Goal: Task Accomplishment & Management: Manage account settings

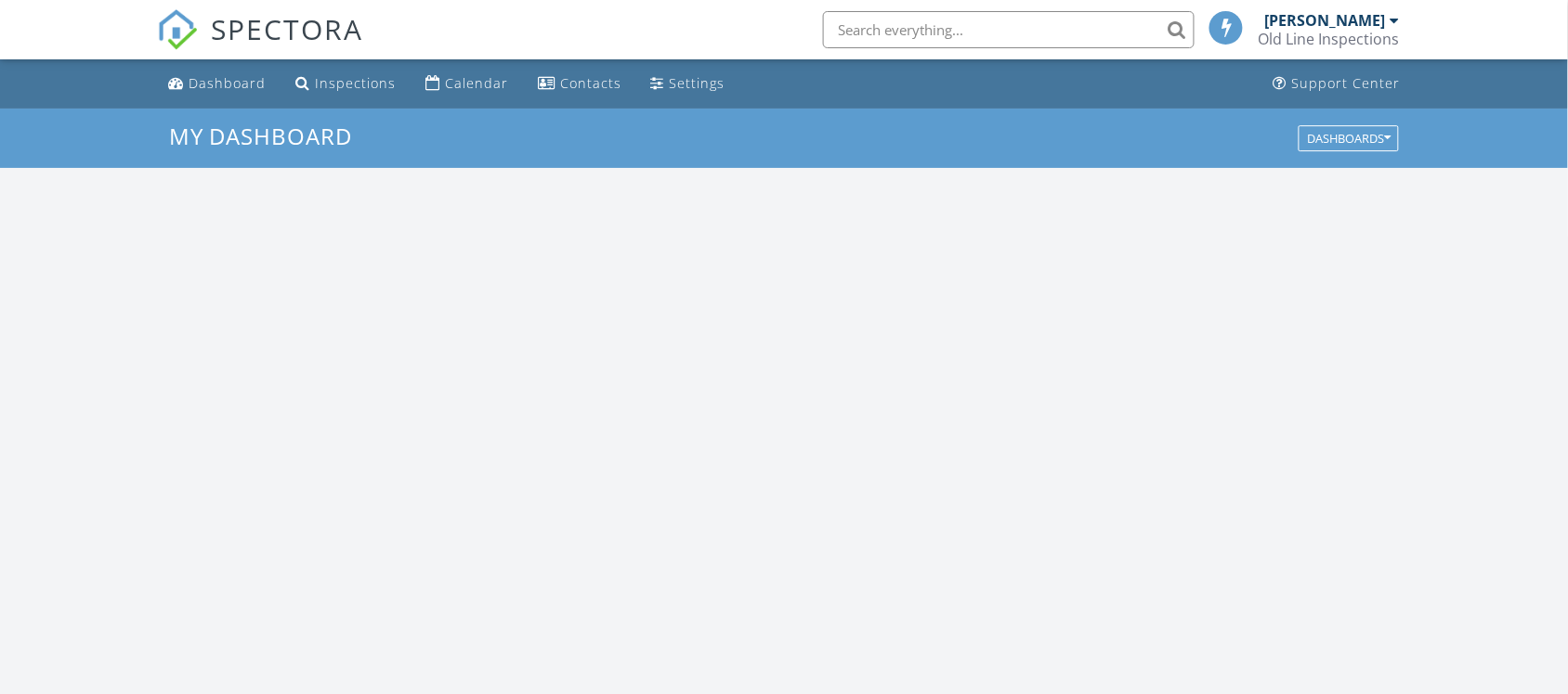
scroll to position [1725, 1604]
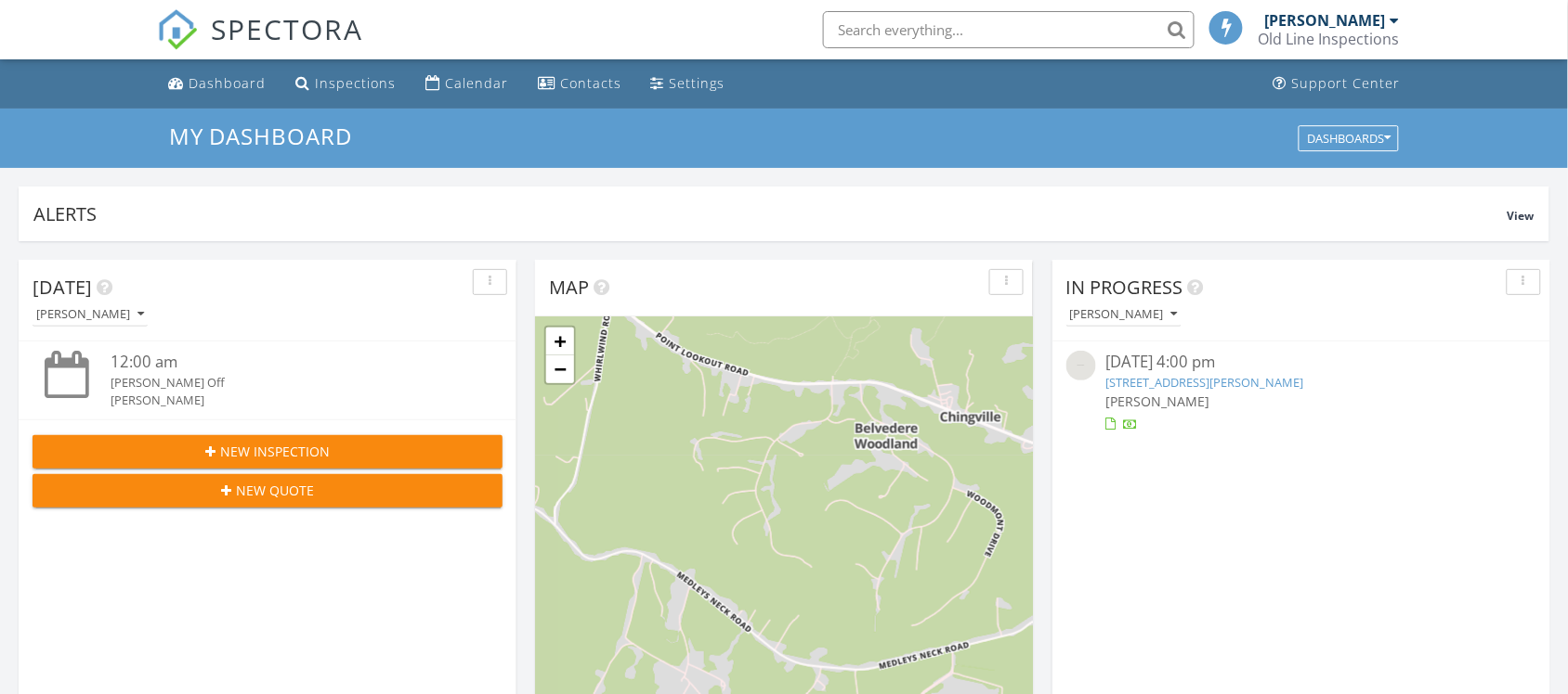
drag, startPoint x: 437, startPoint y: 80, endPoint x: 419, endPoint y: 7, distance: 75.2
click at [437, 80] on link "Calendar" at bounding box center [466, 84] width 97 height 34
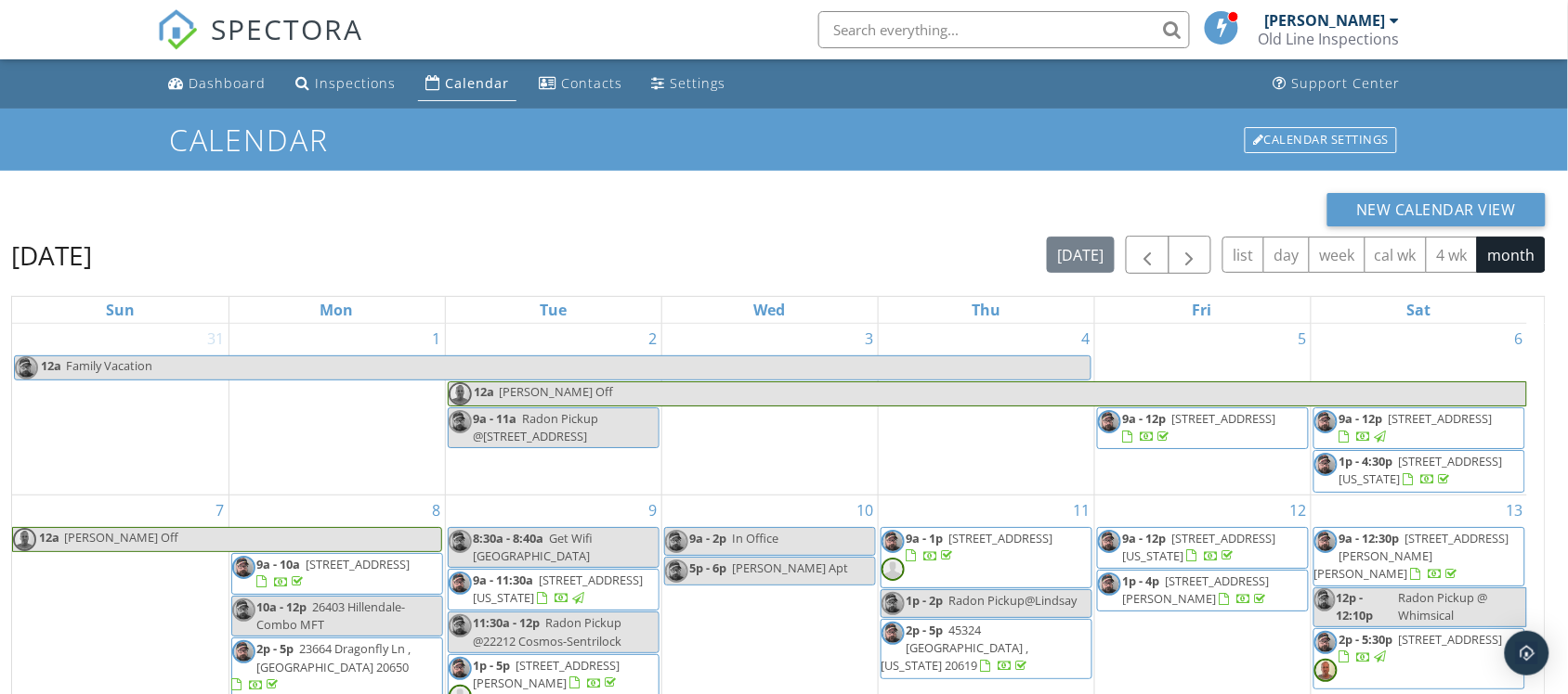
scroll to position [370, 0]
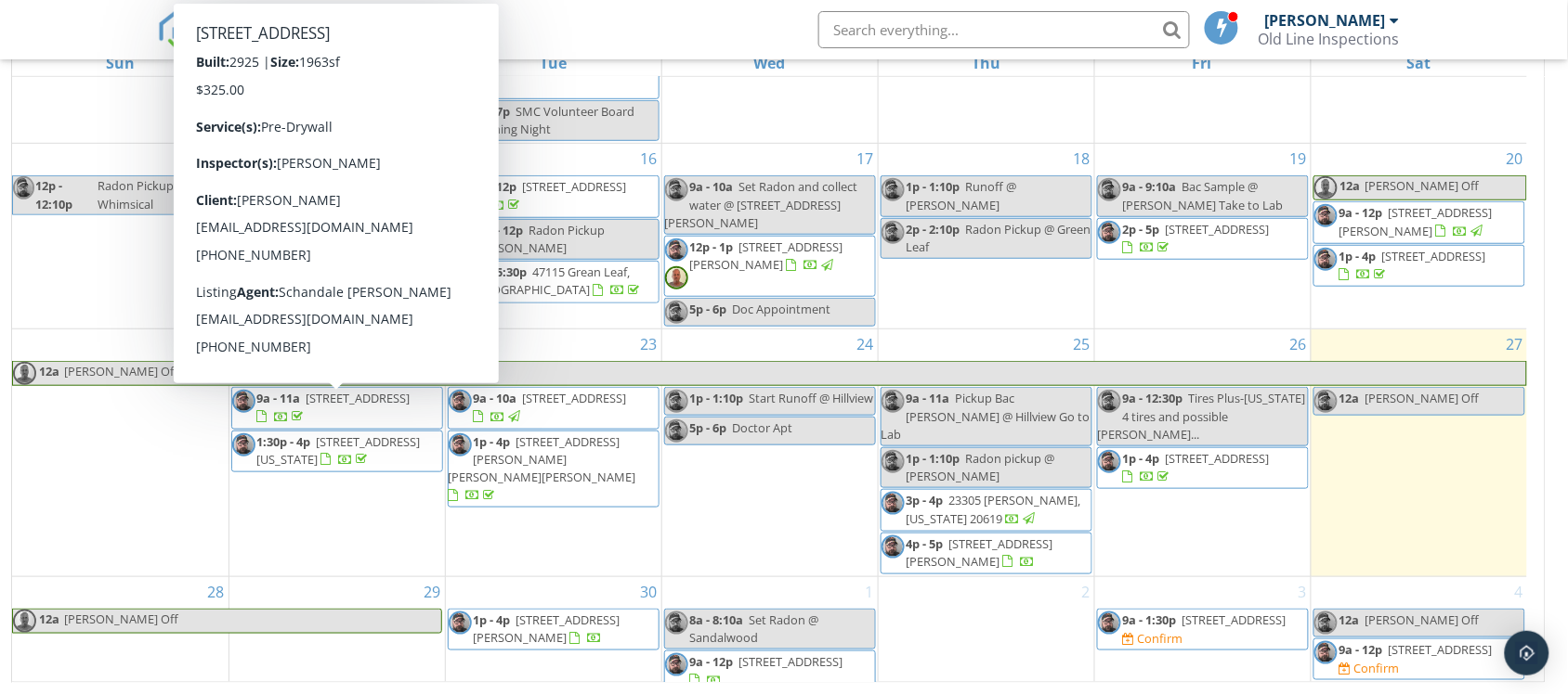
click at [285, 586] on div "29" at bounding box center [338, 636] width 216 height 118
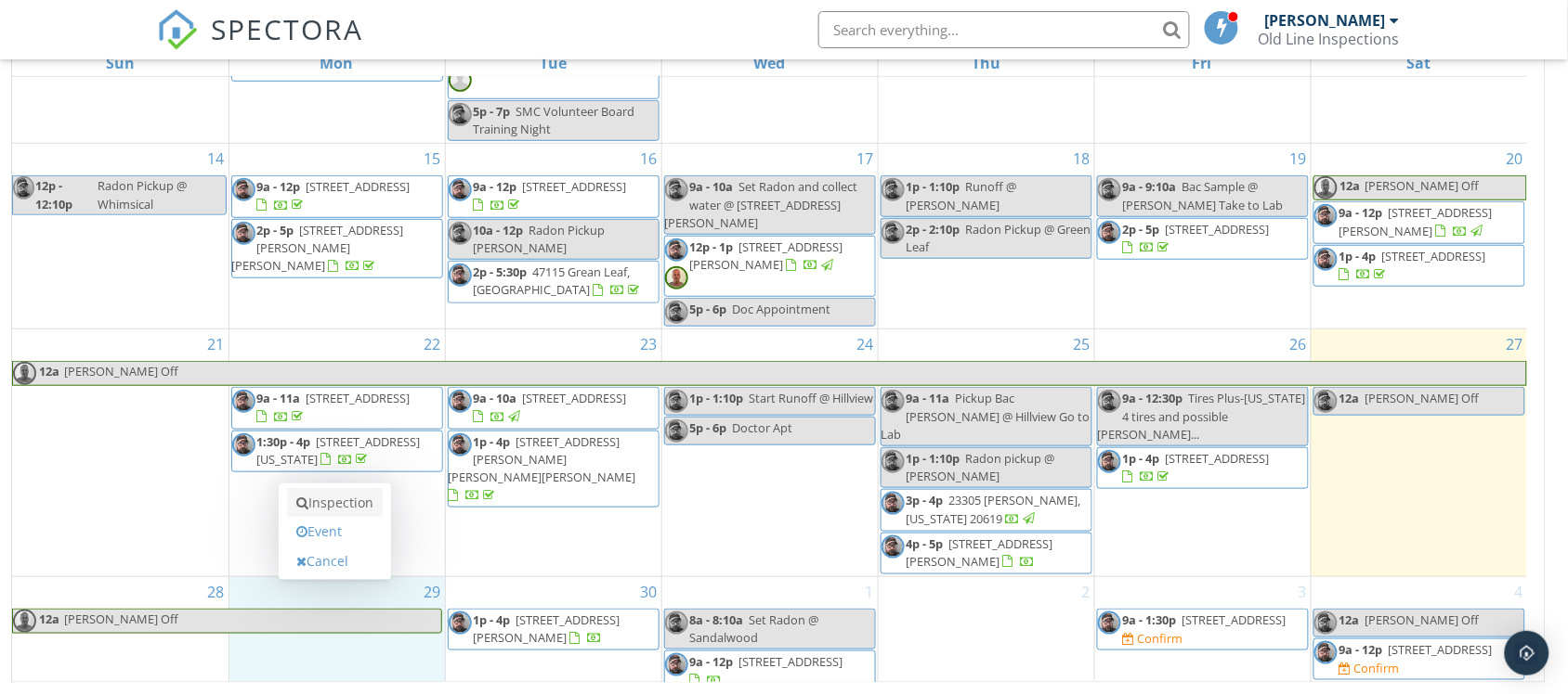
click at [336, 511] on link "Inspection" at bounding box center [334, 502] width 96 height 29
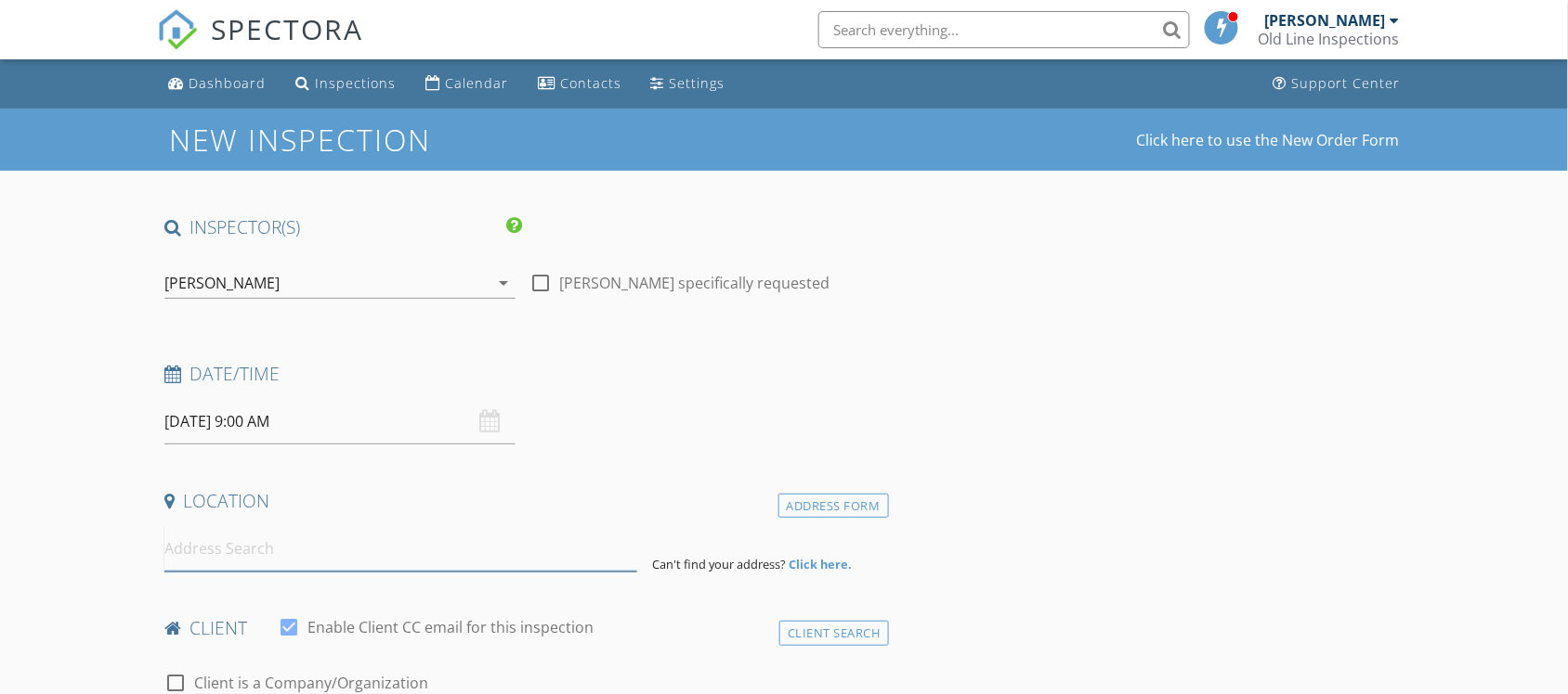
click at [188, 548] on input at bounding box center [401, 549] width 473 height 45
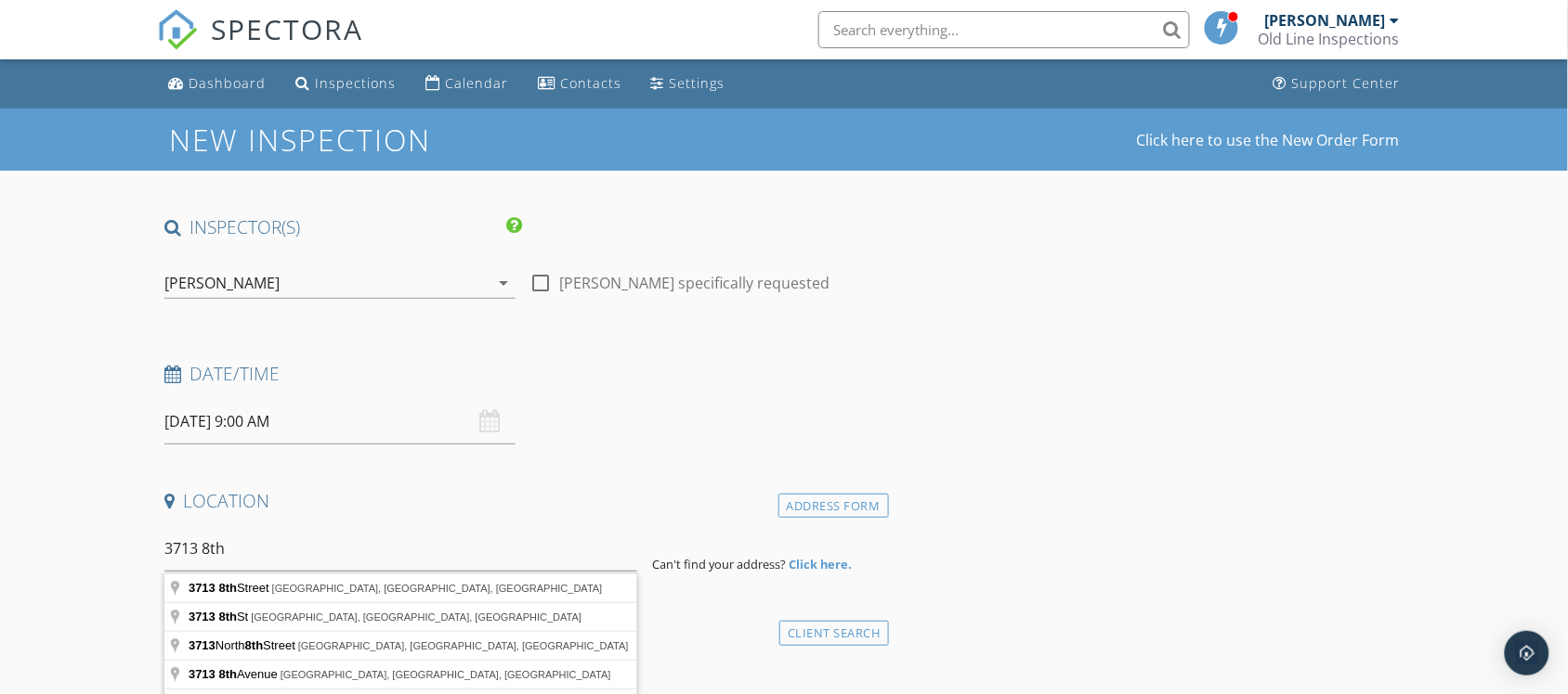
type input "3713 8th Street, North Beach, MD, USA"
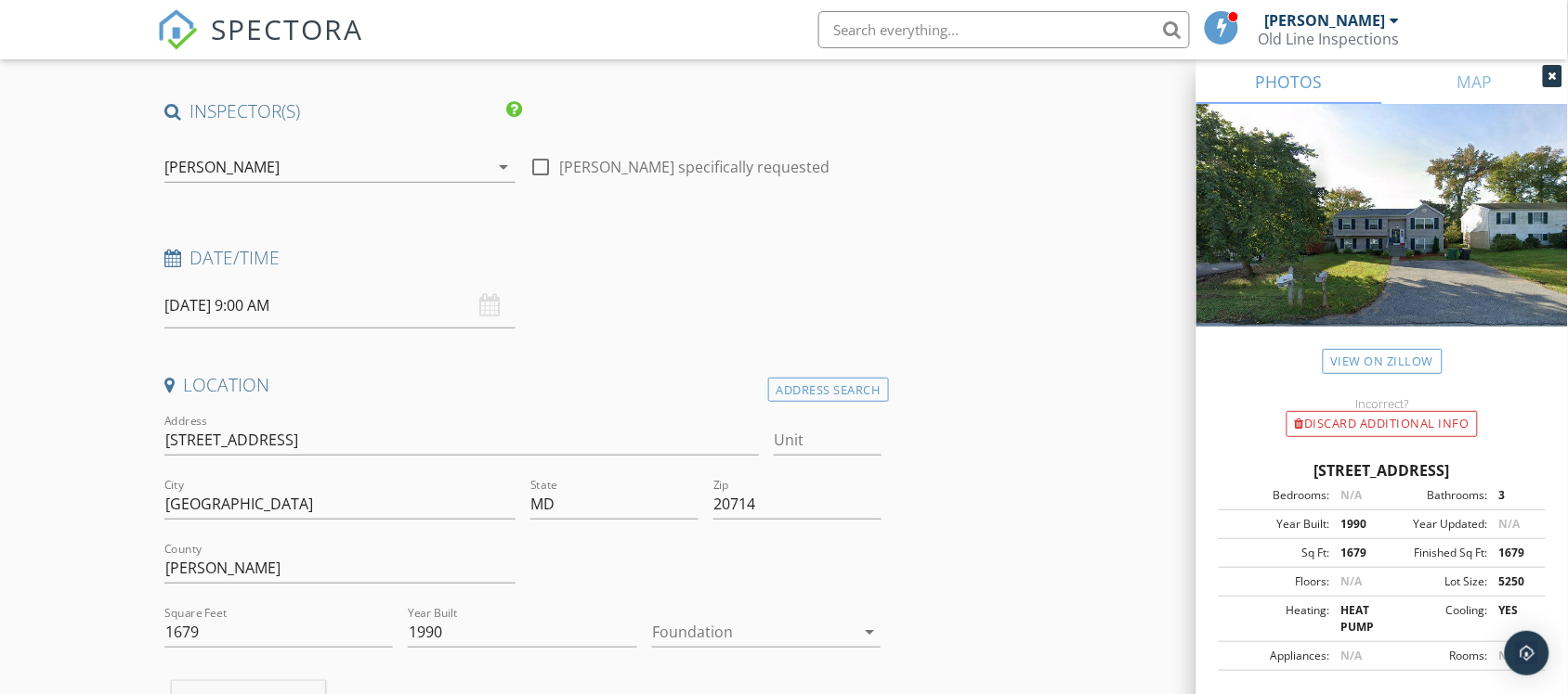
scroll to position [348, 0]
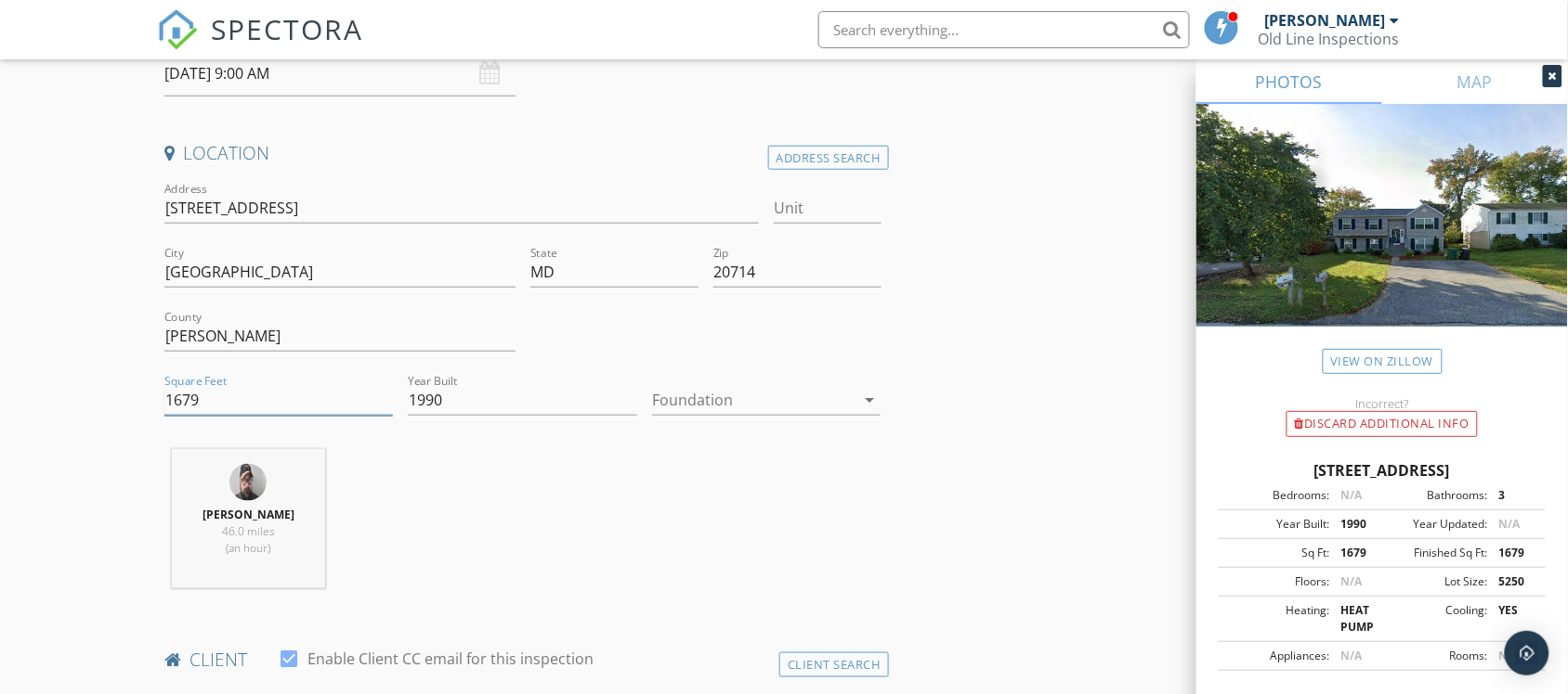
drag, startPoint x: 238, startPoint y: 400, endPoint x: 139, endPoint y: 386, distance: 100.0
paste input "852"
type input "1852"
click at [747, 405] on div at bounding box center [753, 400] width 203 height 29
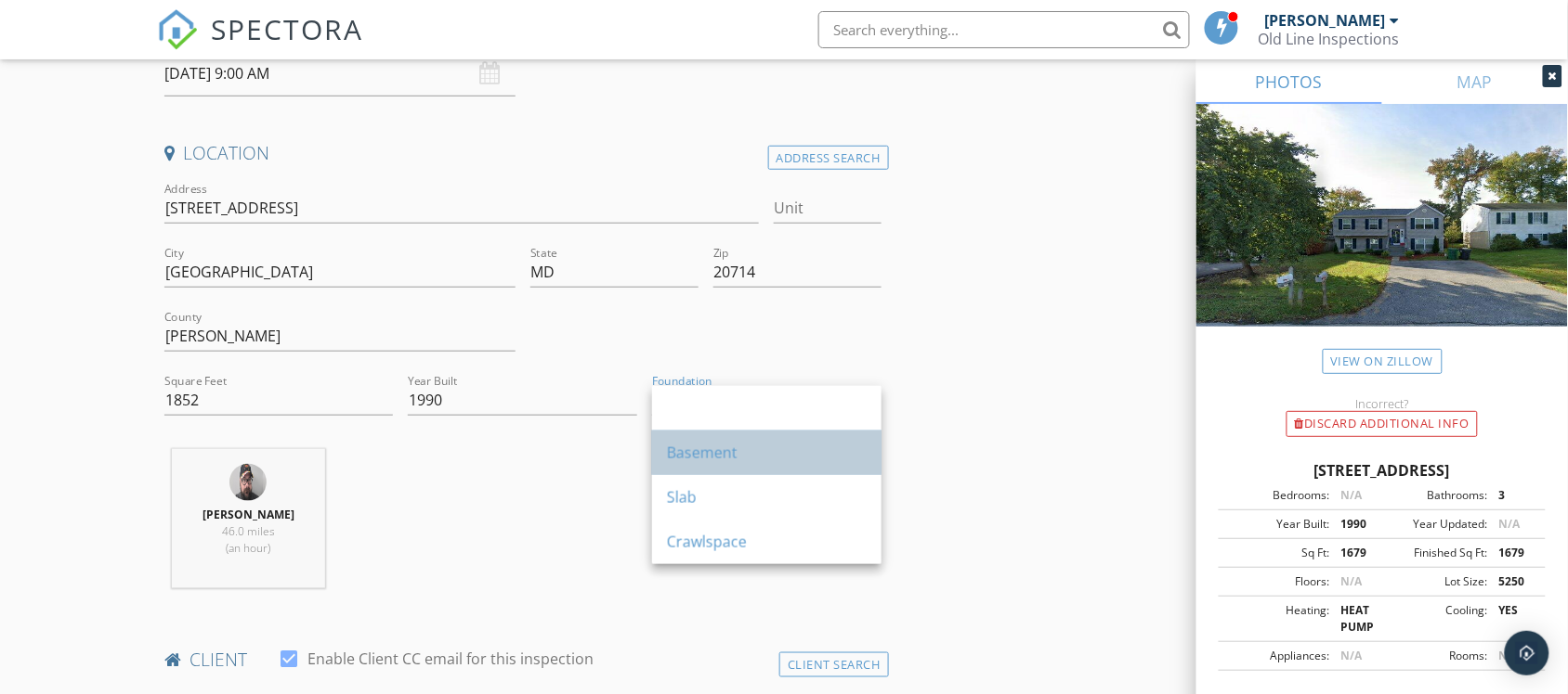
click at [706, 451] on div "Basement" at bounding box center [766, 453] width 200 height 23
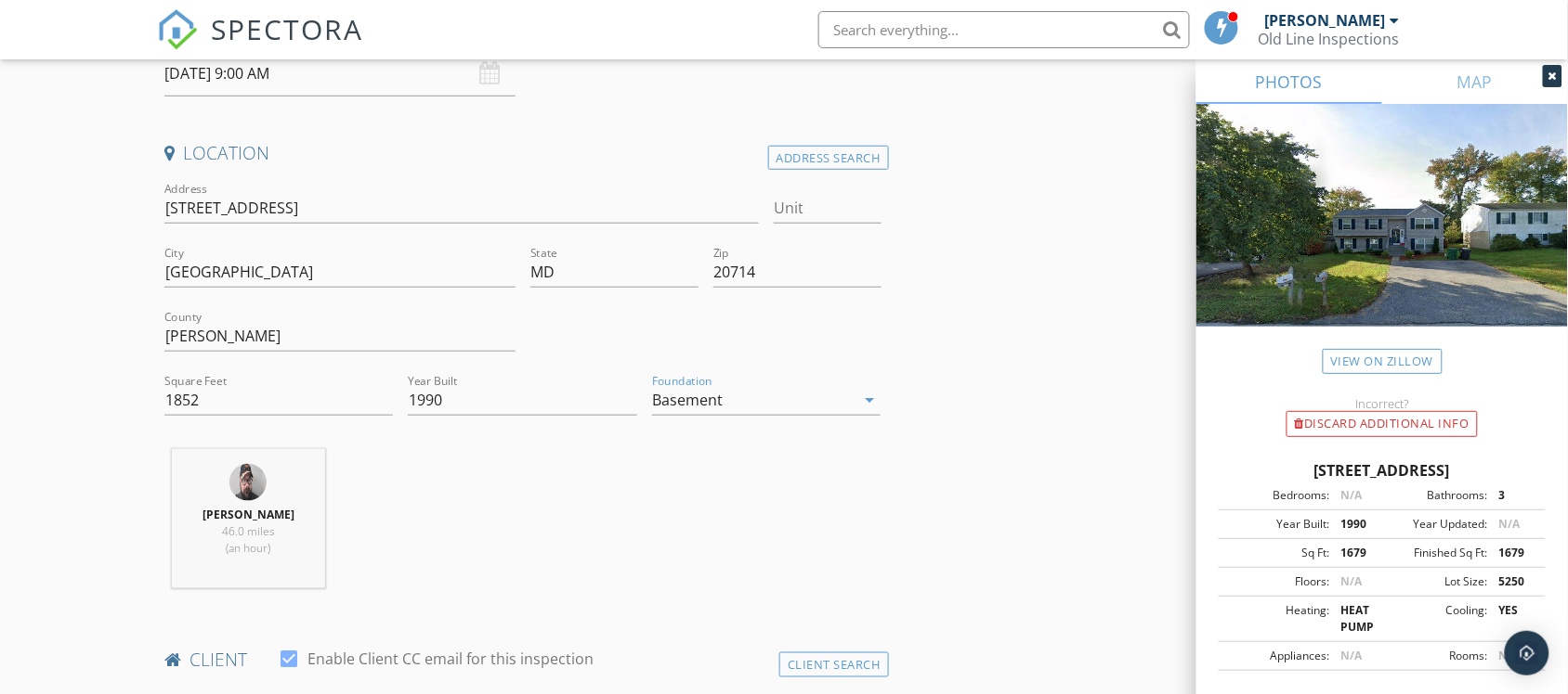
drag, startPoint x: 122, startPoint y: 475, endPoint x: 54, endPoint y: 486, distance: 68.9
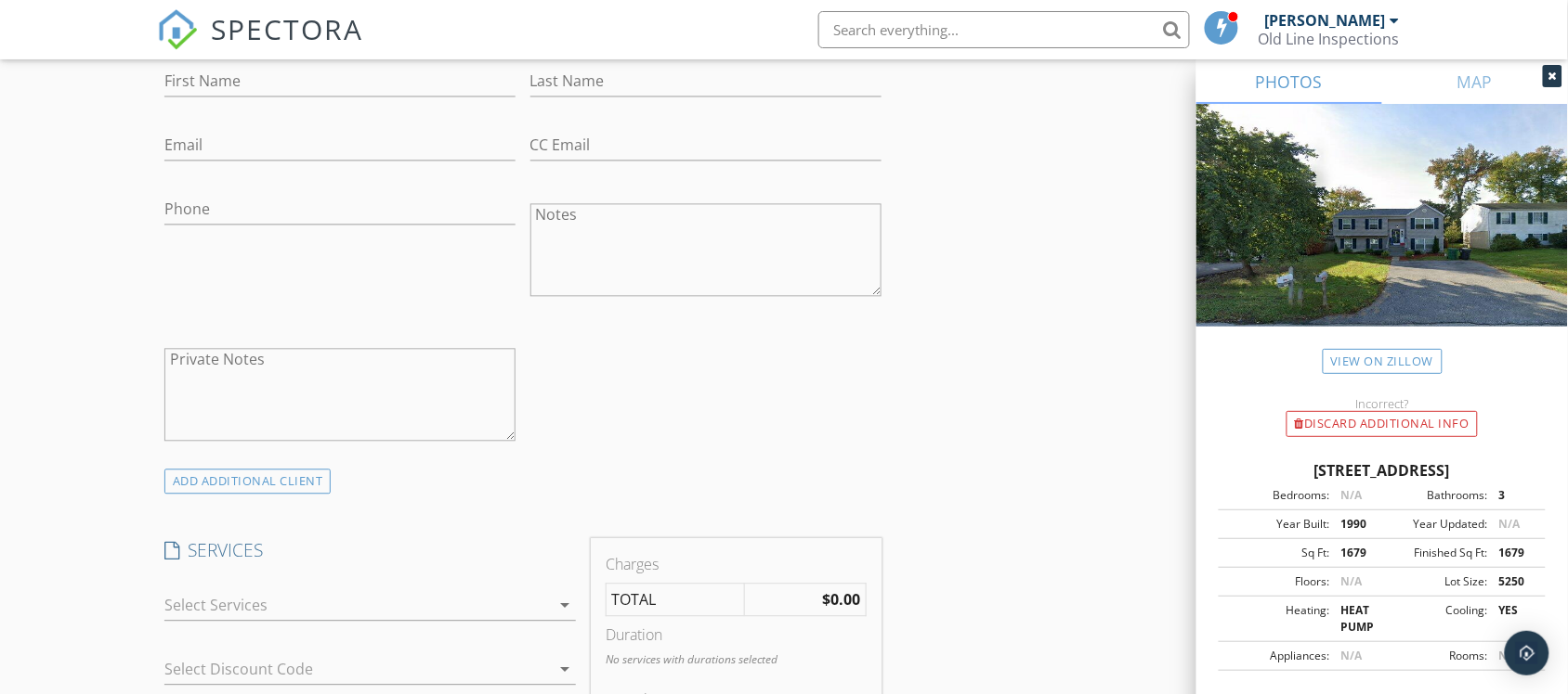
scroll to position [1393, 0]
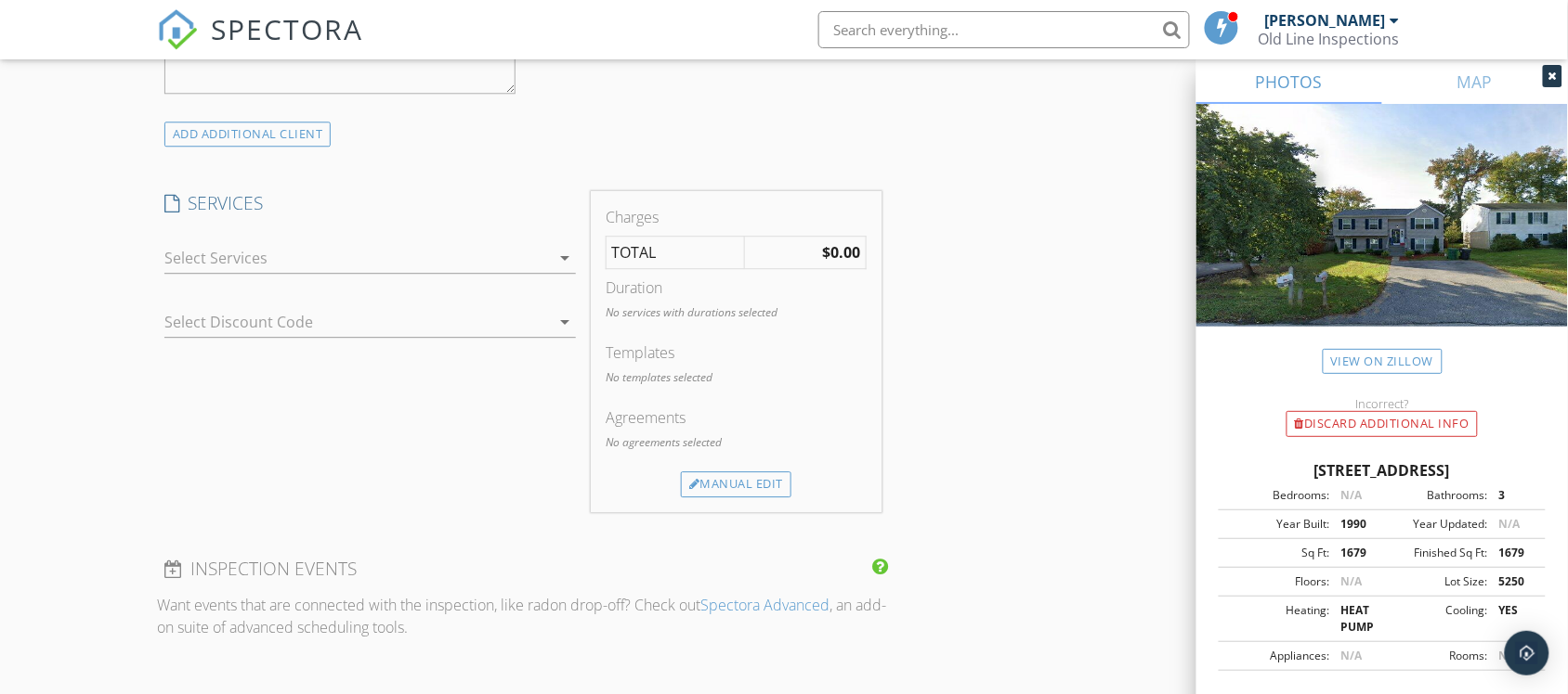
click at [275, 249] on div at bounding box center [357, 257] width 386 height 29
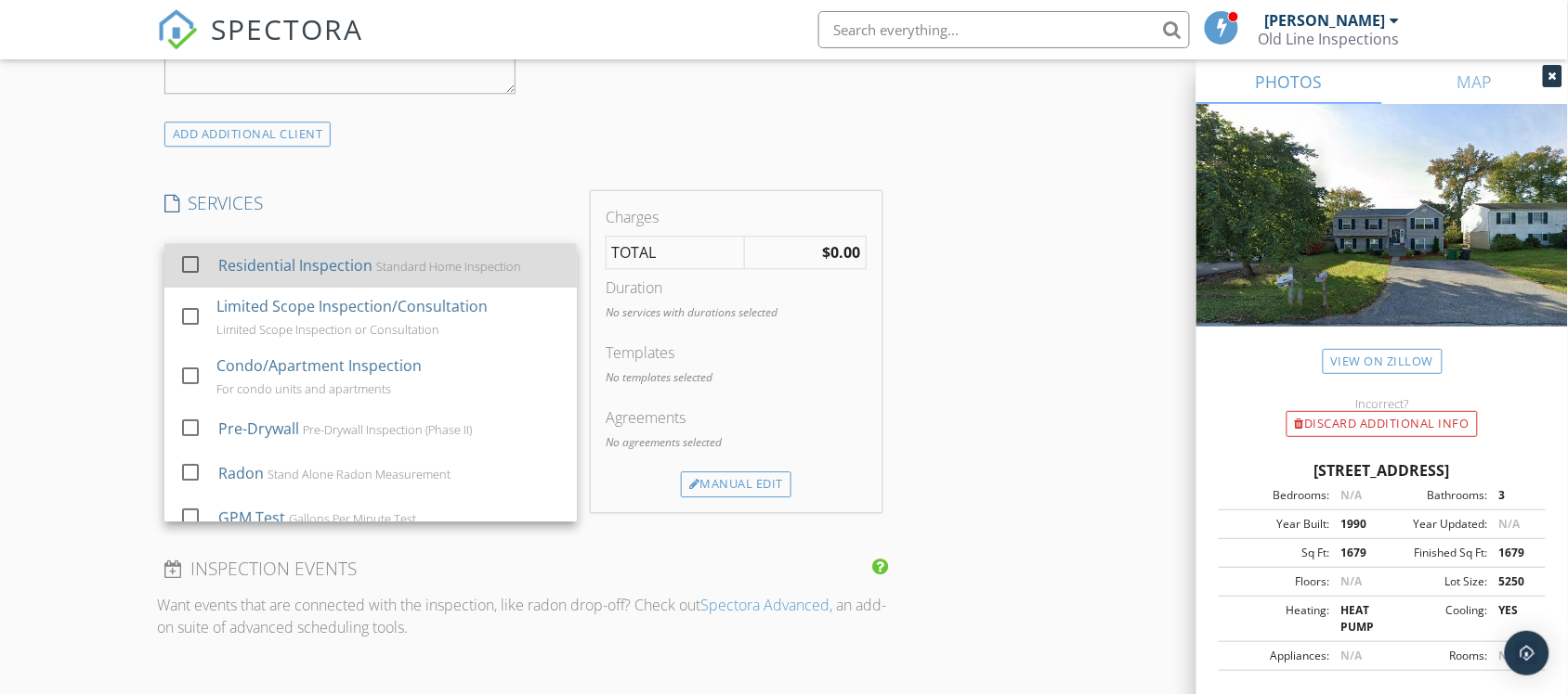
click at [267, 277] on div "Residential Inspection" at bounding box center [295, 266] width 154 height 23
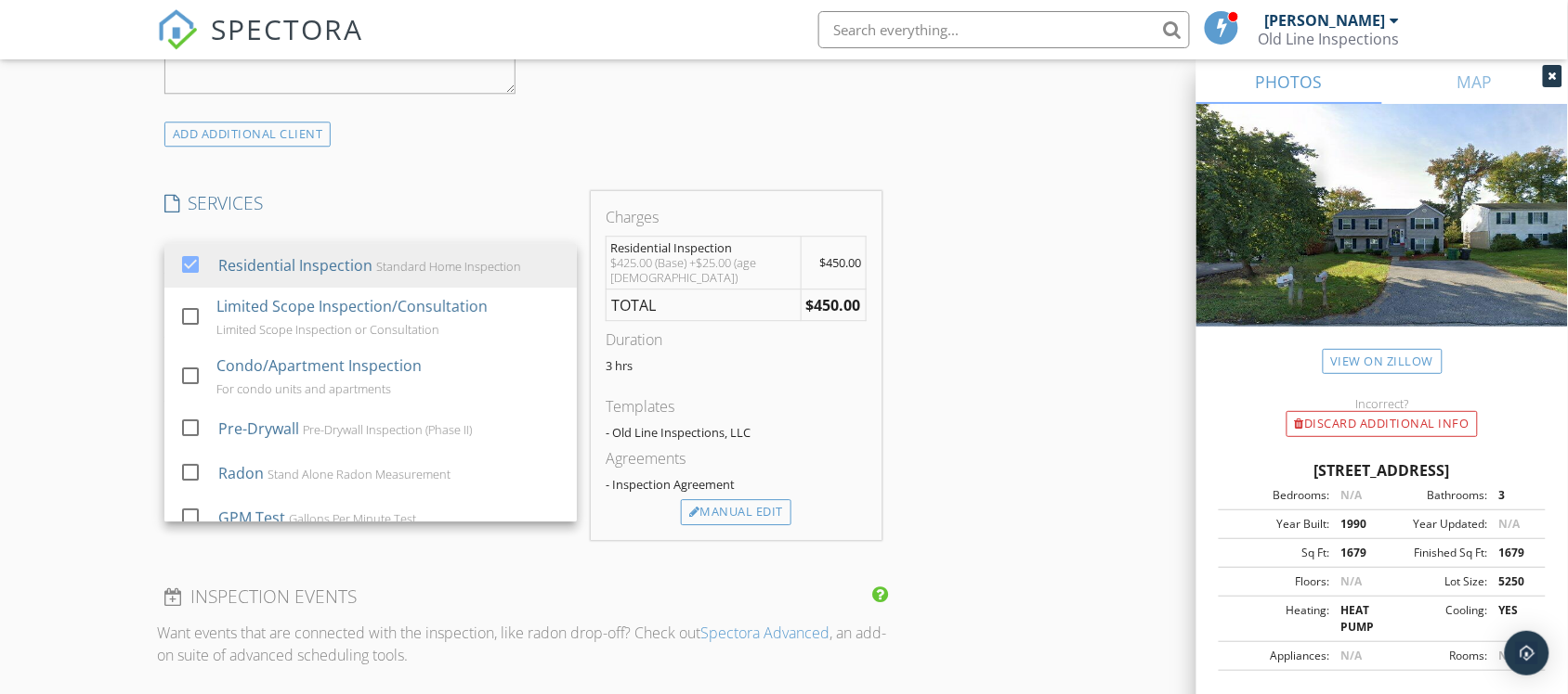
drag, startPoint x: 109, startPoint y: 327, endPoint x: 62, endPoint y: 337, distance: 48.1
click at [91, 334] on div "New Inspection Click here to use the New Order Form INSPECTOR(S) check_box Bria…" at bounding box center [784, 391] width 1568 height 3352
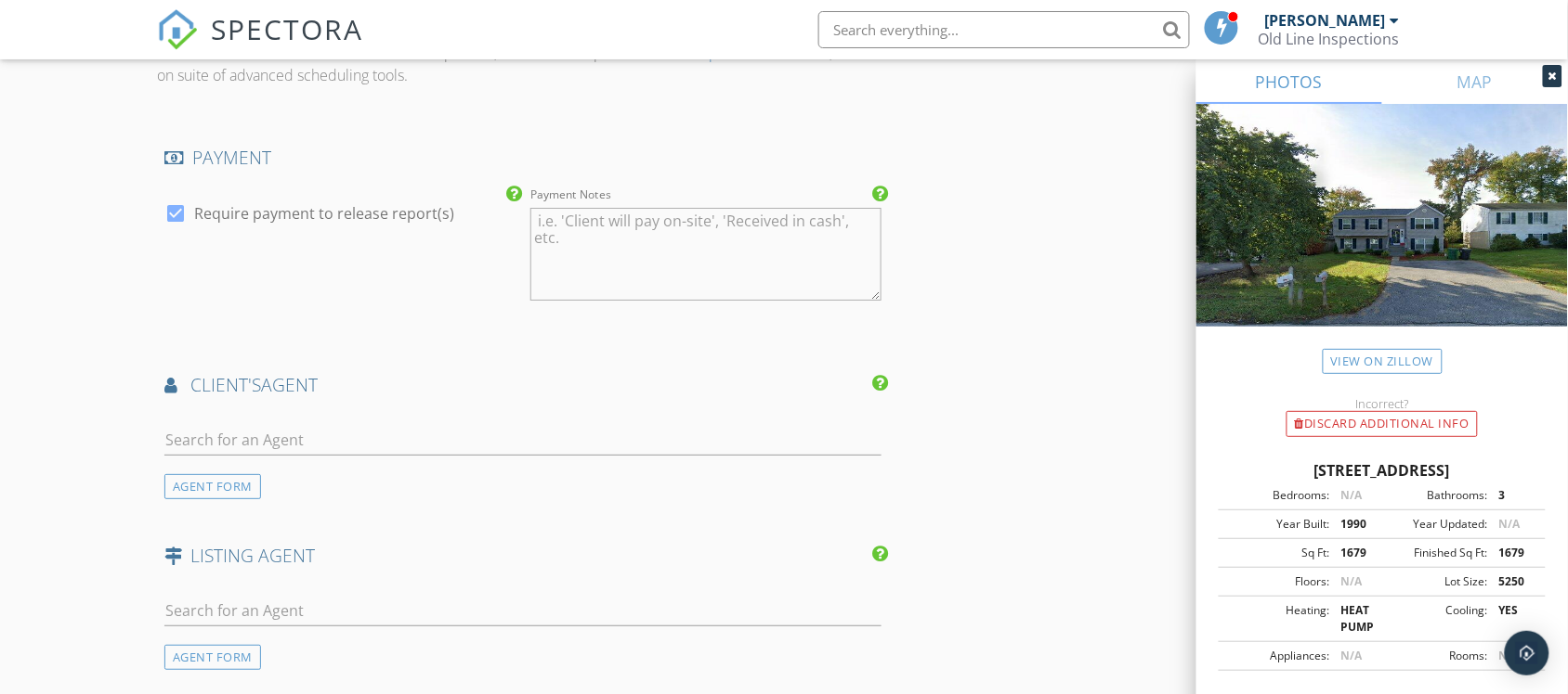
scroll to position [2089, 0]
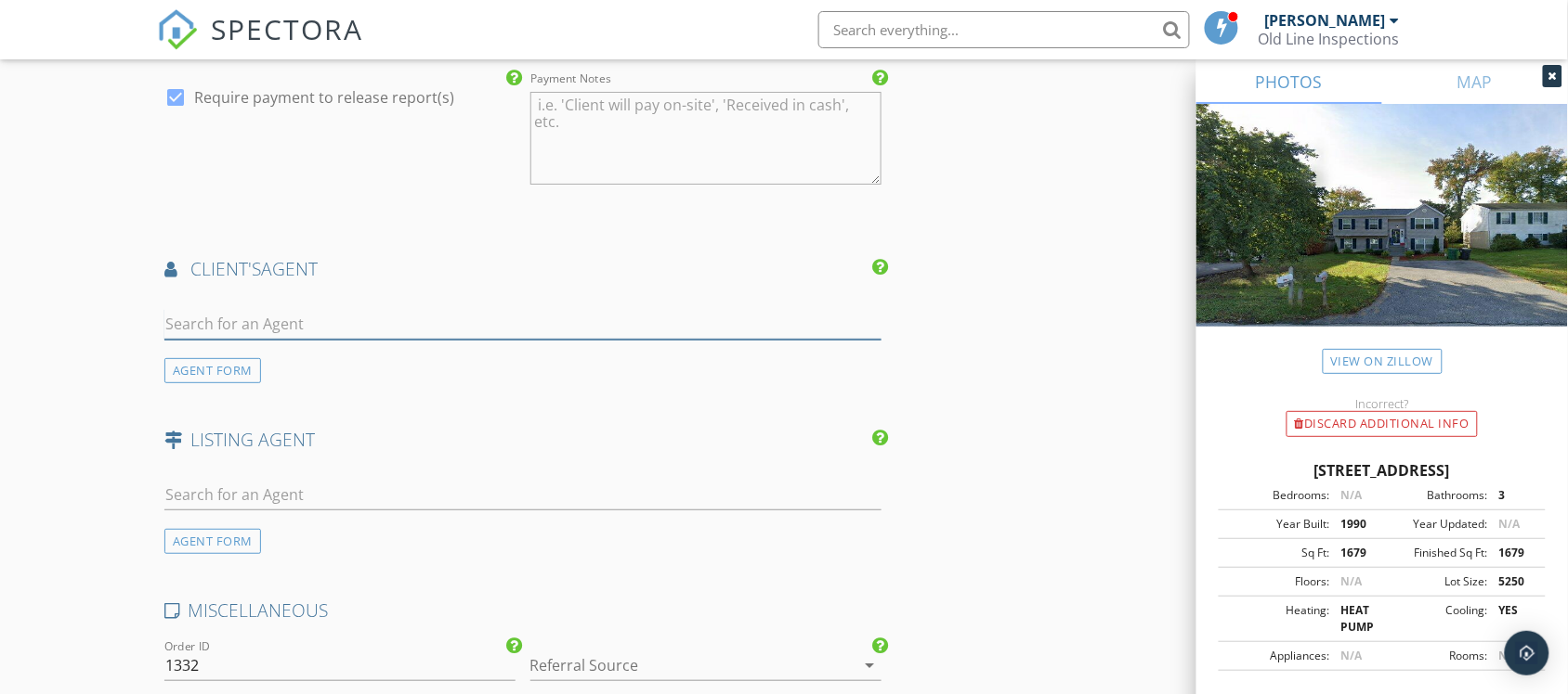
click at [202, 322] on input "text" at bounding box center [523, 324] width 717 height 30
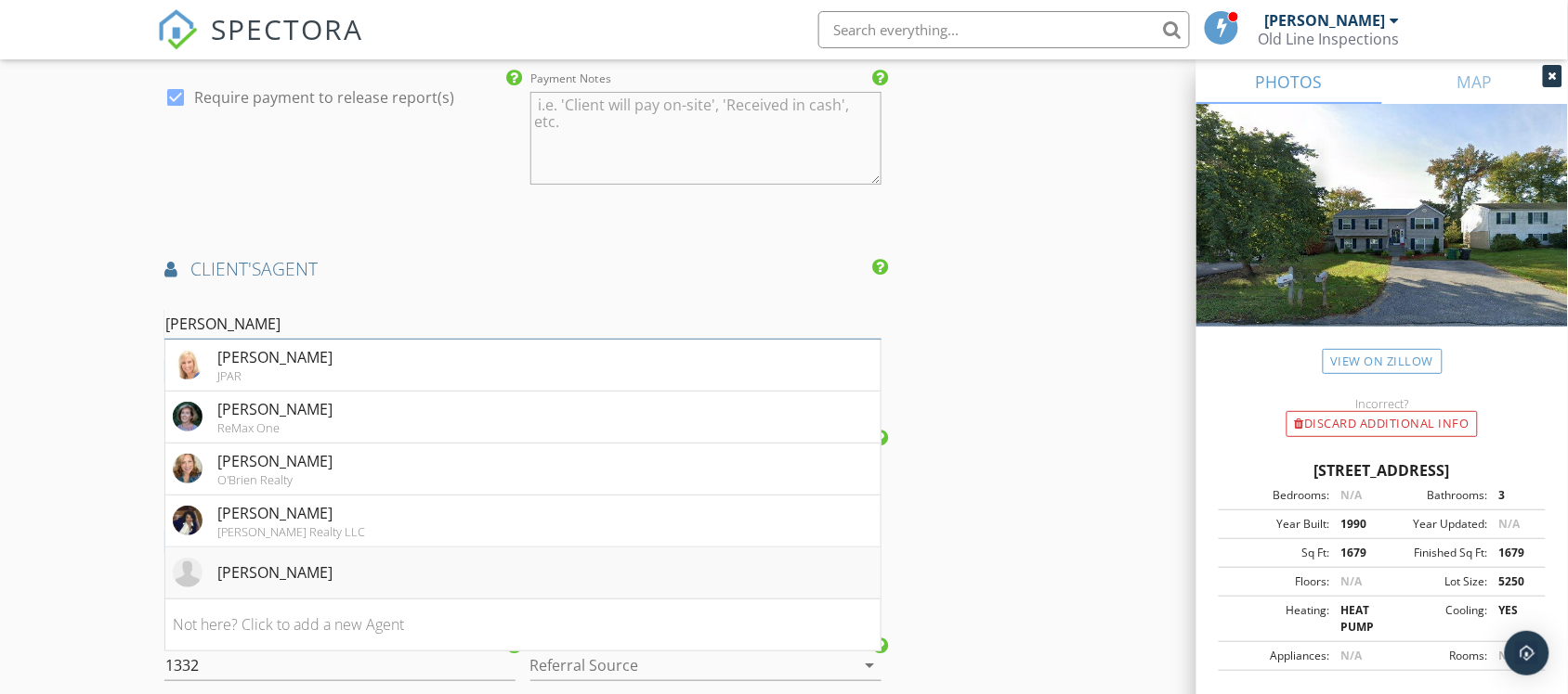
type input "mary"
click at [272, 573] on div "Mary Keissling" at bounding box center [275, 573] width 115 height 23
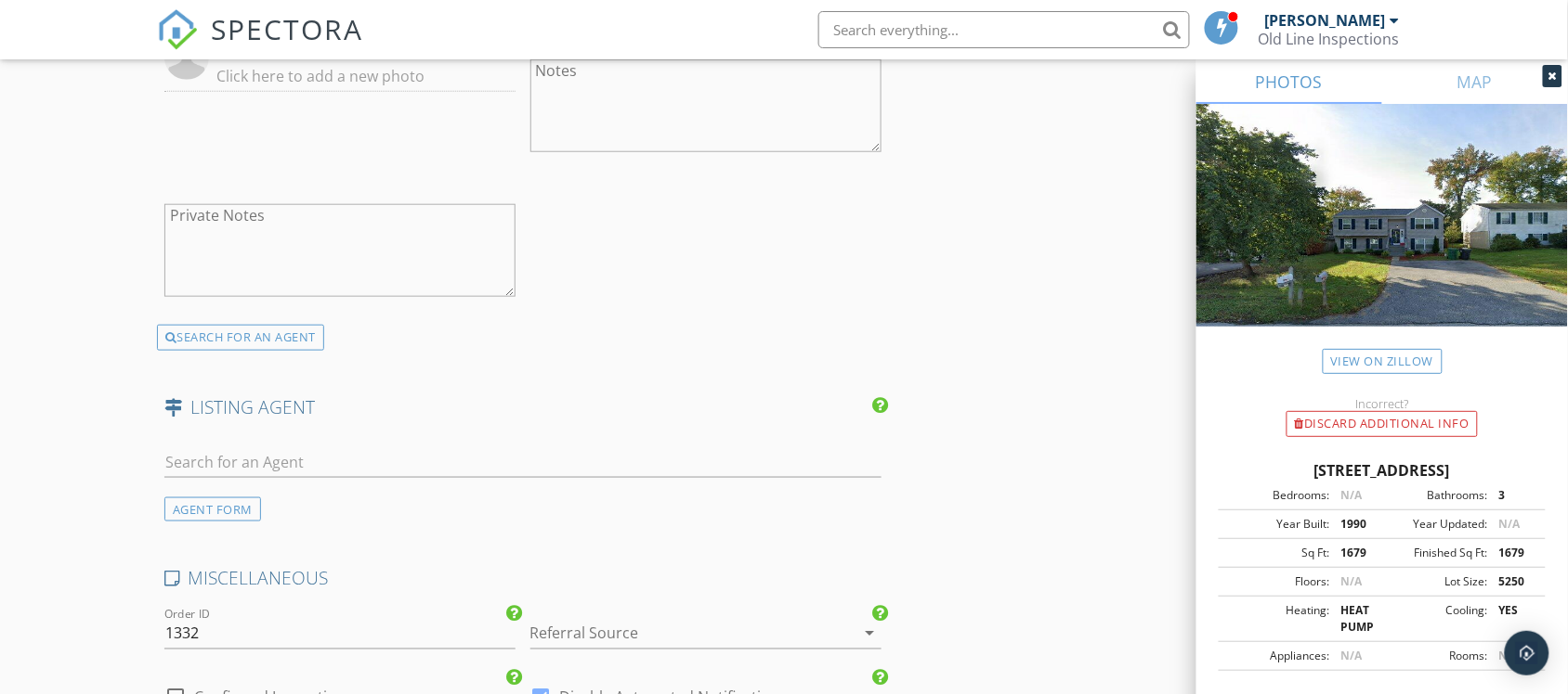
scroll to position [2553, 0]
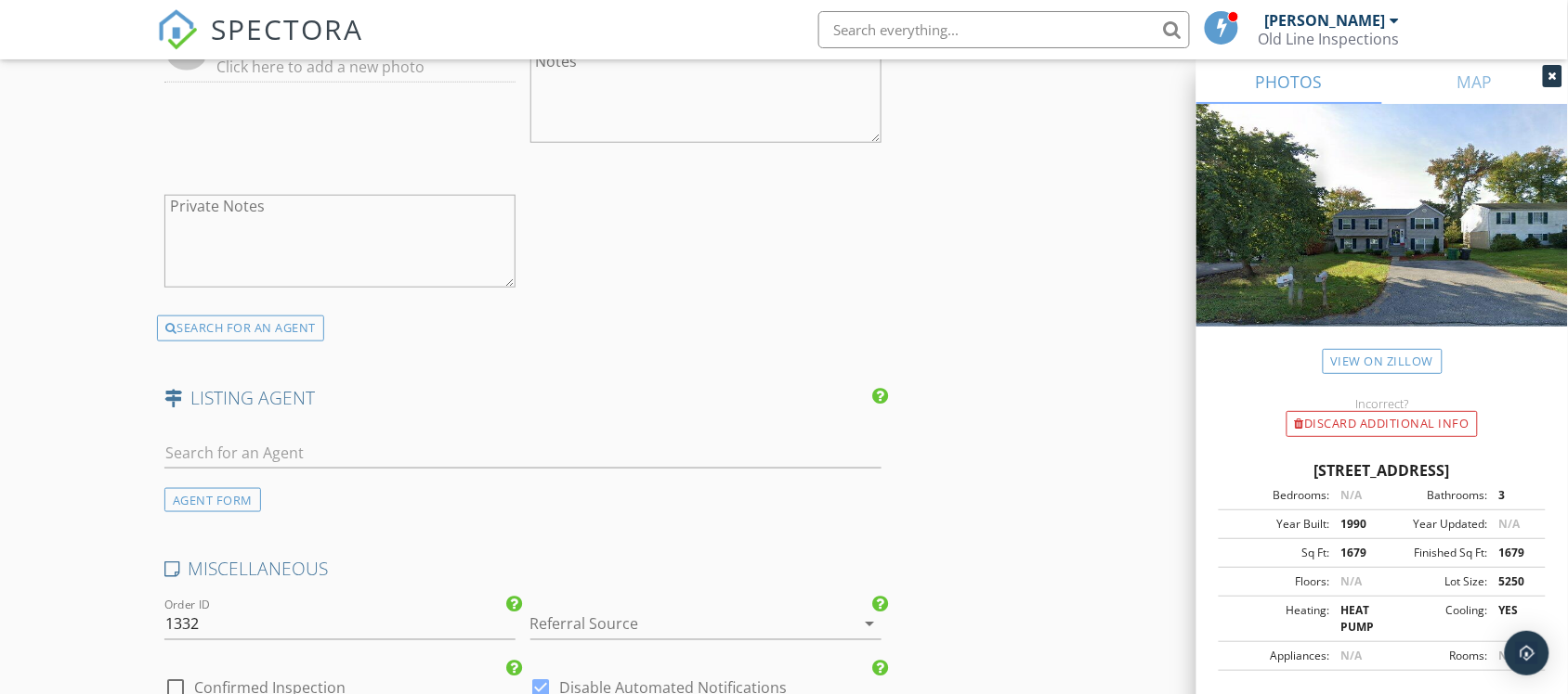
click at [200, 434] on div at bounding box center [523, 458] width 717 height 61
click at [207, 443] on input "text" at bounding box center [523, 453] width 717 height 30
type input "c"
type input "a"
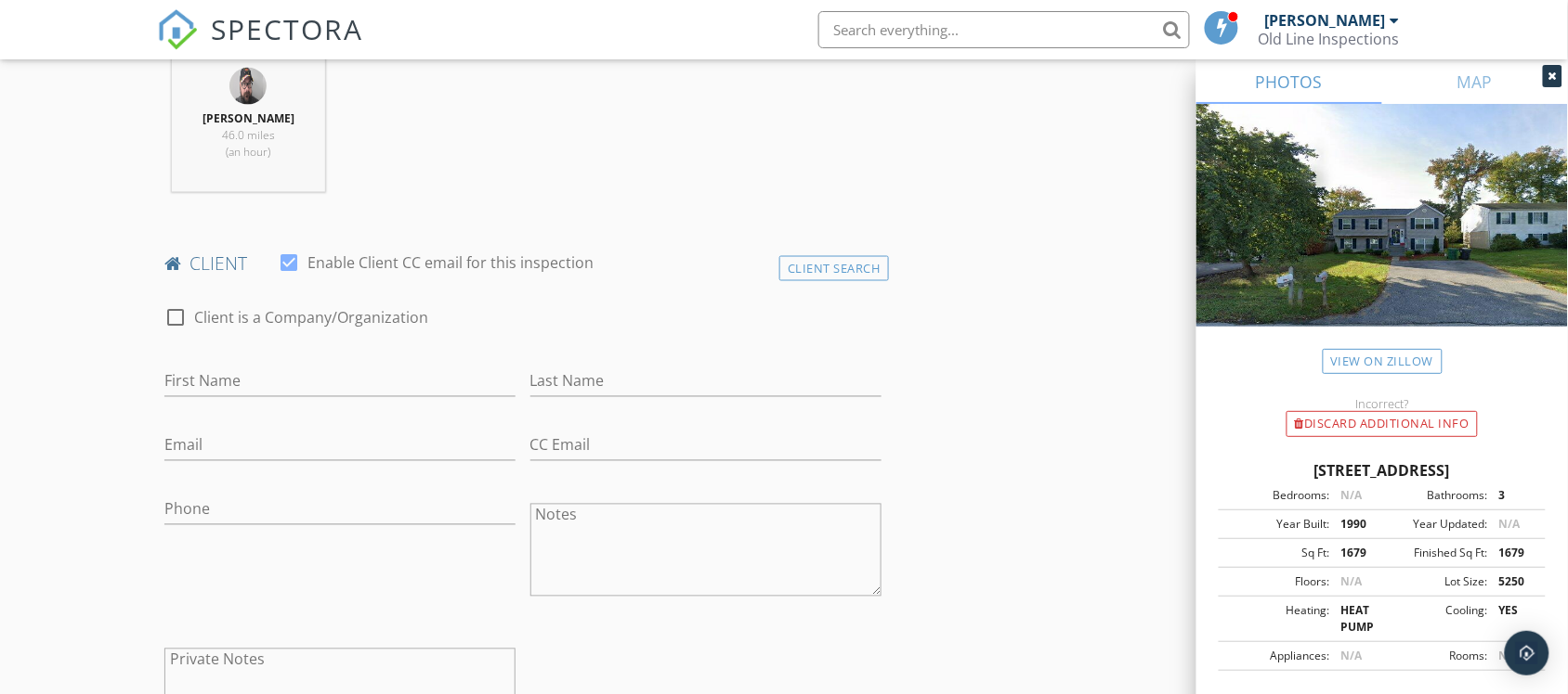
scroll to position [696, 0]
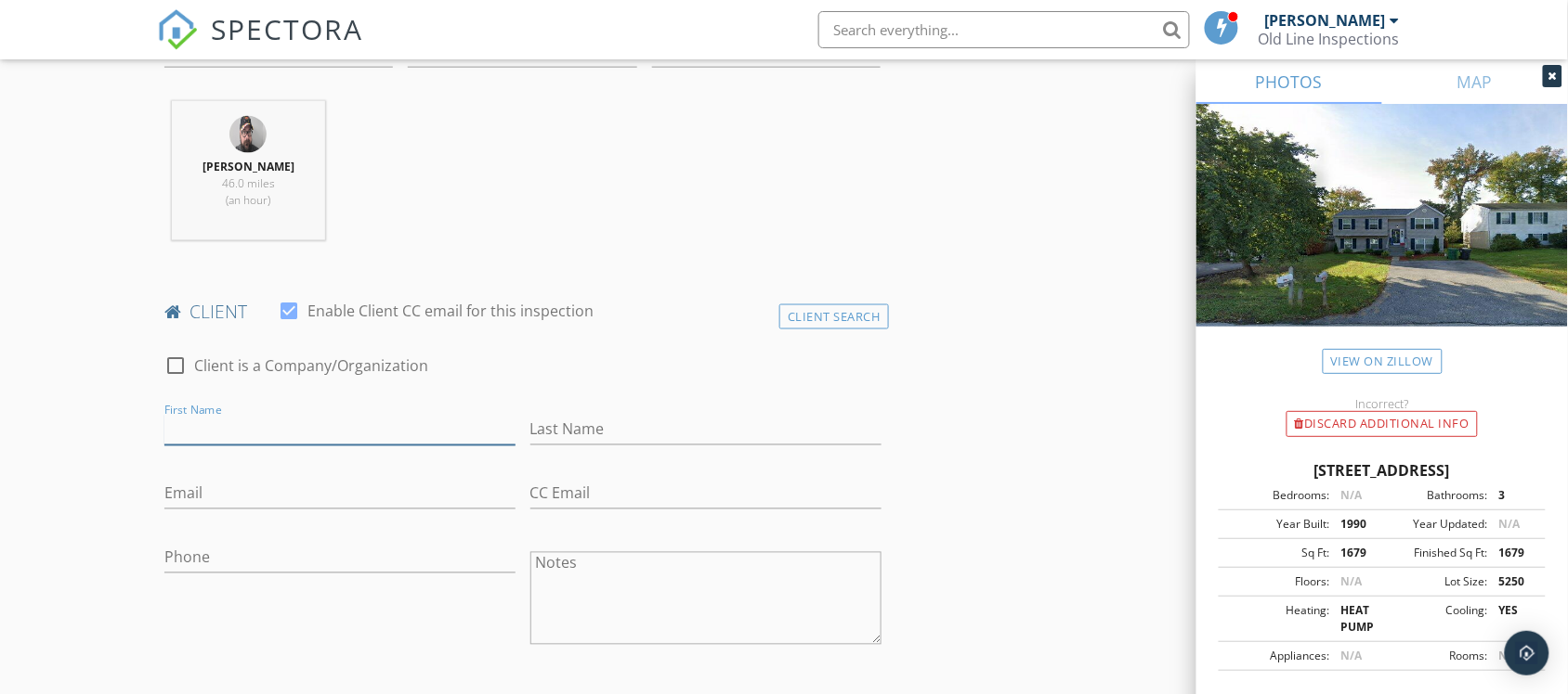
click at [206, 425] on input "First Name" at bounding box center [340, 430] width 351 height 30
type input "Christopher And Megan"
type input "Murphy"
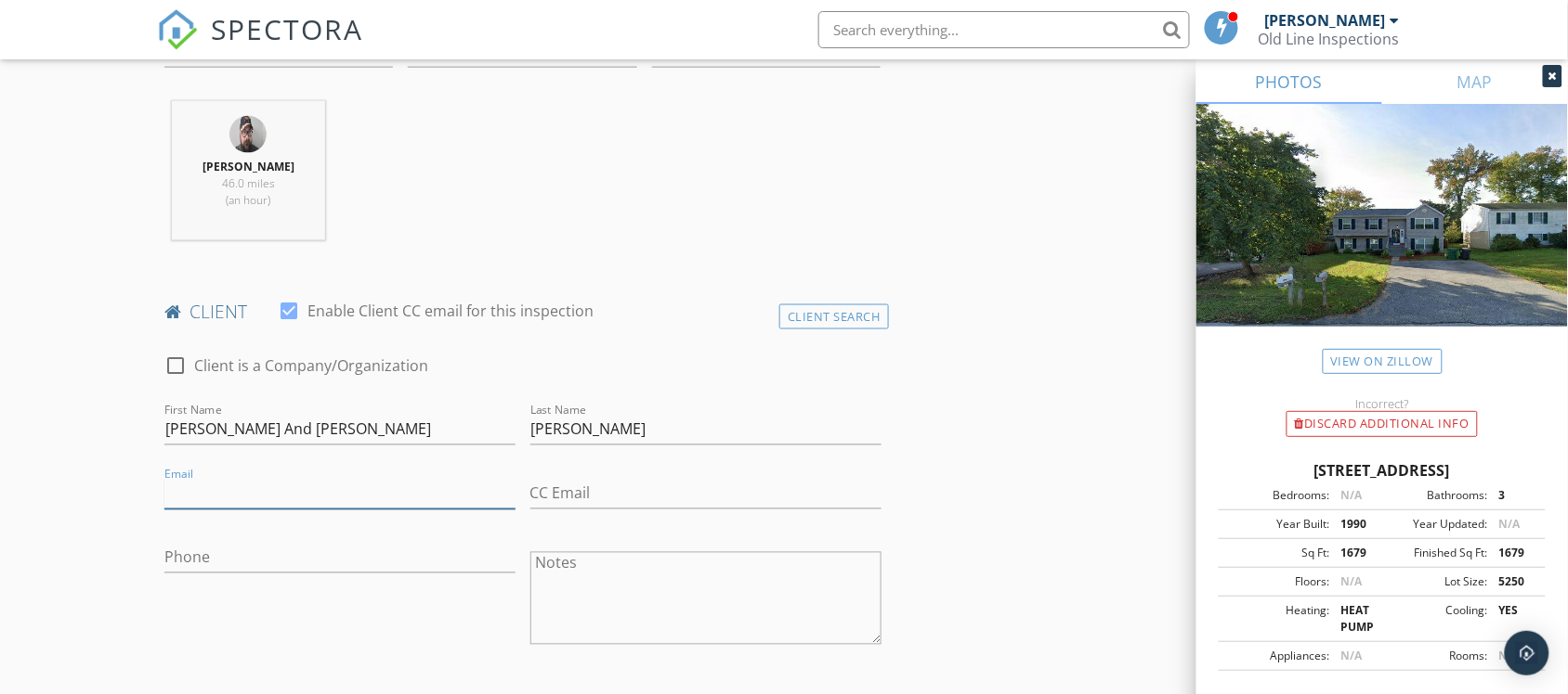
click at [220, 501] on input "Email" at bounding box center [340, 494] width 351 height 30
click at [214, 559] on input "Phone" at bounding box center [340, 558] width 351 height 30
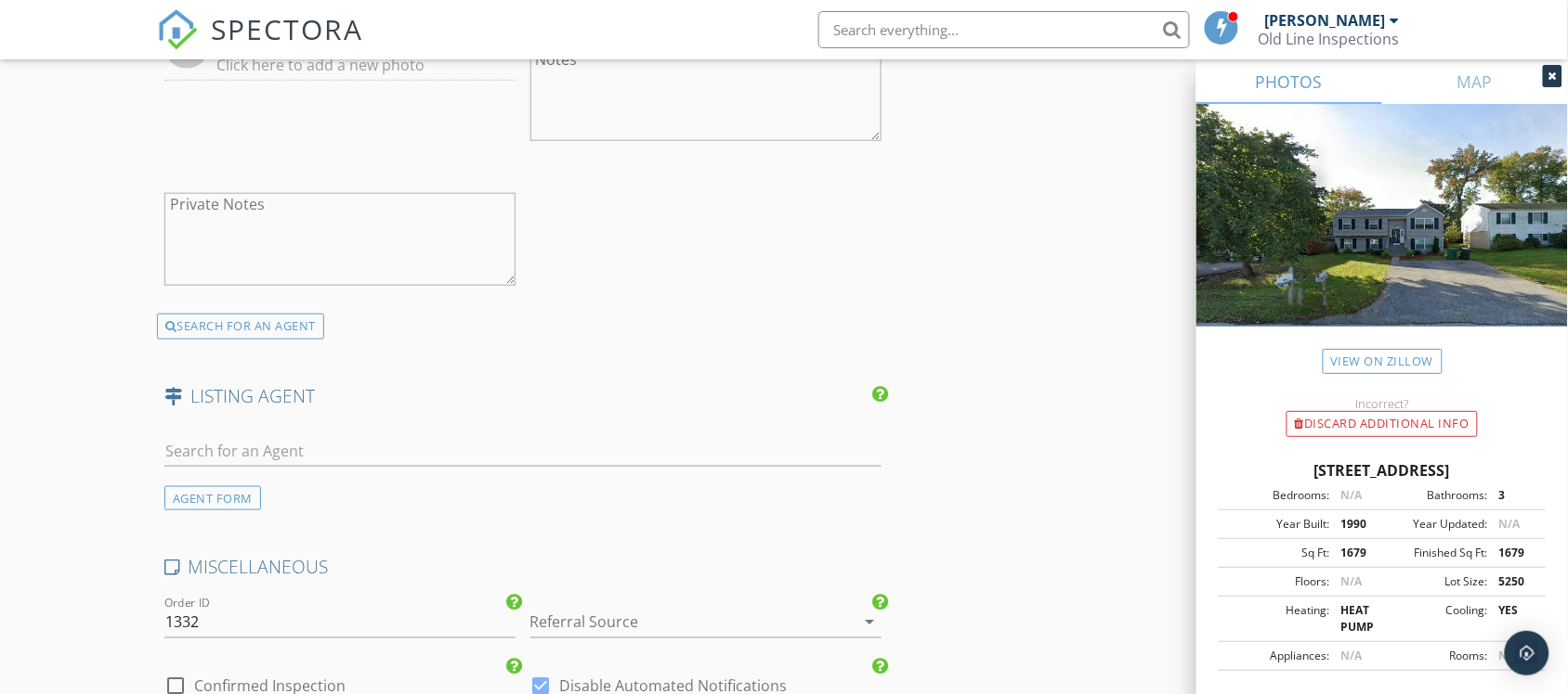
scroll to position [2785, 0]
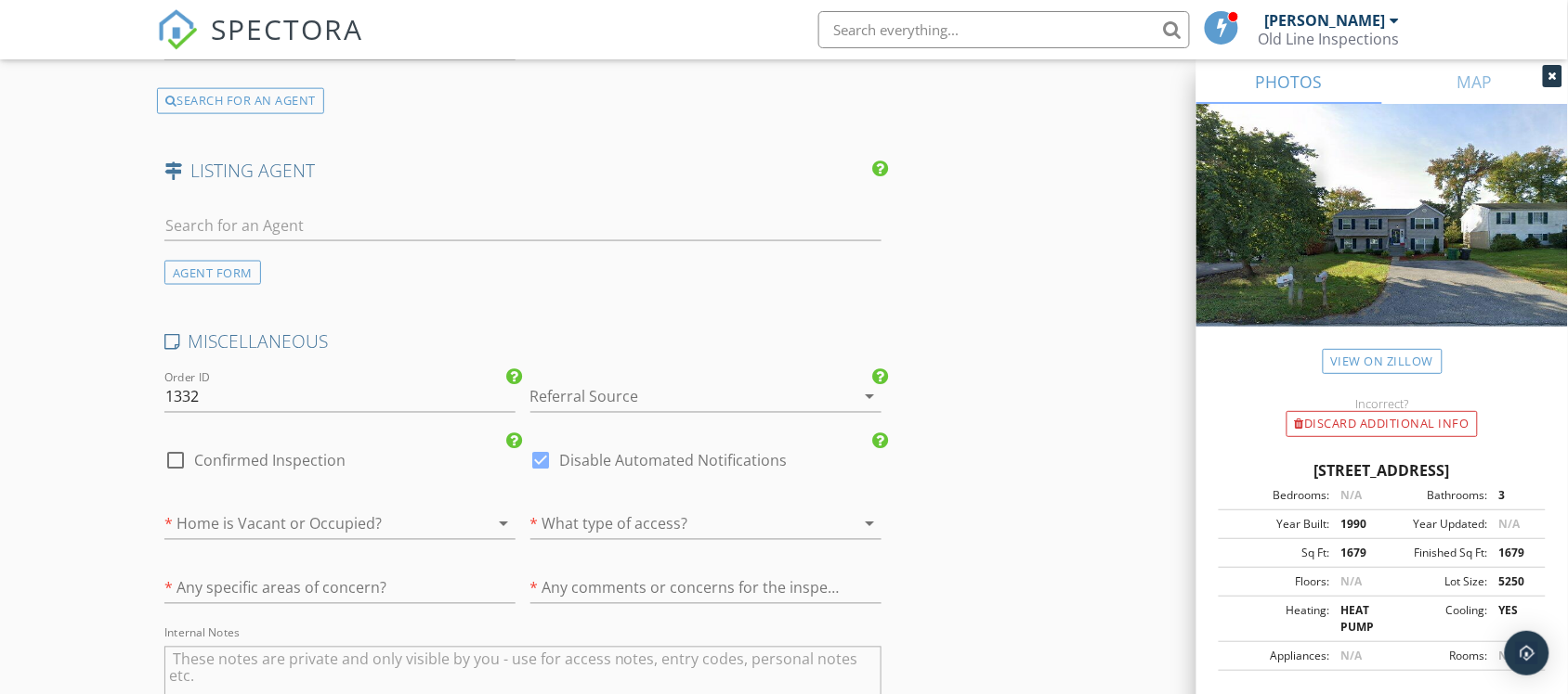
click at [267, 520] on div at bounding box center [314, 524] width 299 height 29
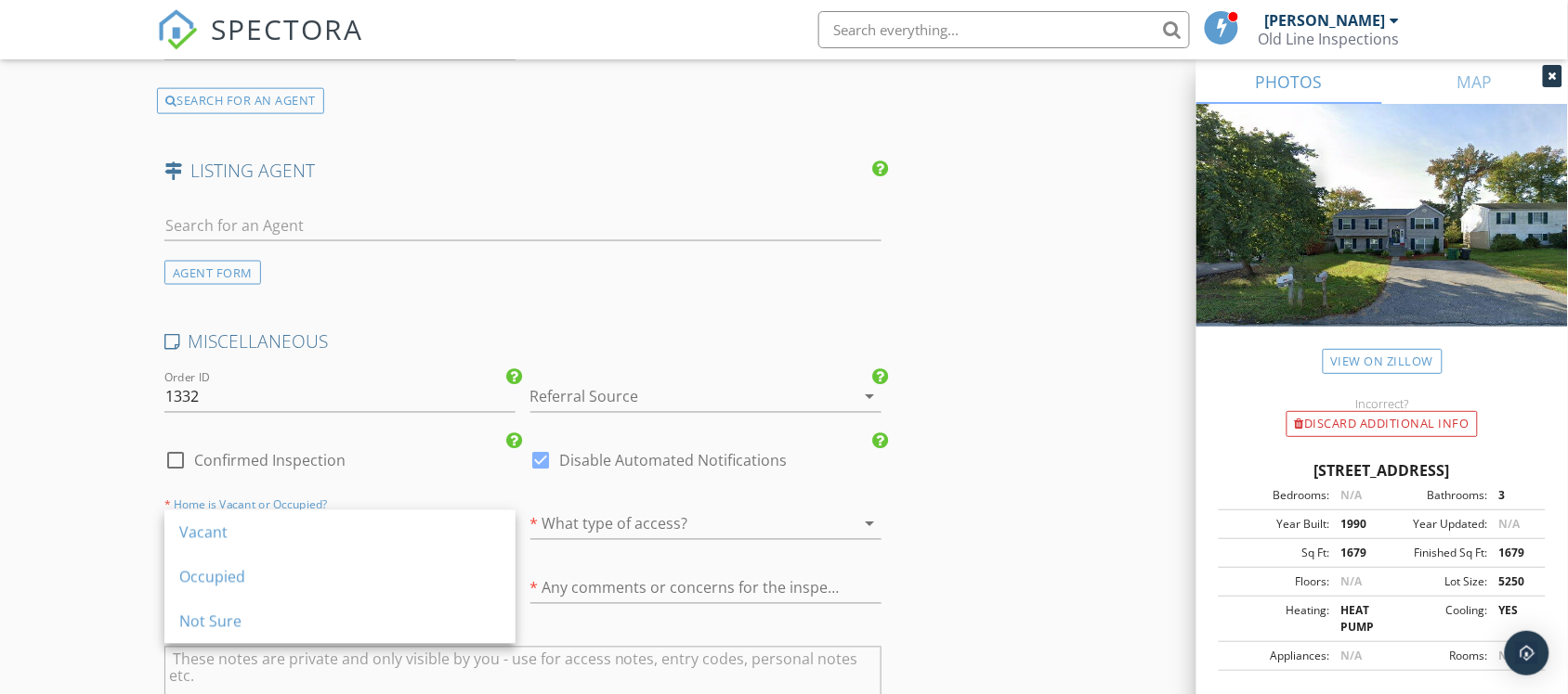
click at [229, 528] on div "Vacant" at bounding box center [340, 533] width 322 height 23
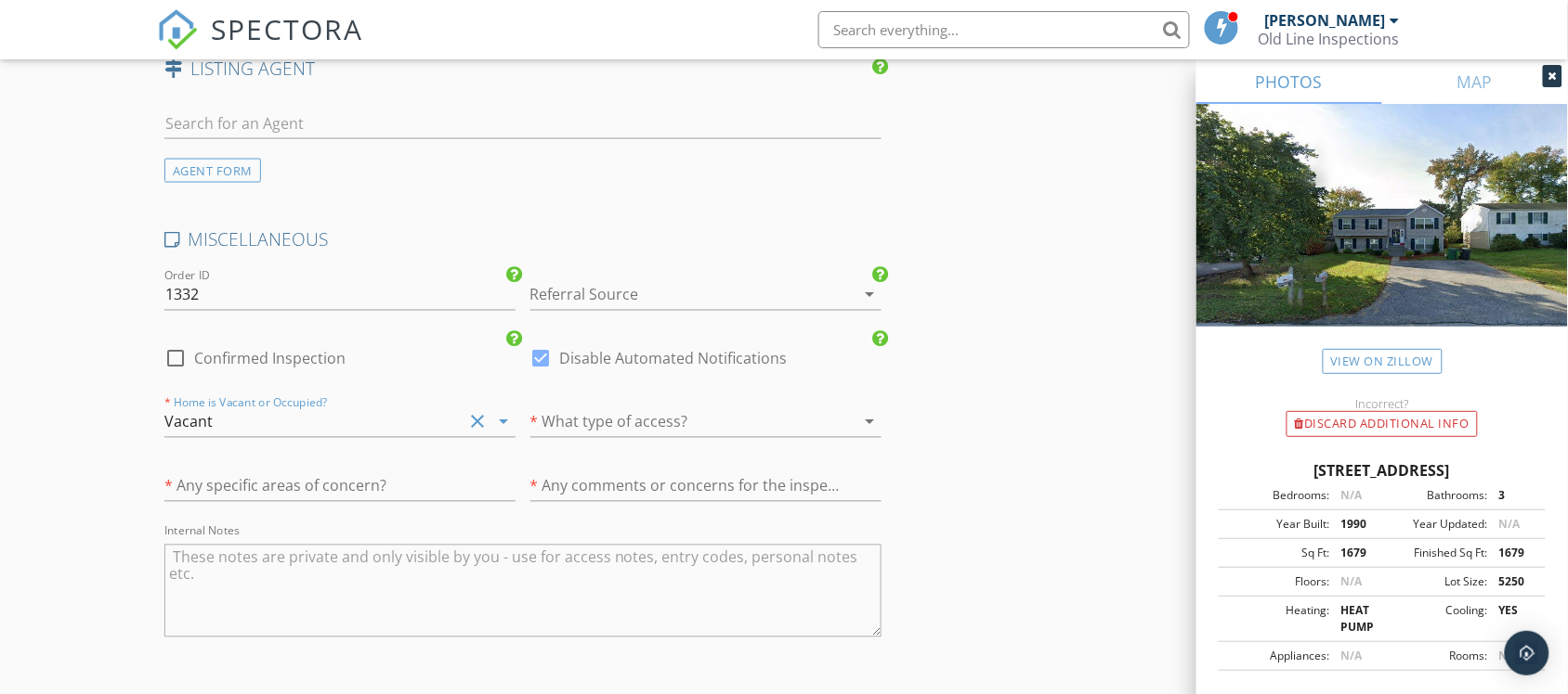
scroll to position [2902, 0]
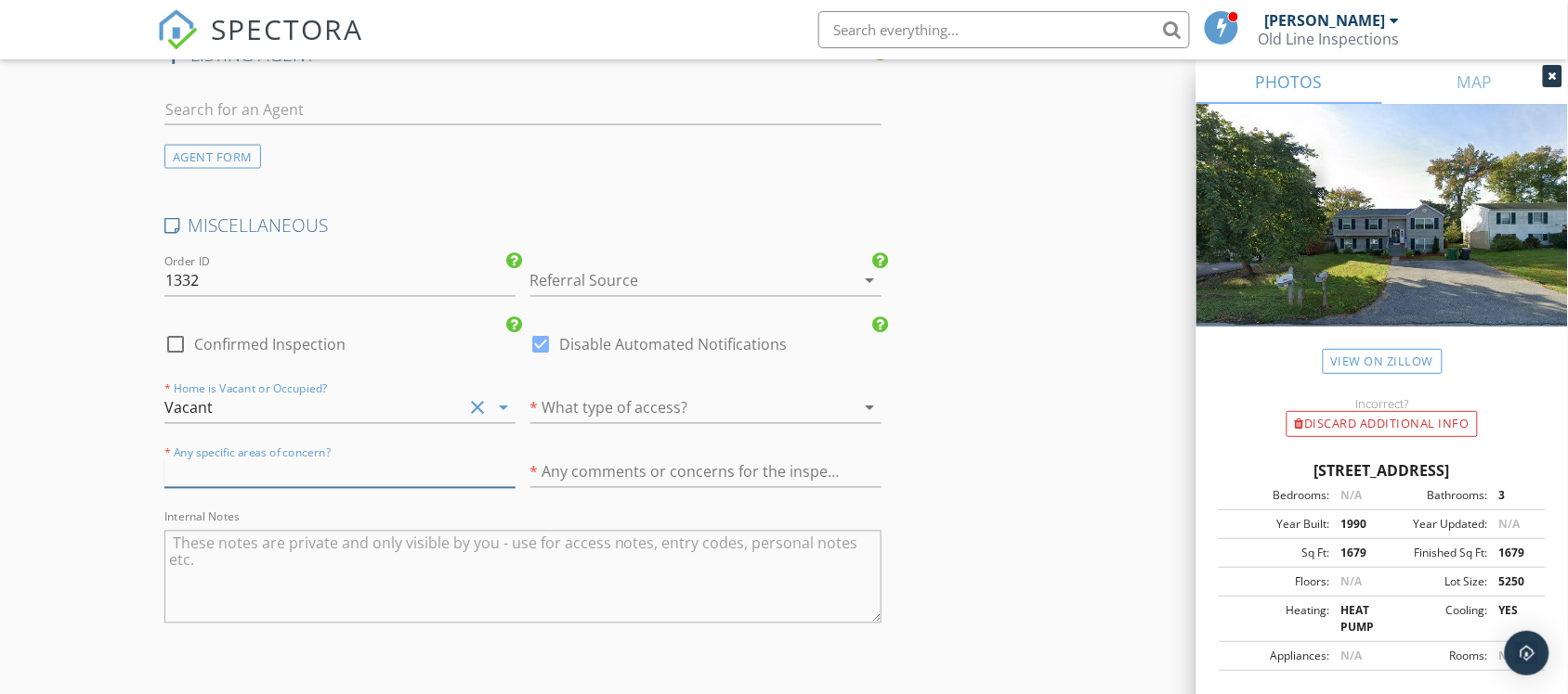
click at [244, 478] on input "text" at bounding box center [340, 473] width 351 height 30
type input "No"
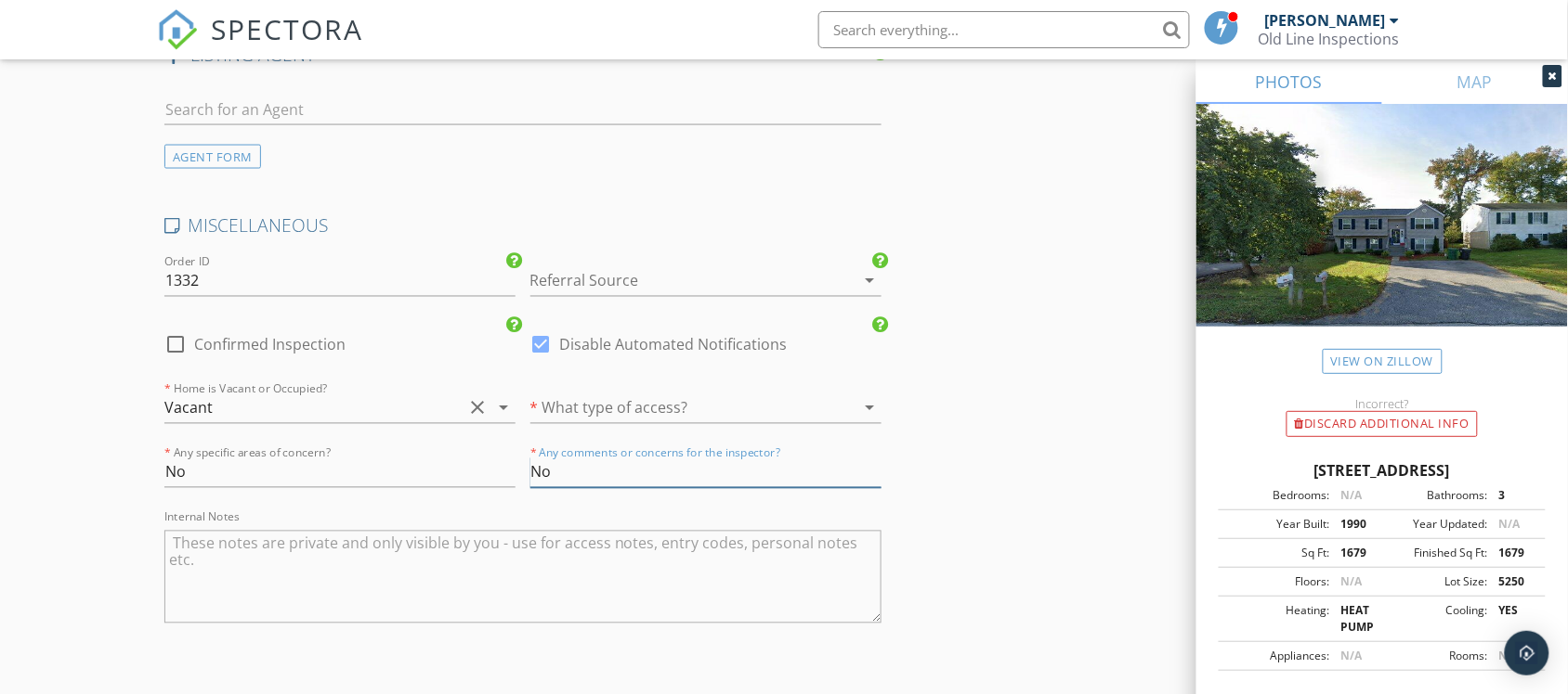
type input "No"
click at [657, 414] on div at bounding box center [680, 408] width 299 height 29
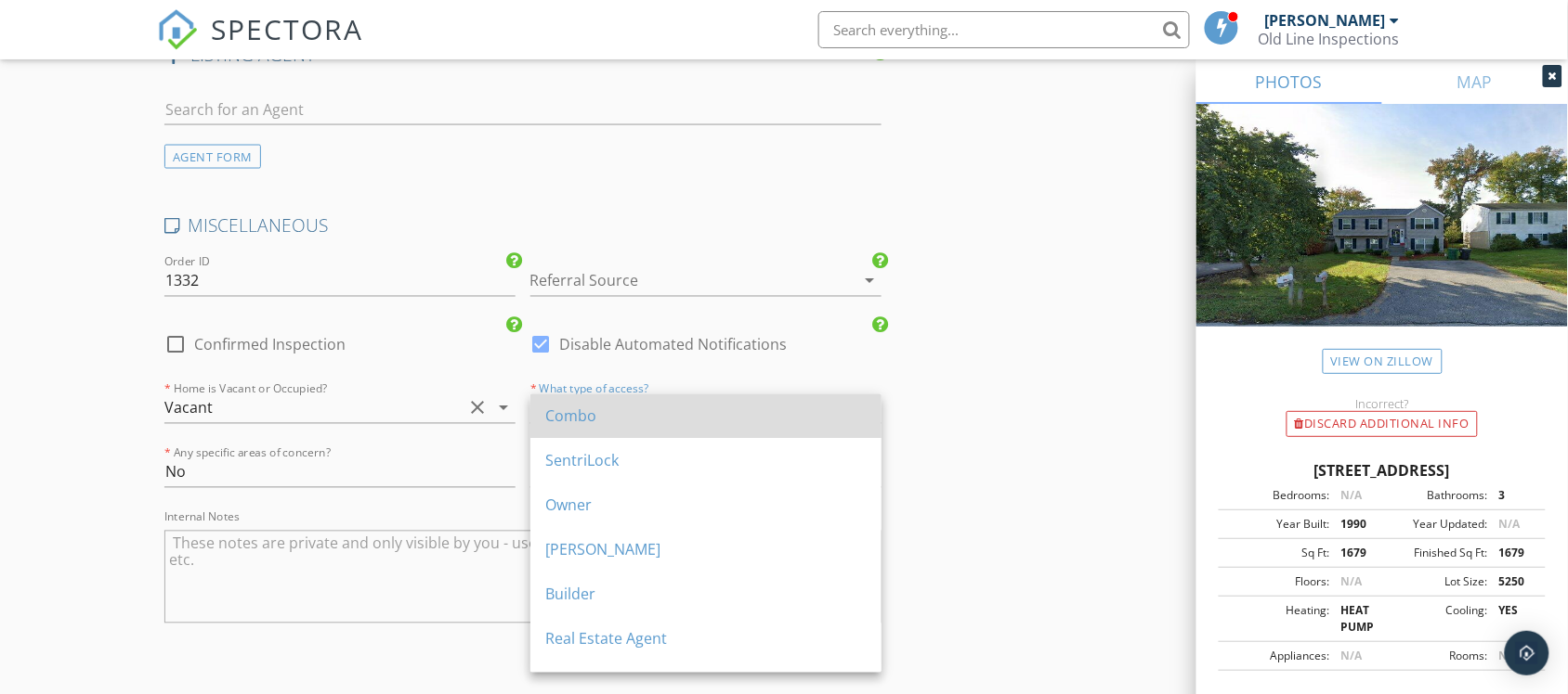
click at [594, 424] on div "Combo" at bounding box center [706, 417] width 322 height 23
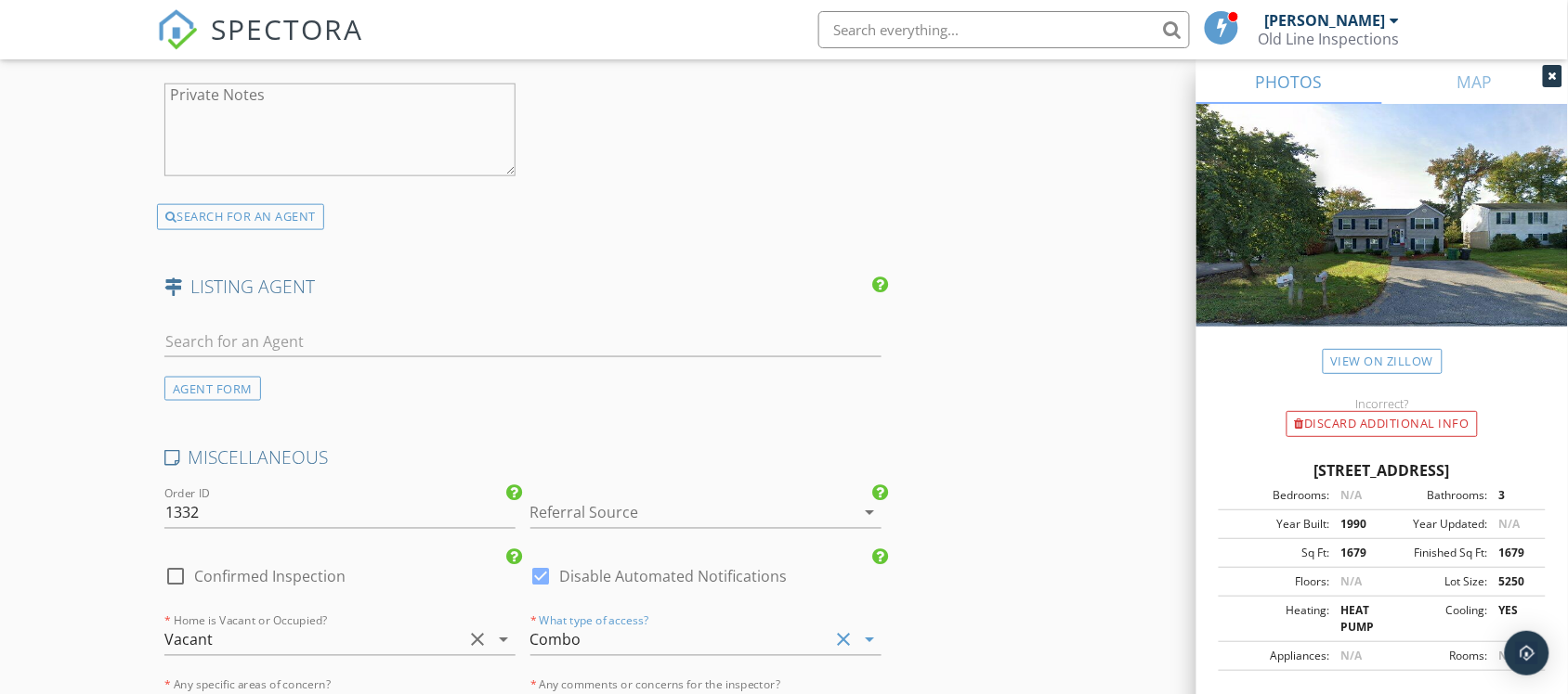
scroll to position [3195, 0]
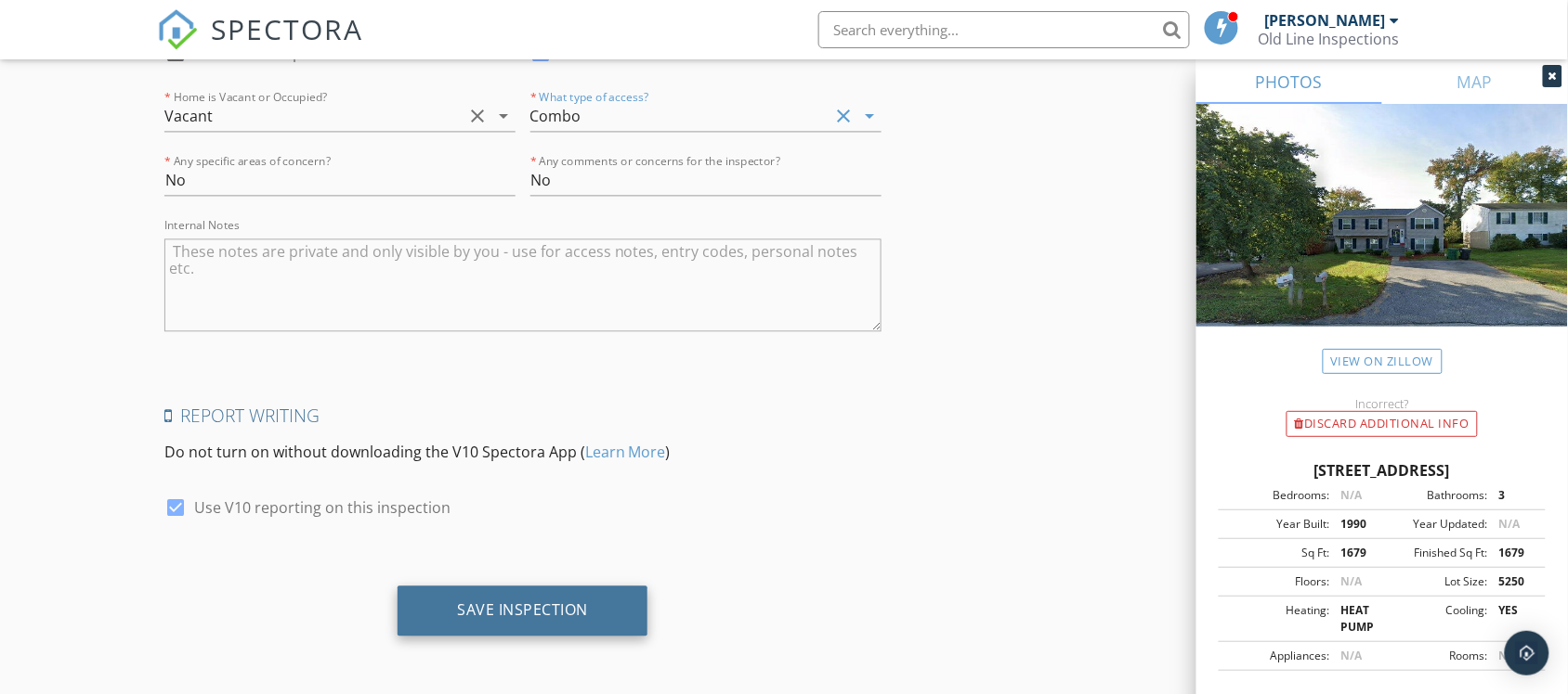
click at [528, 610] on div "Save Inspection" at bounding box center [522, 610] width 131 height 19
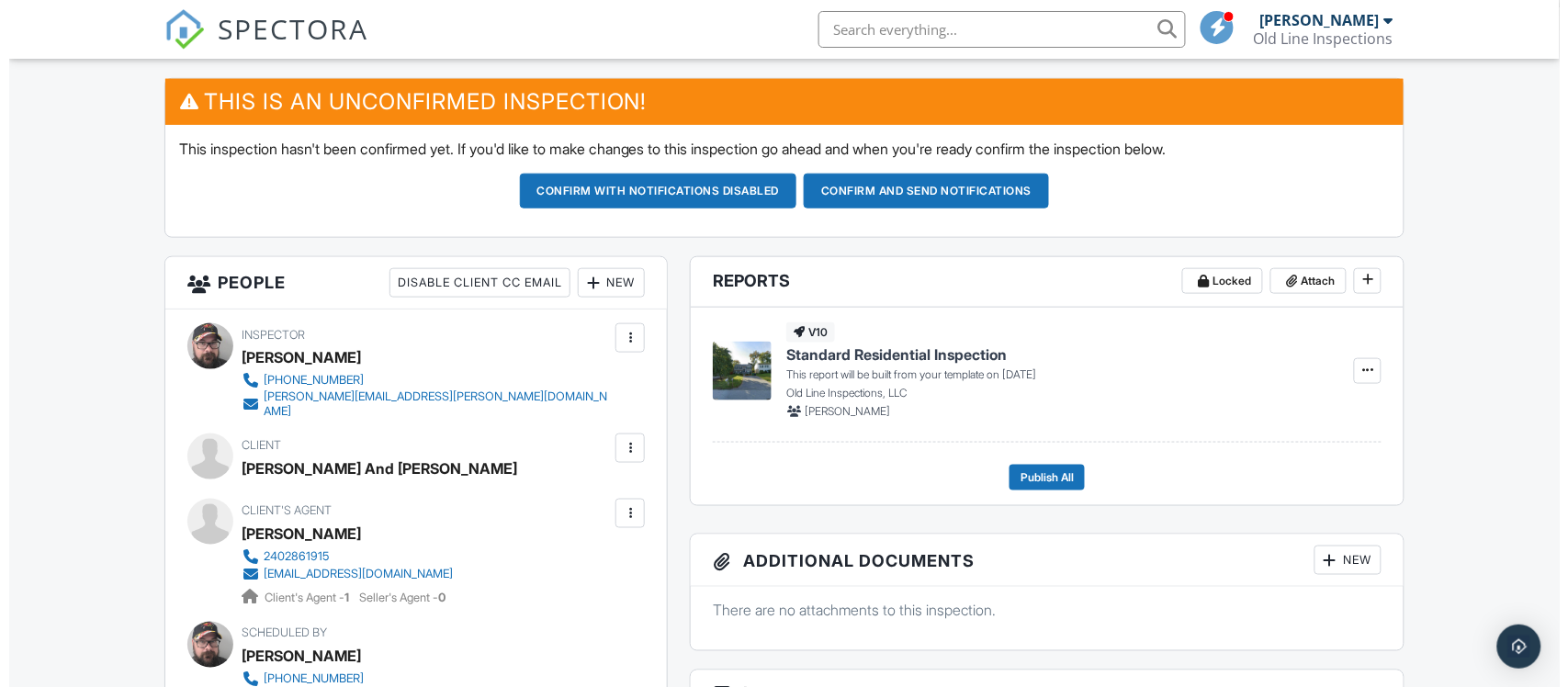
scroll to position [460, 0]
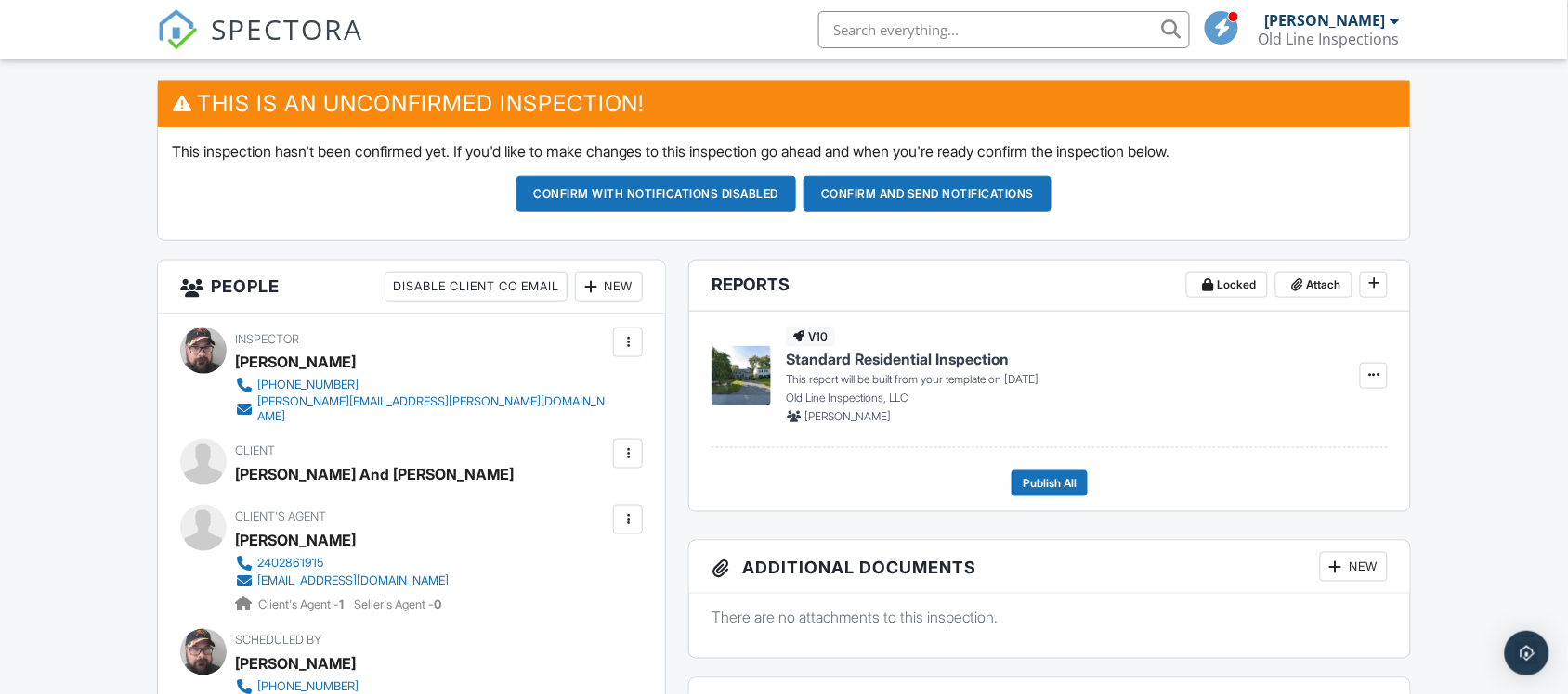
click at [599, 282] on div "New" at bounding box center [609, 286] width 68 height 29
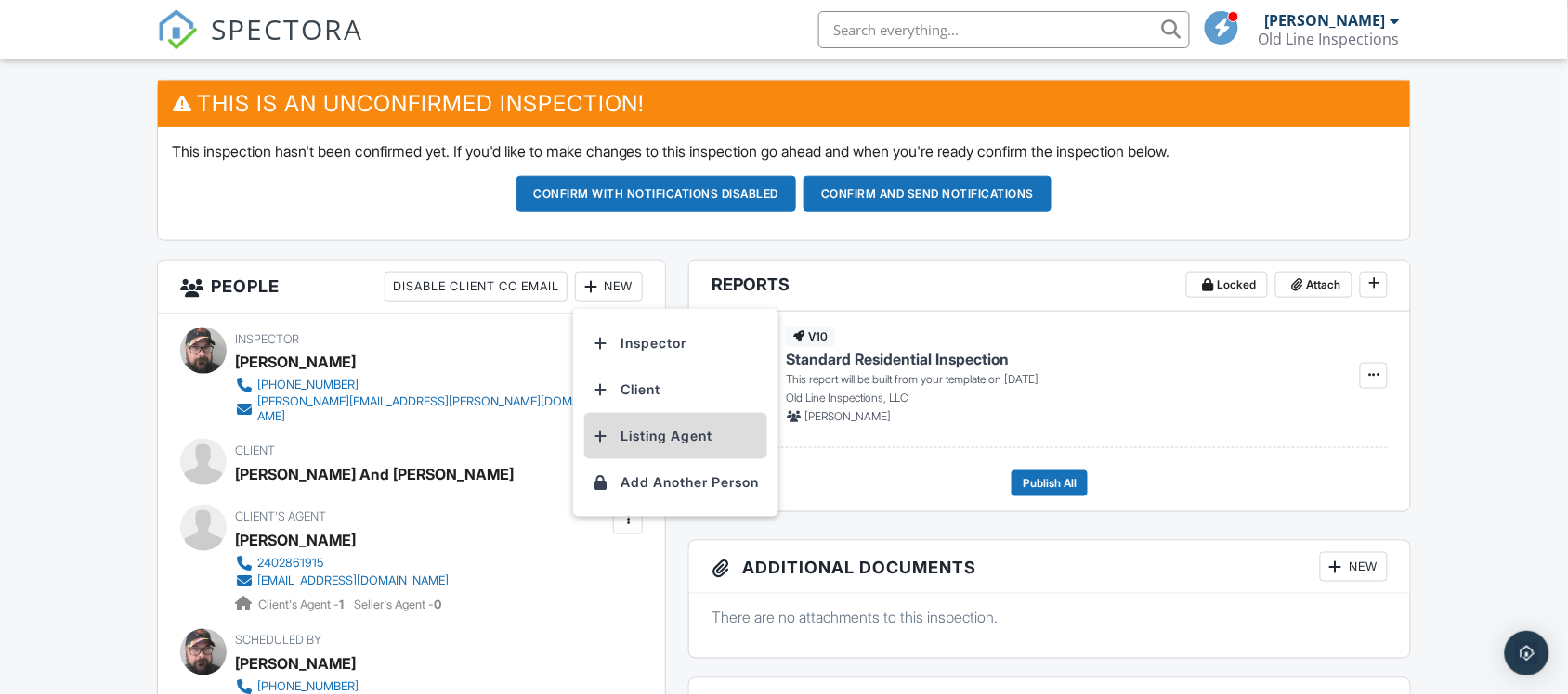
click at [642, 437] on li "Listing Agent" at bounding box center [675, 436] width 183 height 46
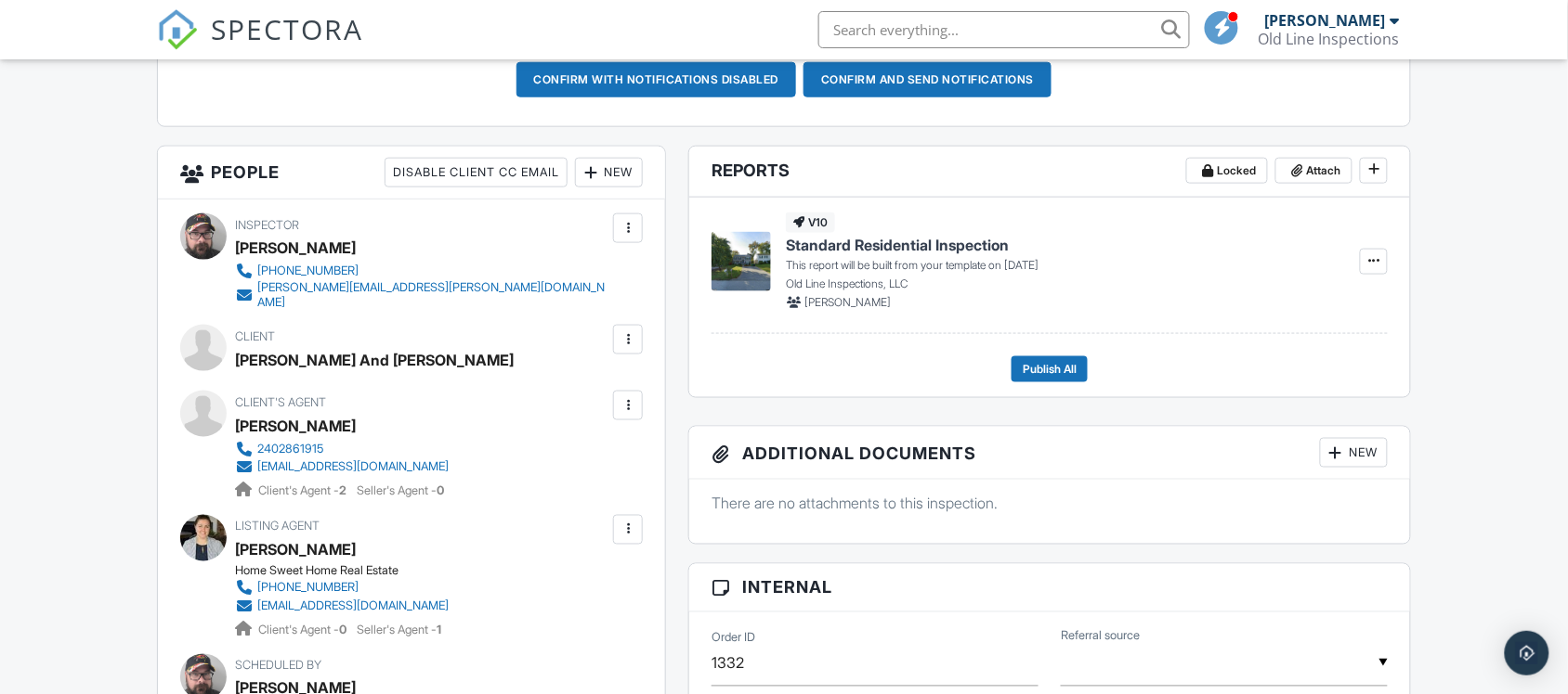
scroll to position [581, 0]
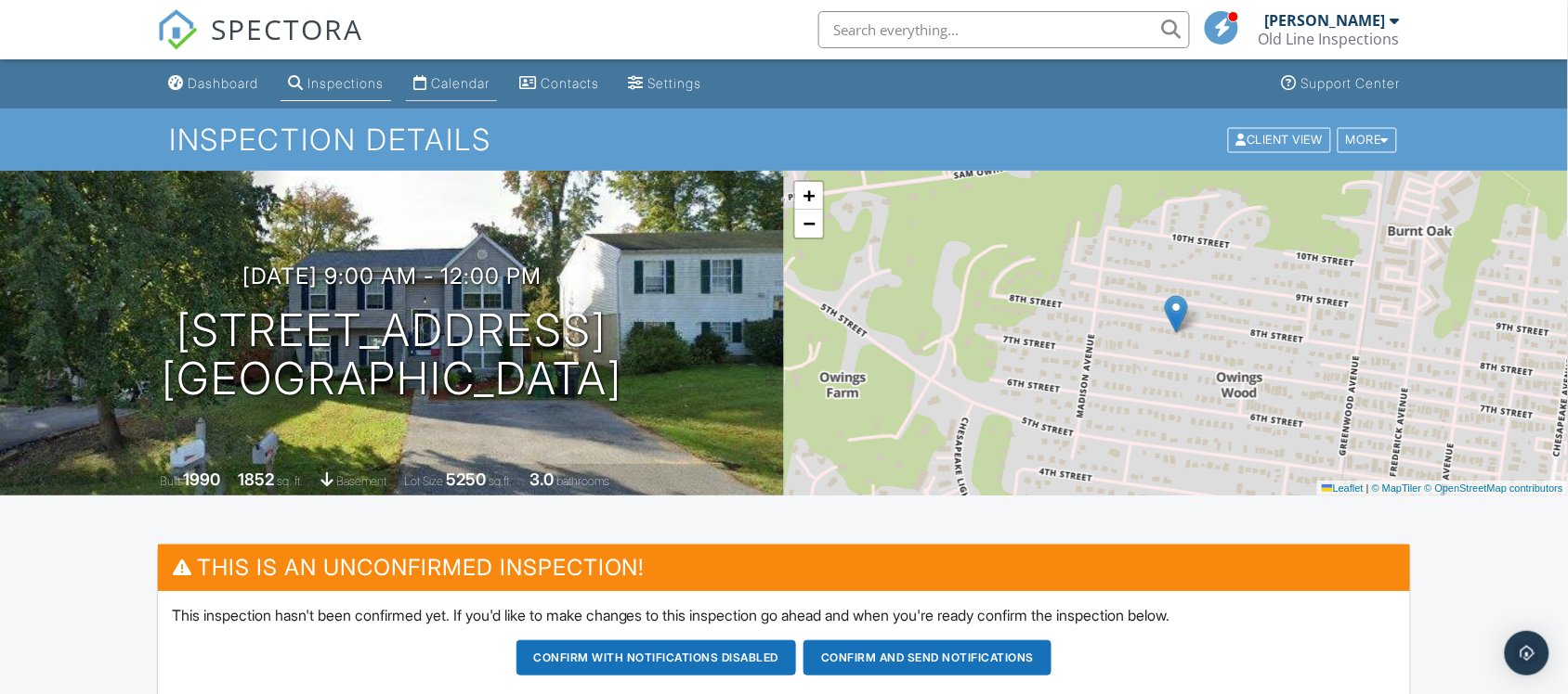
click at [497, 84] on link "Calendar" at bounding box center [451, 84] width 91 height 34
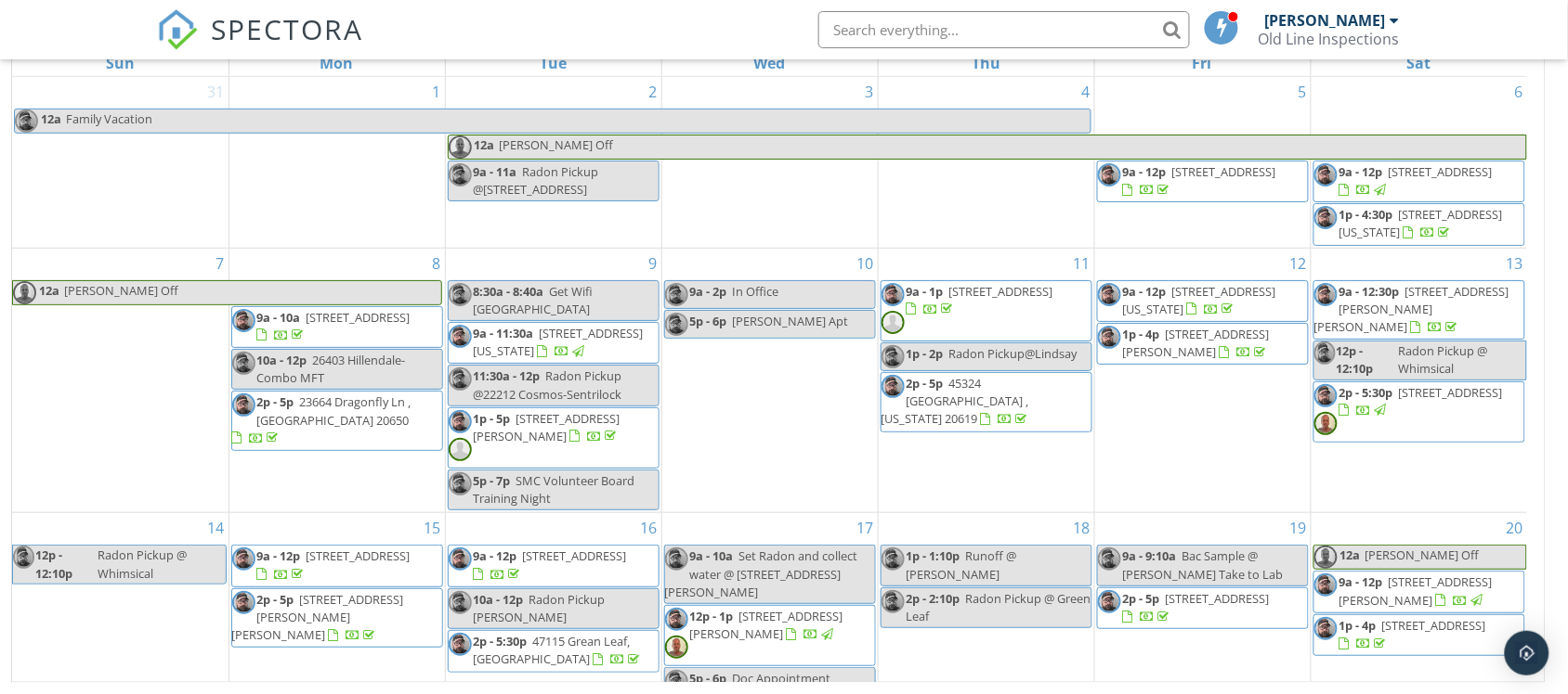
scroll to position [370, 0]
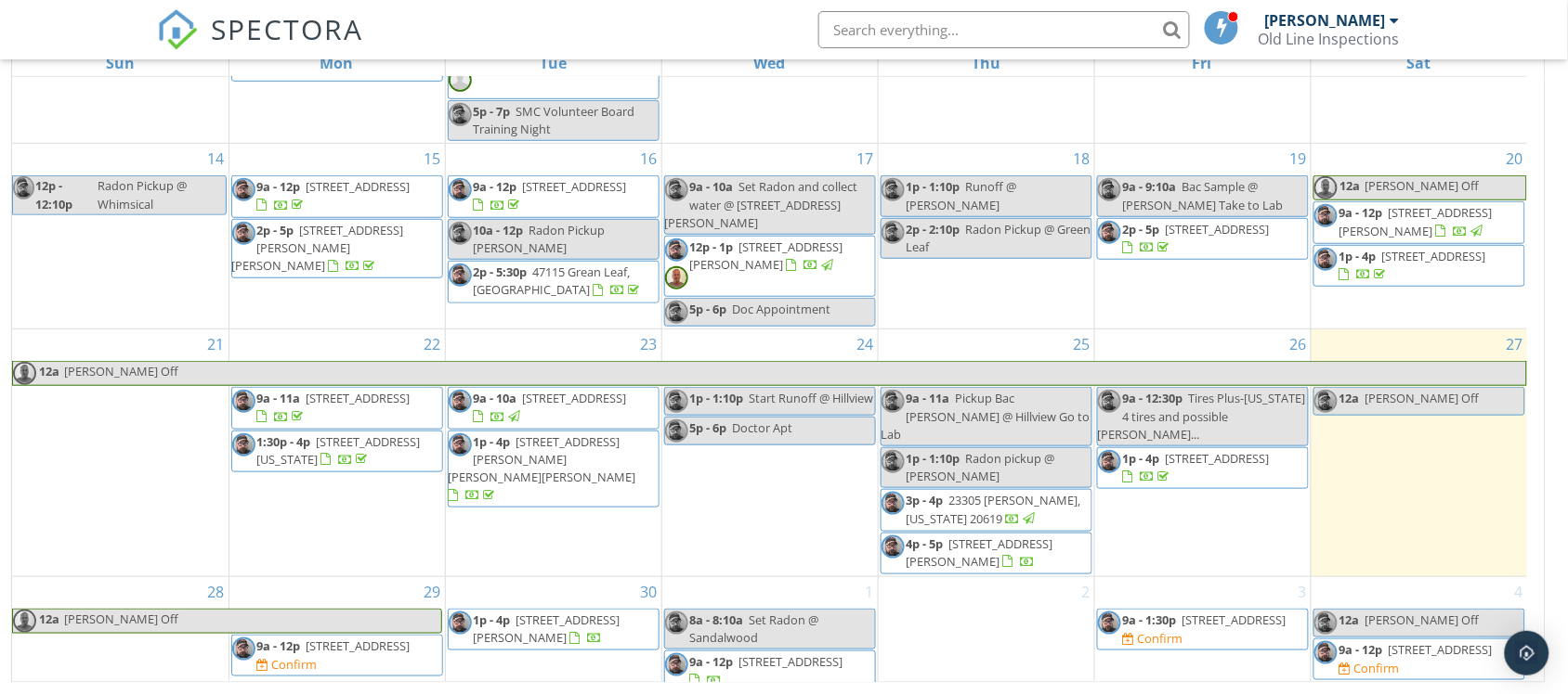
drag, startPoint x: 1329, startPoint y: 470, endPoint x: 1228, endPoint y: 455, distance: 102.1
click at [1228, 455] on span "1p - 4p 17273 Crab Pot Ln, Piney Point 20674" at bounding box center [1203, 468] width 210 height 36
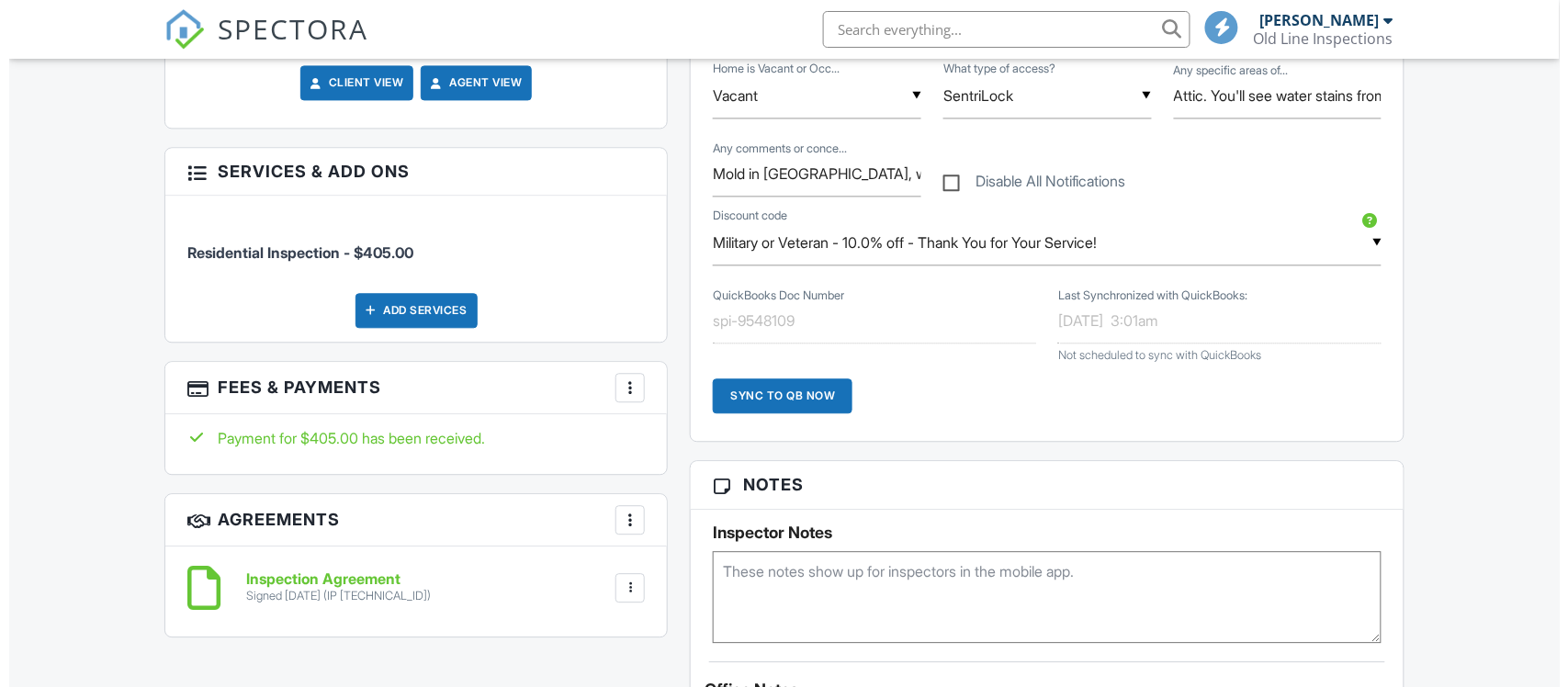
scroll to position [1011, 0]
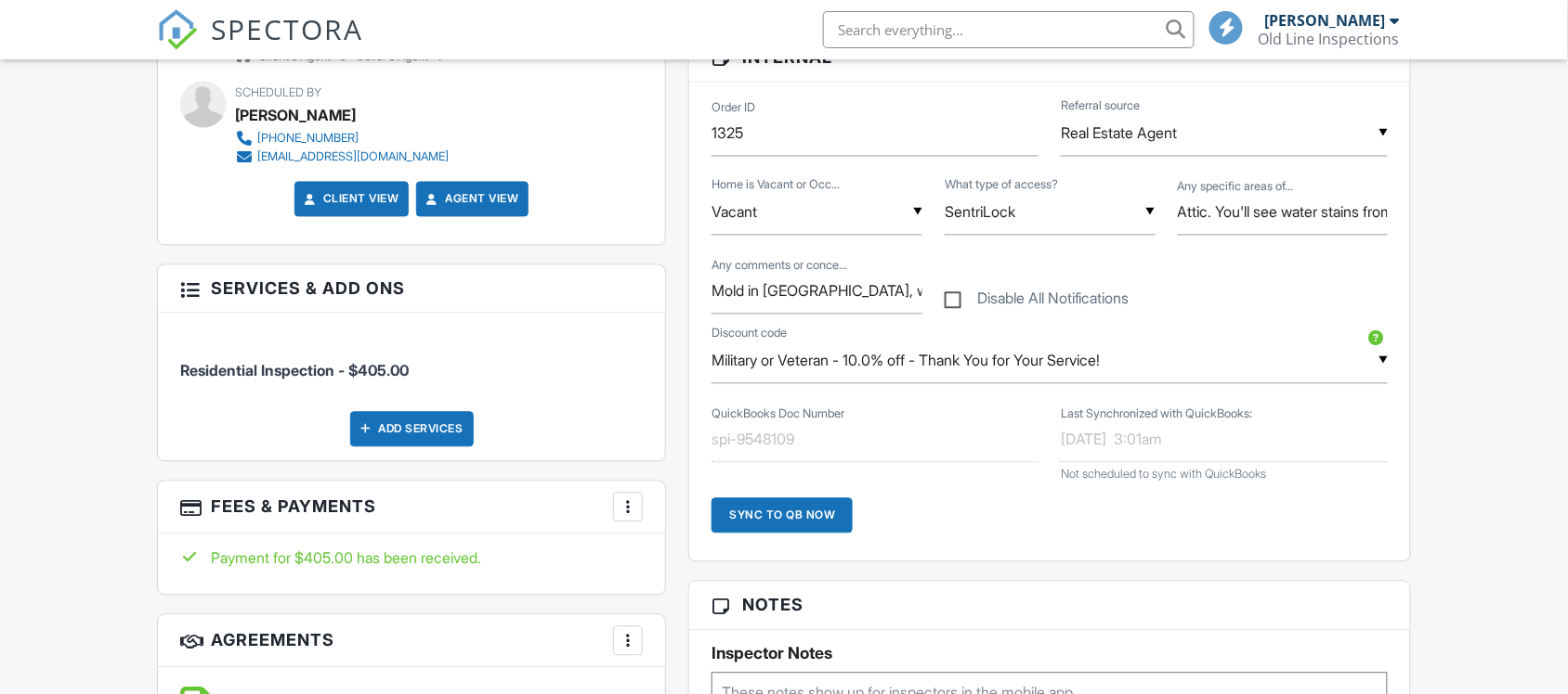
click at [401, 414] on div "Add Services" at bounding box center [411, 429] width 124 height 35
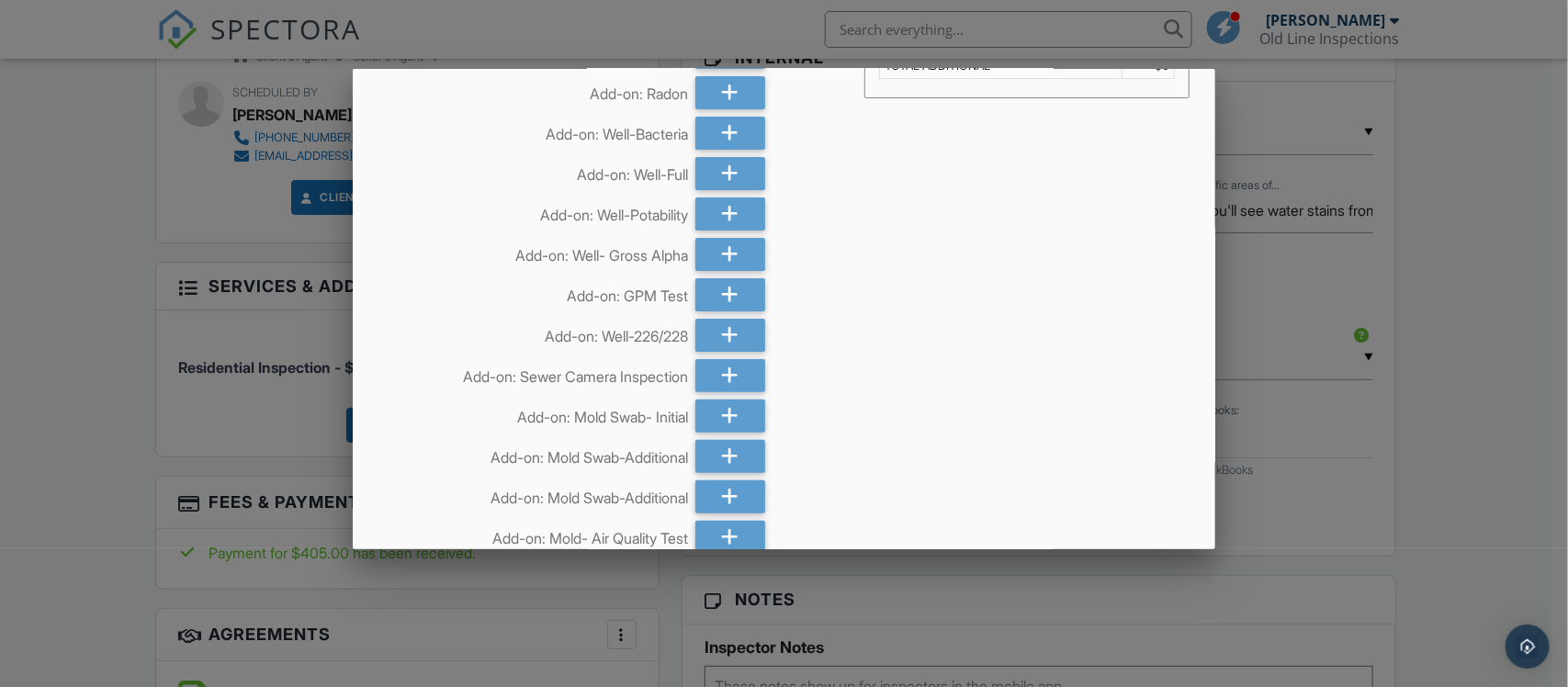
scroll to position [115, 0]
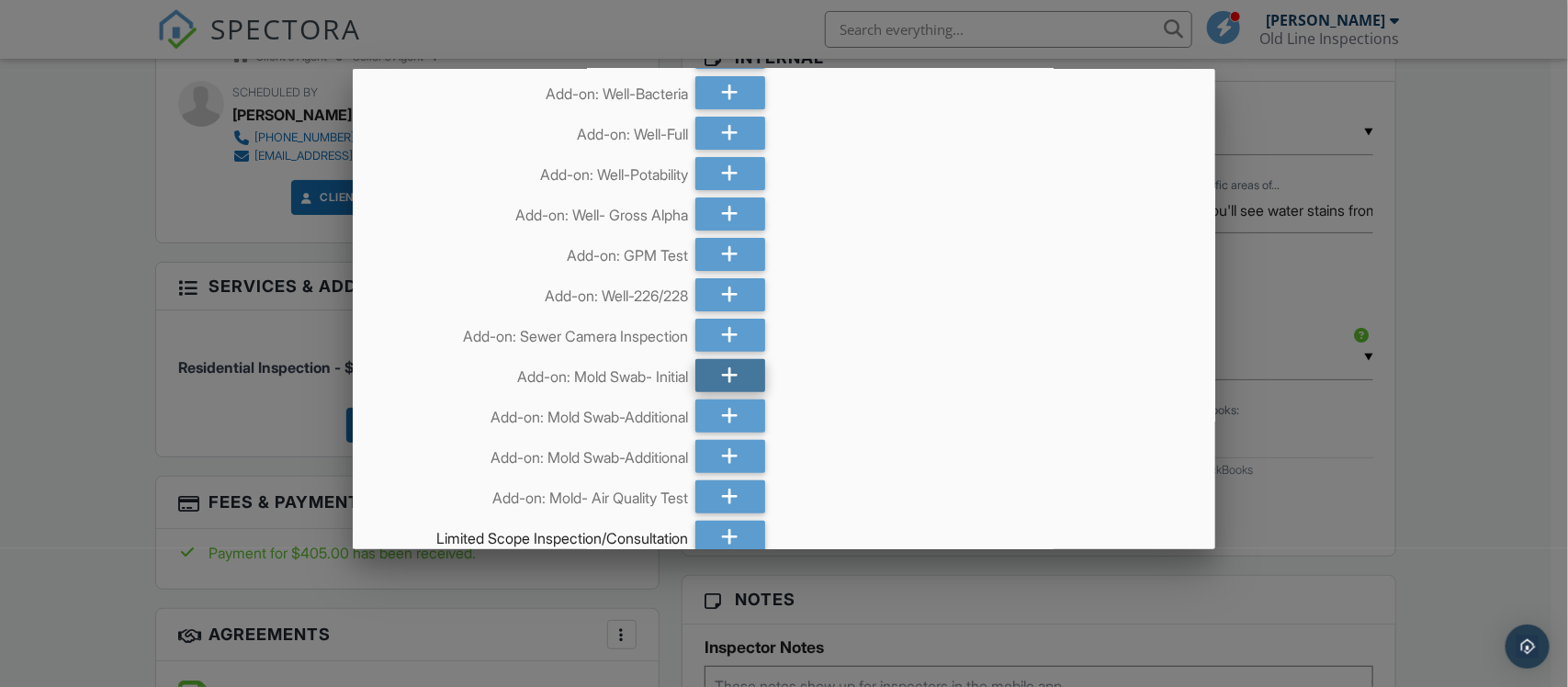
click at [704, 377] on div at bounding box center [730, 375] width 70 height 33
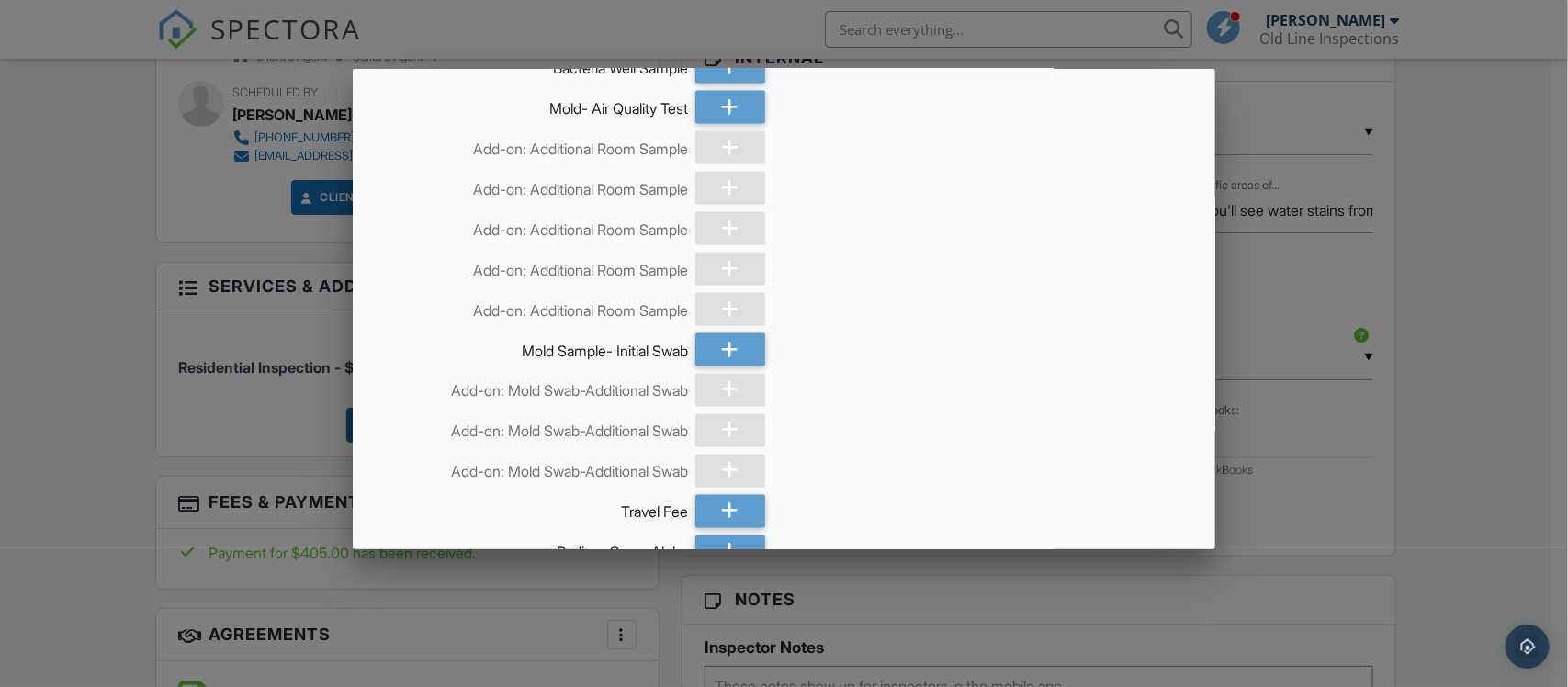
scroll to position [1381, 0]
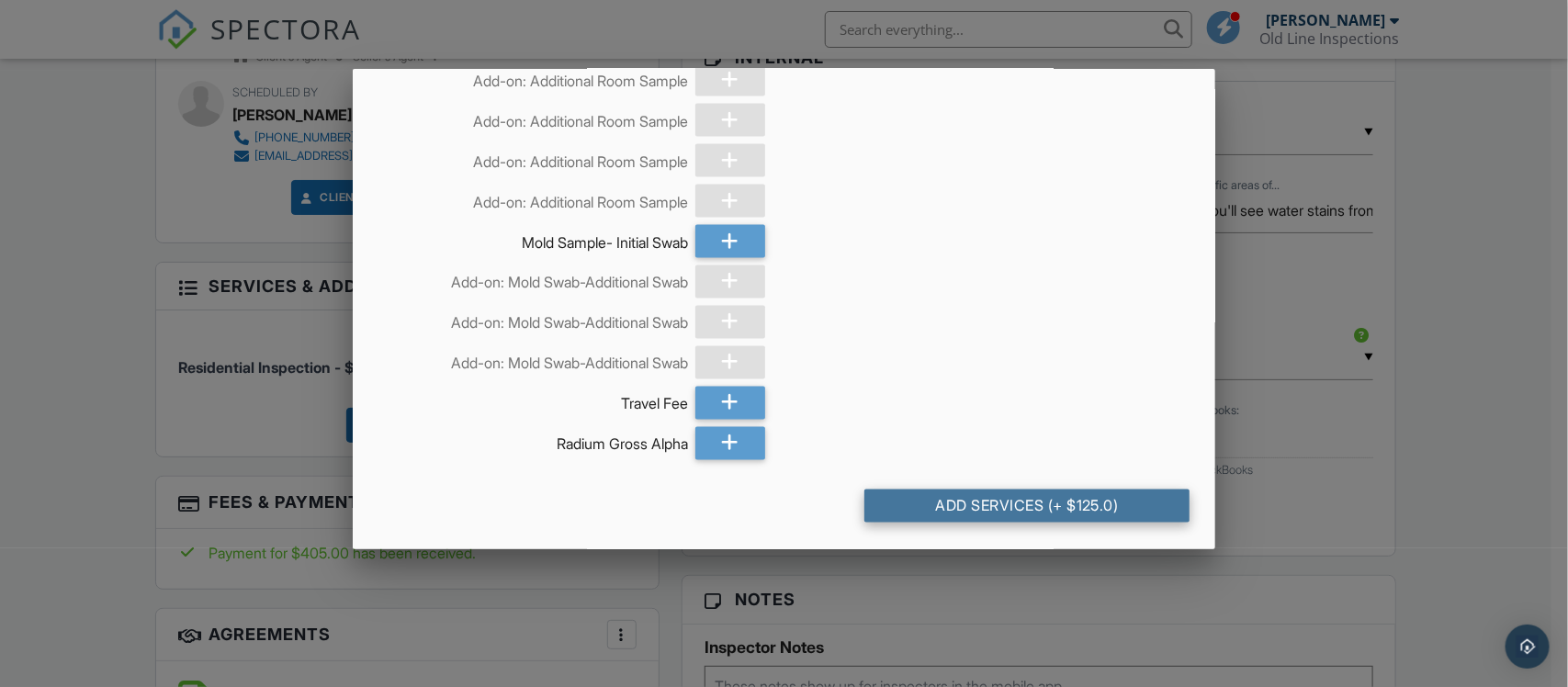
click at [948, 494] on div "Add Services (+ $125.0)" at bounding box center [1027, 505] width 326 height 33
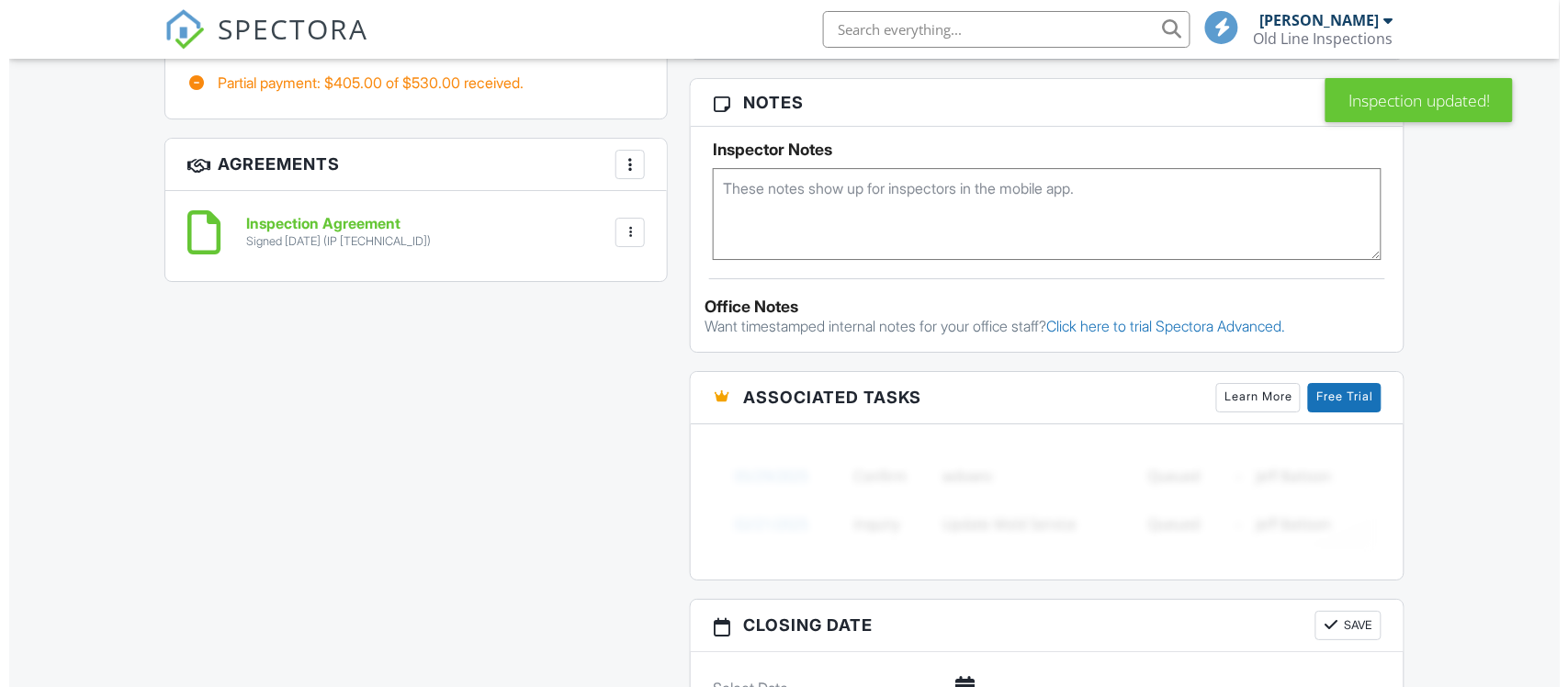
scroll to position [1471, 0]
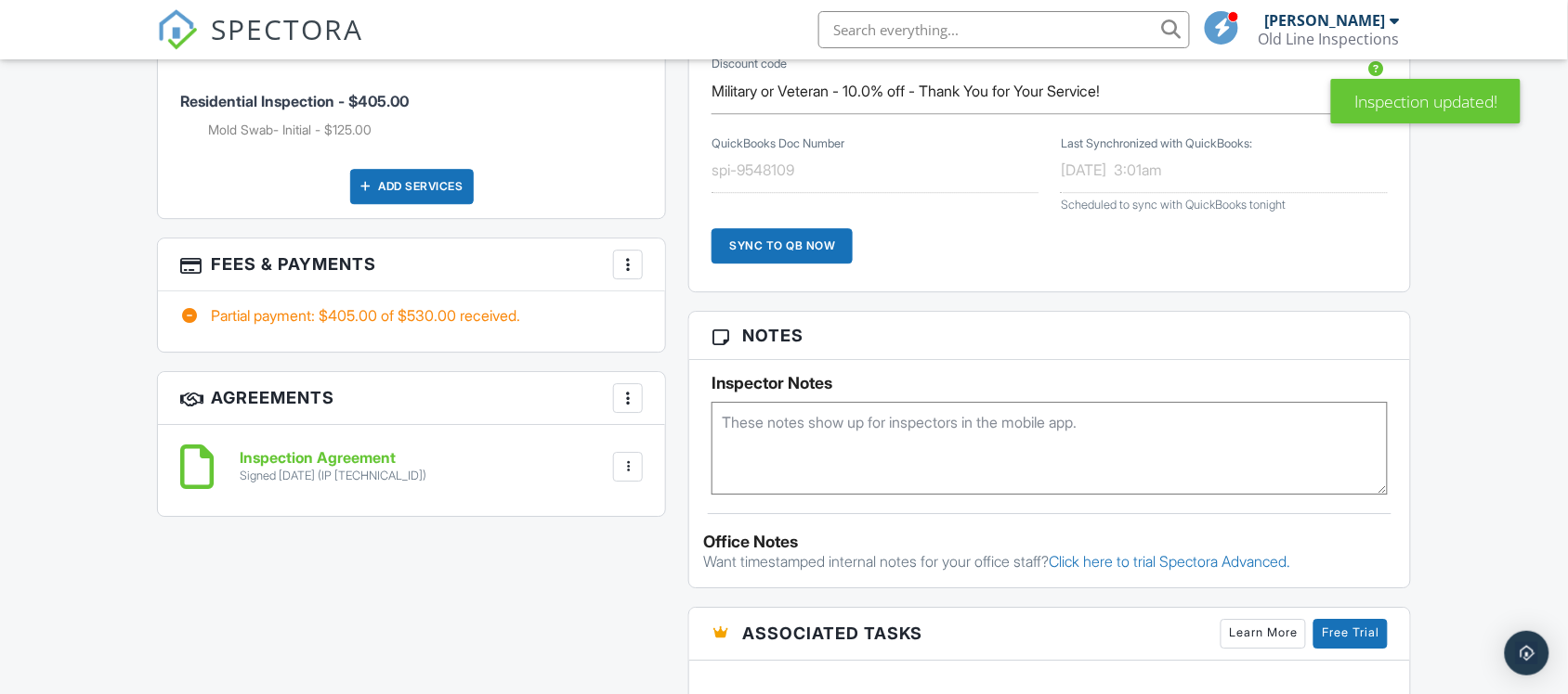
click at [632, 256] on div at bounding box center [628, 265] width 19 height 19
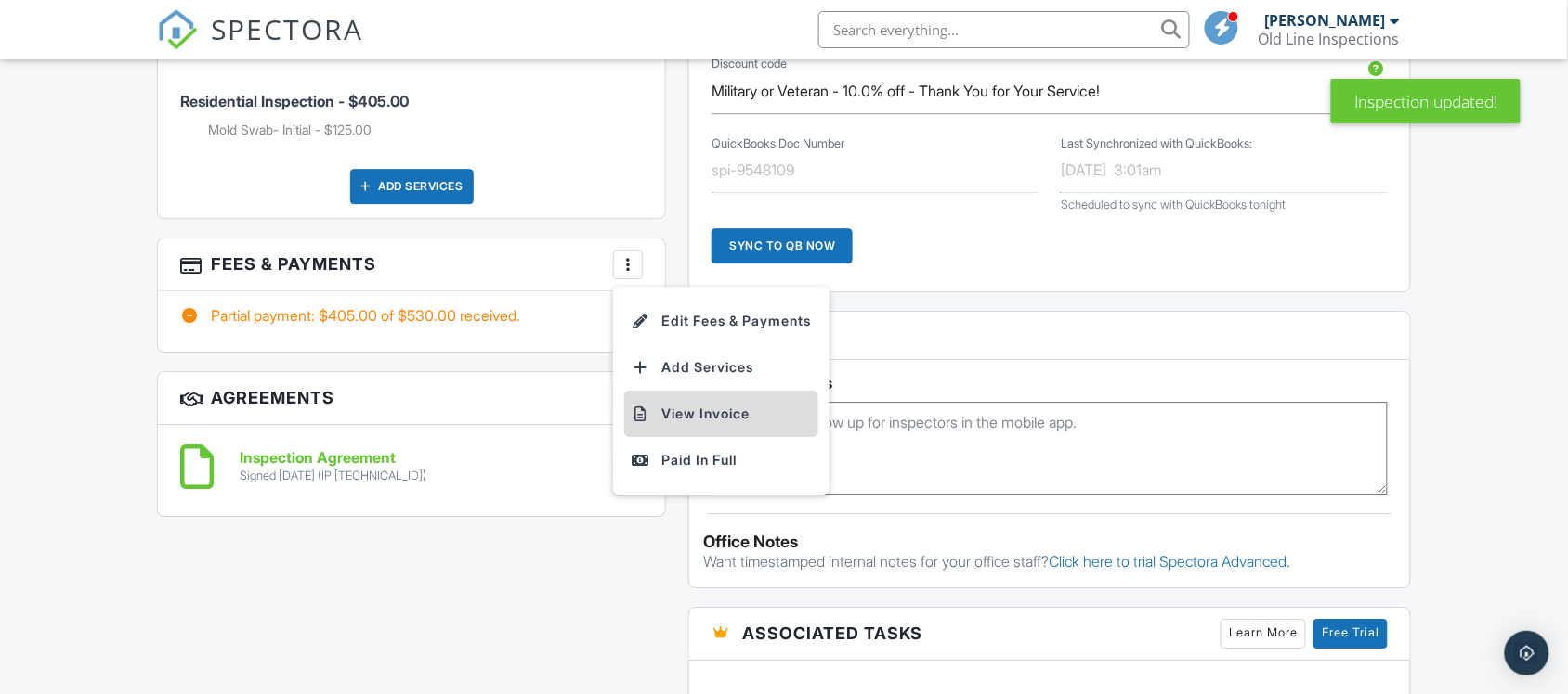
click at [693, 399] on li "View Invoice" at bounding box center [721, 413] width 194 height 46
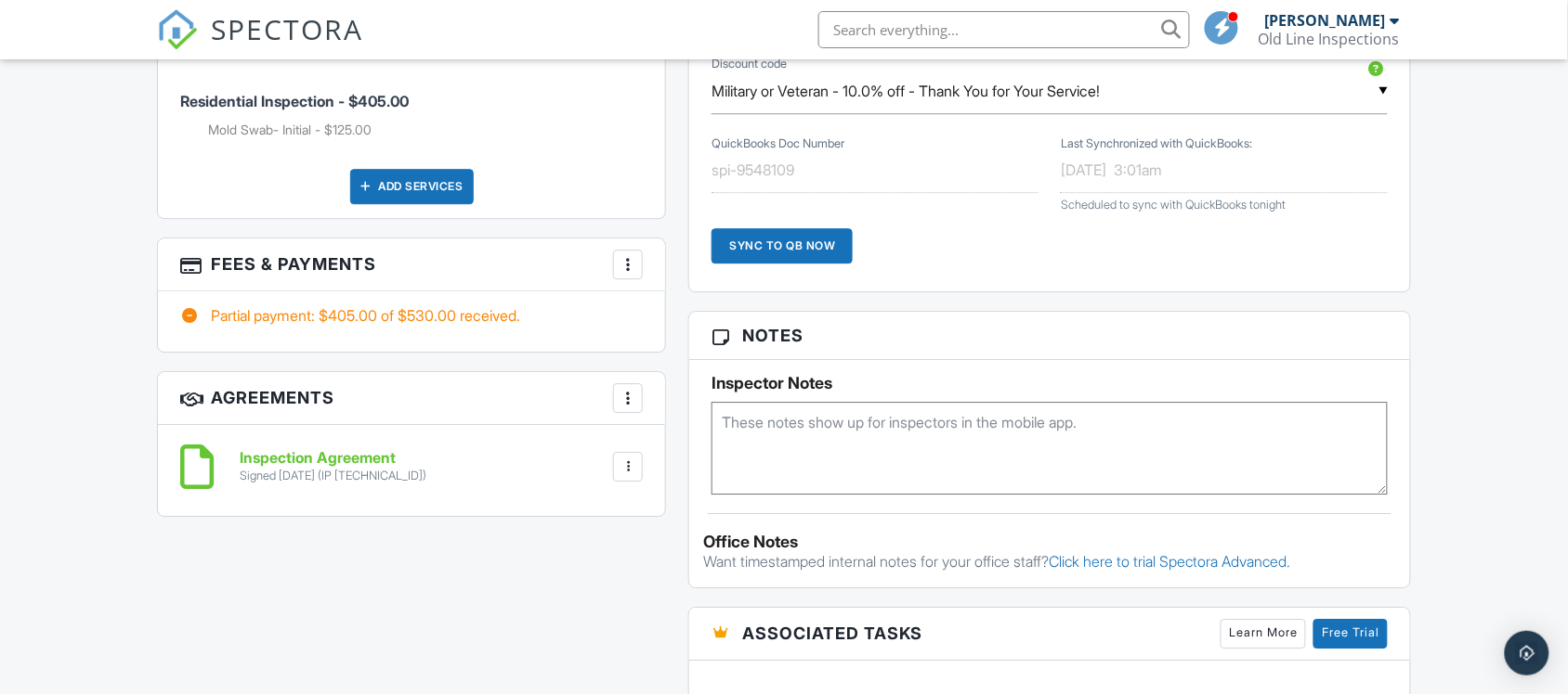
click at [628, 255] on div at bounding box center [628, 265] width 19 height 19
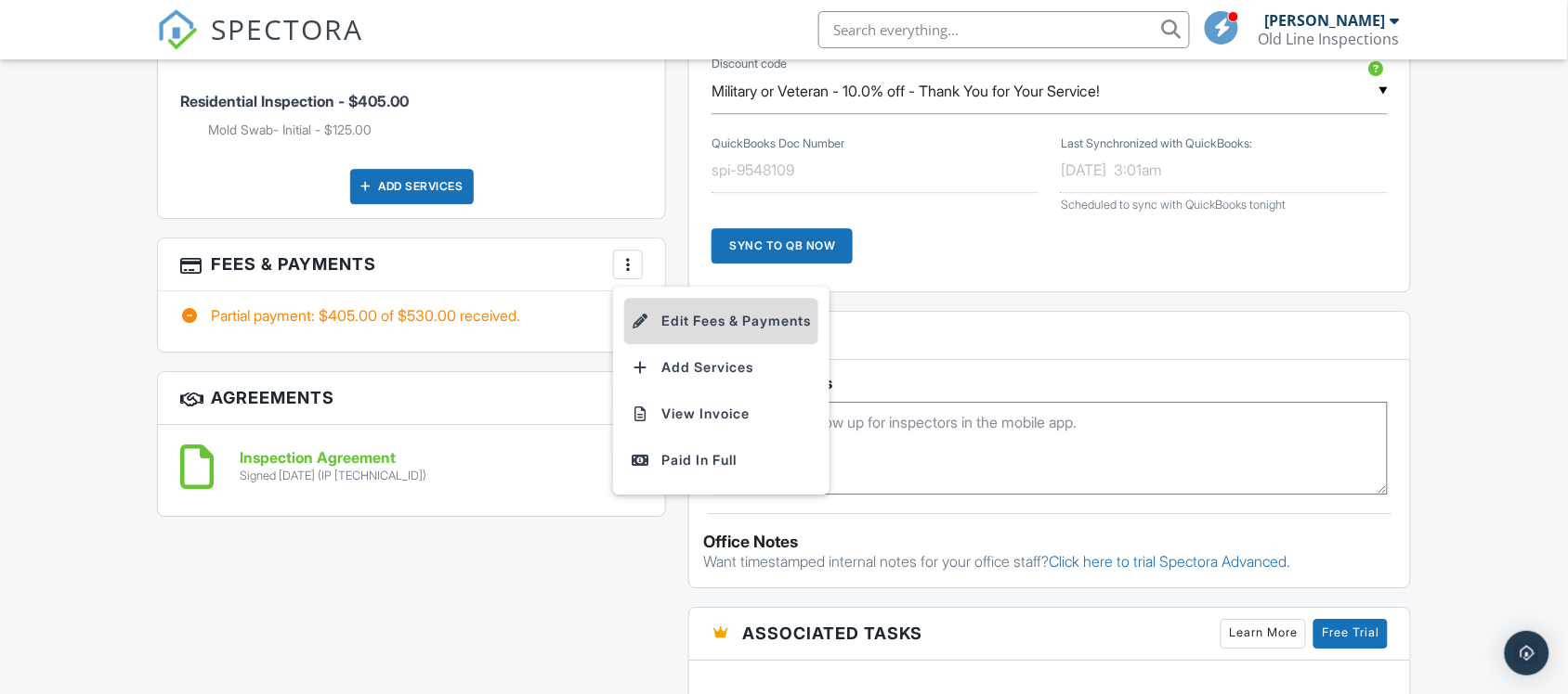
click at [726, 308] on li "Edit Fees & Payments" at bounding box center [721, 321] width 194 height 46
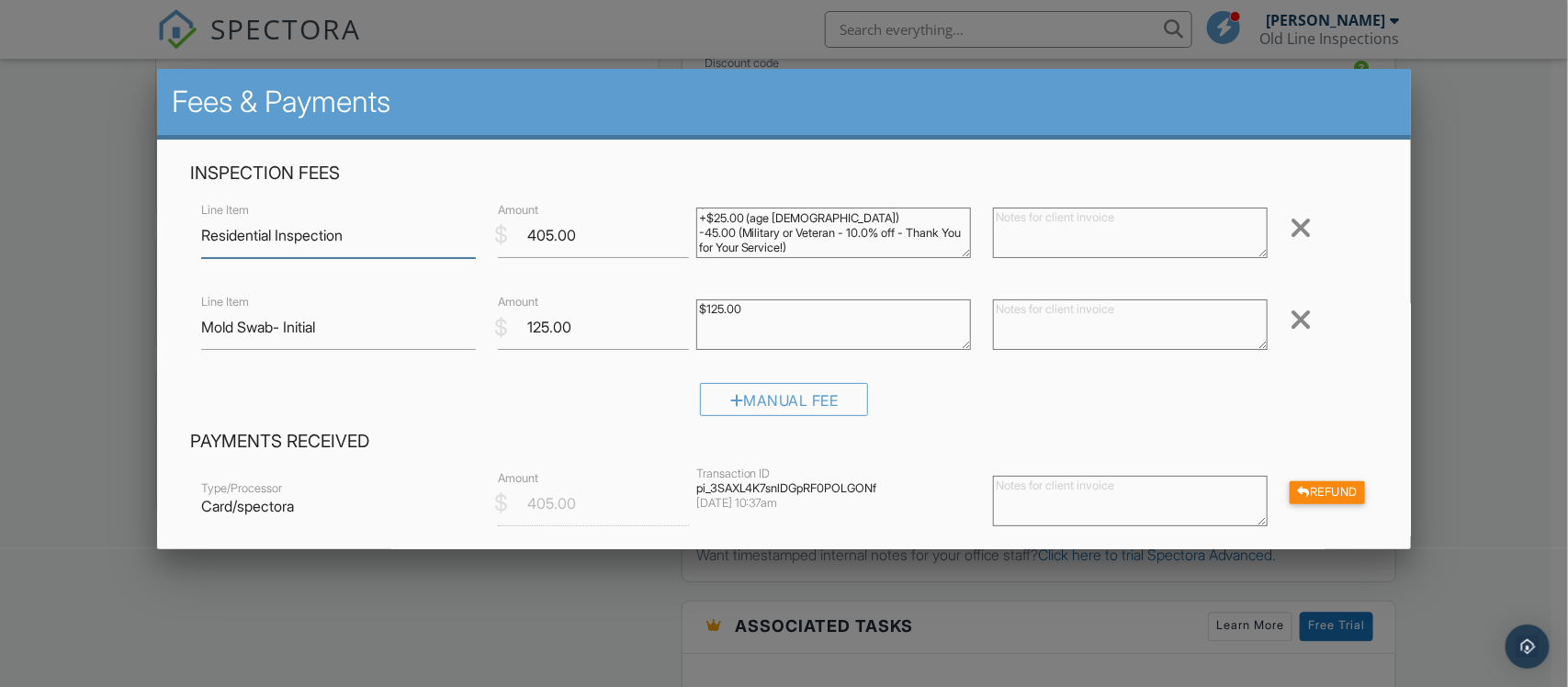
scroll to position [0, 0]
click at [718, 218] on textarea "$425.00 (Base) +$25.00 (age 25 - 50) -45.00 (Military or Veteran - 10.0% off - …" at bounding box center [834, 233] width 275 height 51
click at [714, 232] on textarea "$425.00 (Base) +$25.00 (age 25 - 50) -45.00 (Military or Veteran - 10.0% off - …" at bounding box center [834, 233] width 275 height 51
drag, startPoint x: 809, startPoint y: 227, endPoint x: 749, endPoint y: 230, distance: 60.1
click at [749, 230] on textarea "$425.00 (Base) +$25.00 (age 25 - 50) -45.00 (Military or Veteran - 10.0% off - …" at bounding box center [834, 233] width 275 height 51
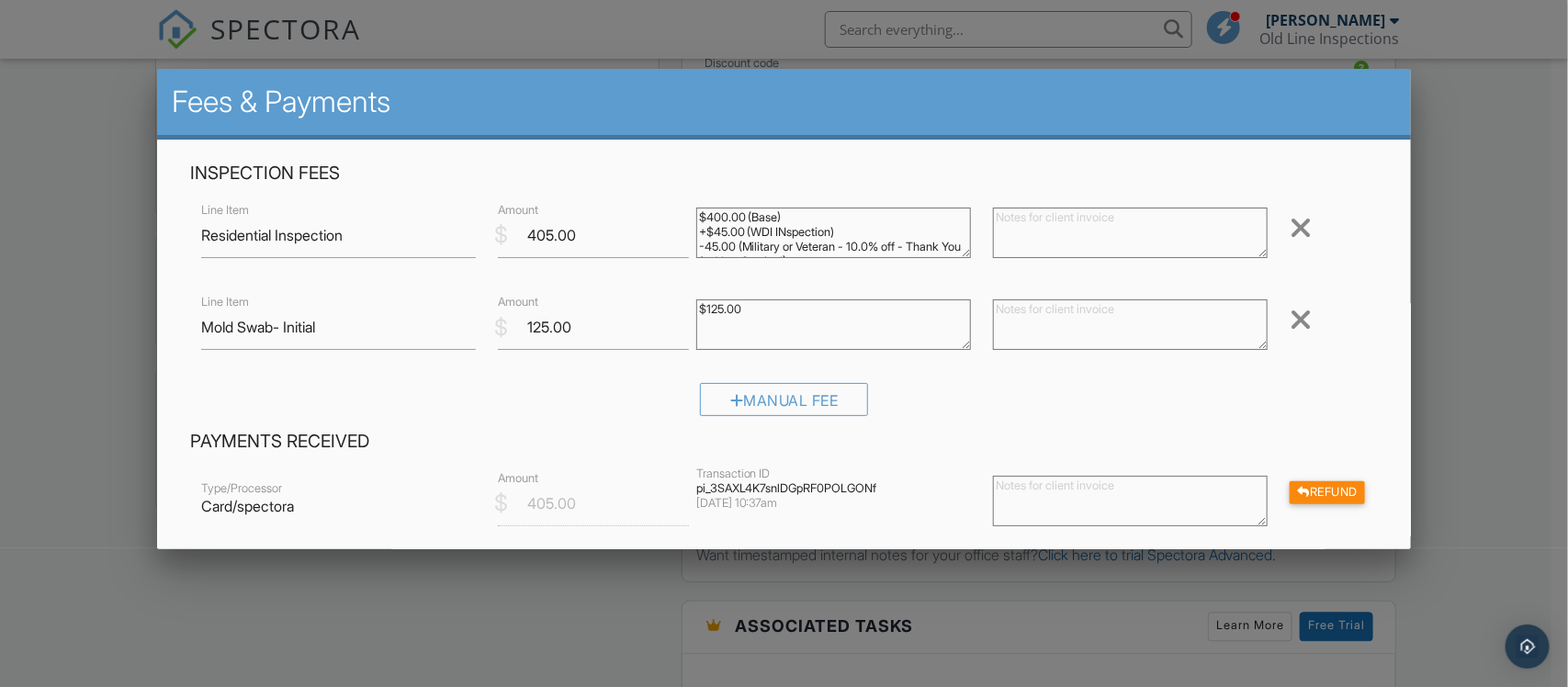
click at [788, 228] on textarea "$425.00 (Base) +$25.00 (age 25 - 50) -45.00 (Military or Veteran - 10.0% off - …" at bounding box center [834, 233] width 275 height 51
type textarea "$400.00 (Base) +$45.00 (WDI Inspection) -45.00 (Military or Veteran - 10.0% off…"
click at [884, 177] on h4 "Inspection Fees" at bounding box center [784, 174] width 1189 height 24
drag, startPoint x: 747, startPoint y: 311, endPoint x: 687, endPoint y: 297, distance: 61.6
click at [687, 297] on div "$125.00" at bounding box center [834, 327] width 297 height 74
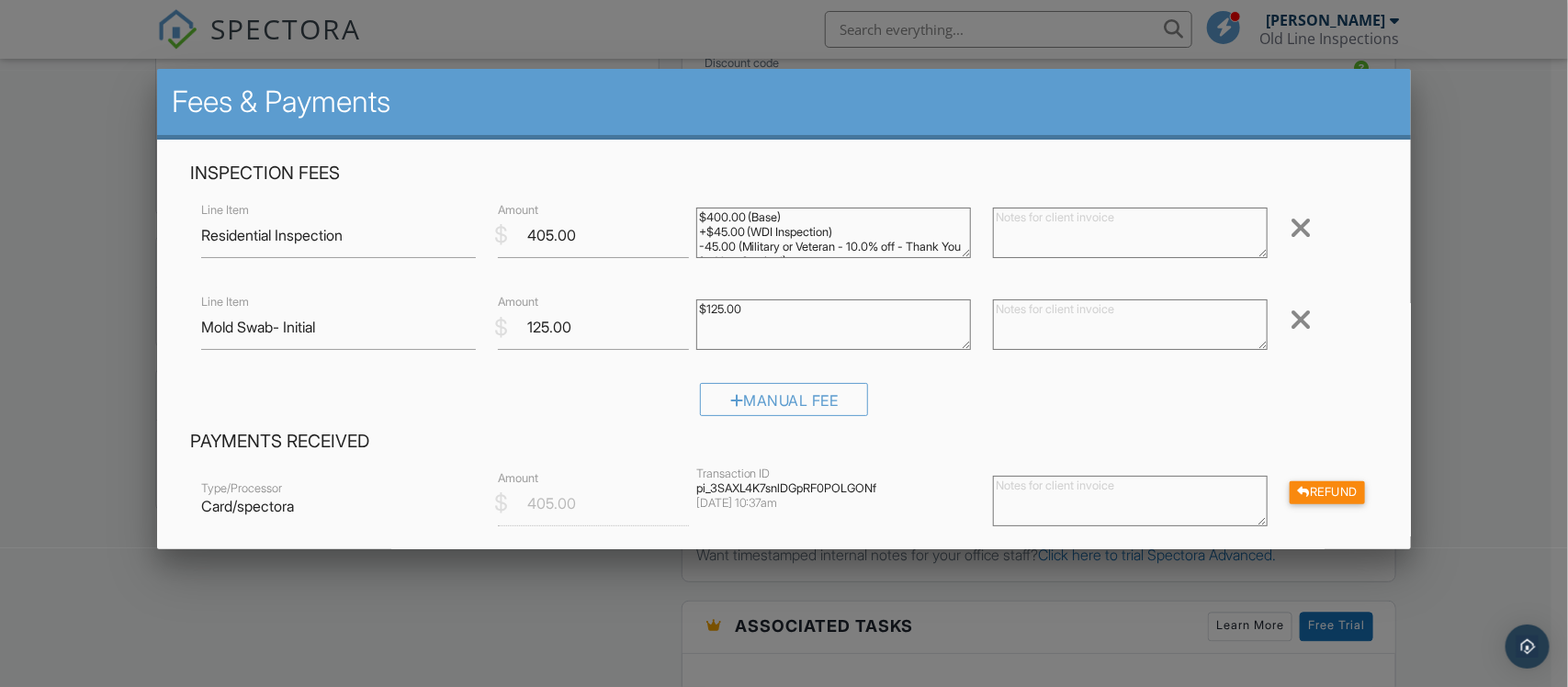
click at [761, 314] on textarea "$125.00" at bounding box center [834, 325] width 275 height 51
click at [747, 317] on textarea "$125.00" at bounding box center [834, 325] width 275 height 51
type textarea "$125.00- Specimen Swab of Attic area."
click at [815, 227] on textarea "$425.00 (Base) +$25.00 (age 25 - 50) -45.00 (Military or Veteran - 10.0% off - …" at bounding box center [834, 233] width 275 height 51
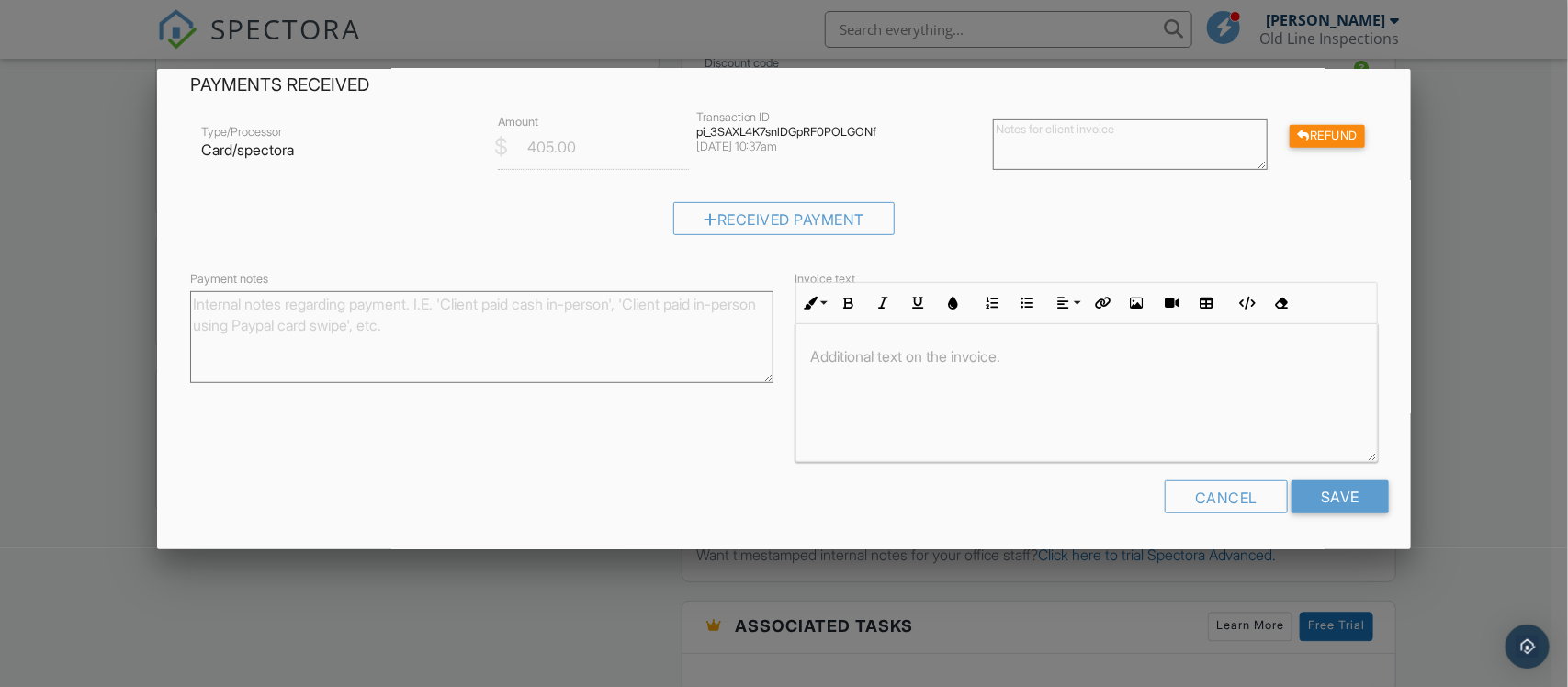
scroll to position [1, 0]
click at [1311, 498] on input "Save" at bounding box center [1341, 497] width 97 height 33
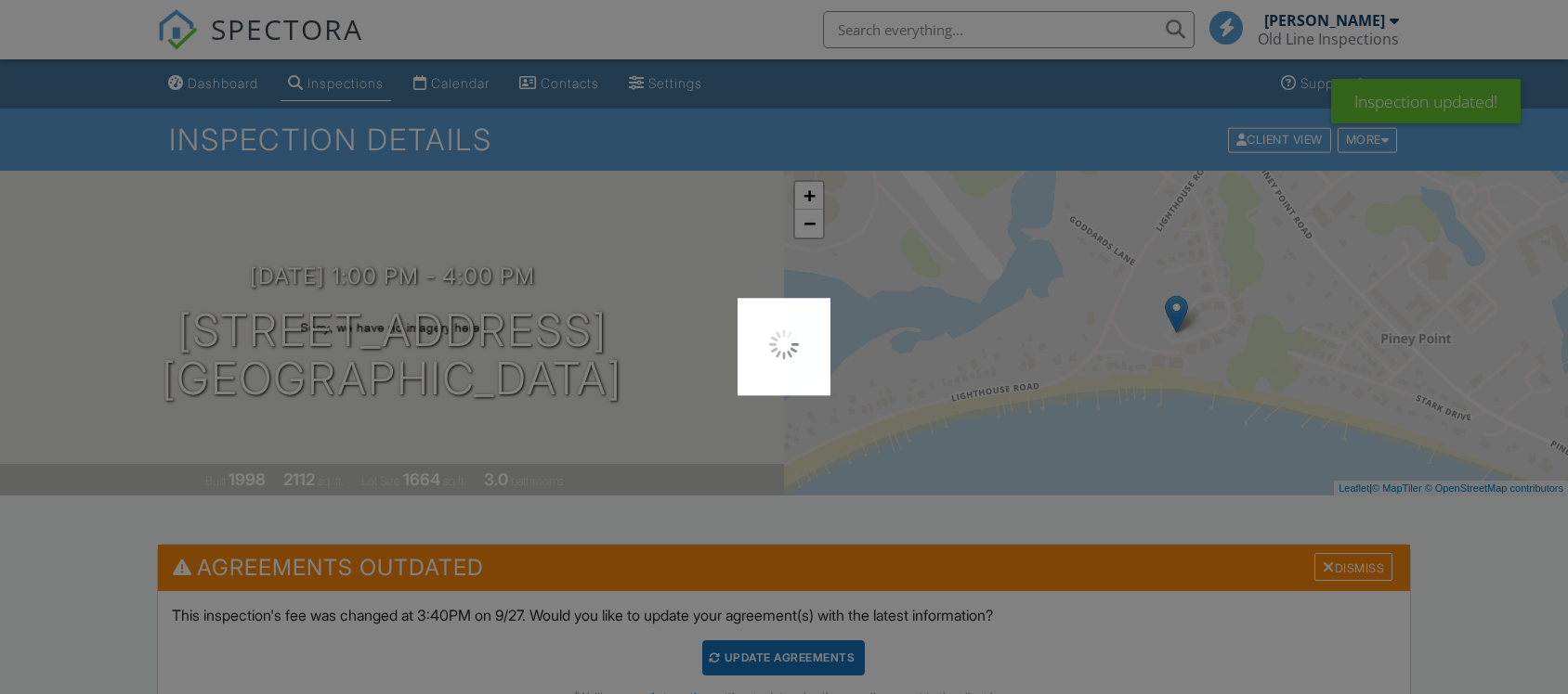
scroll to position [232, 0]
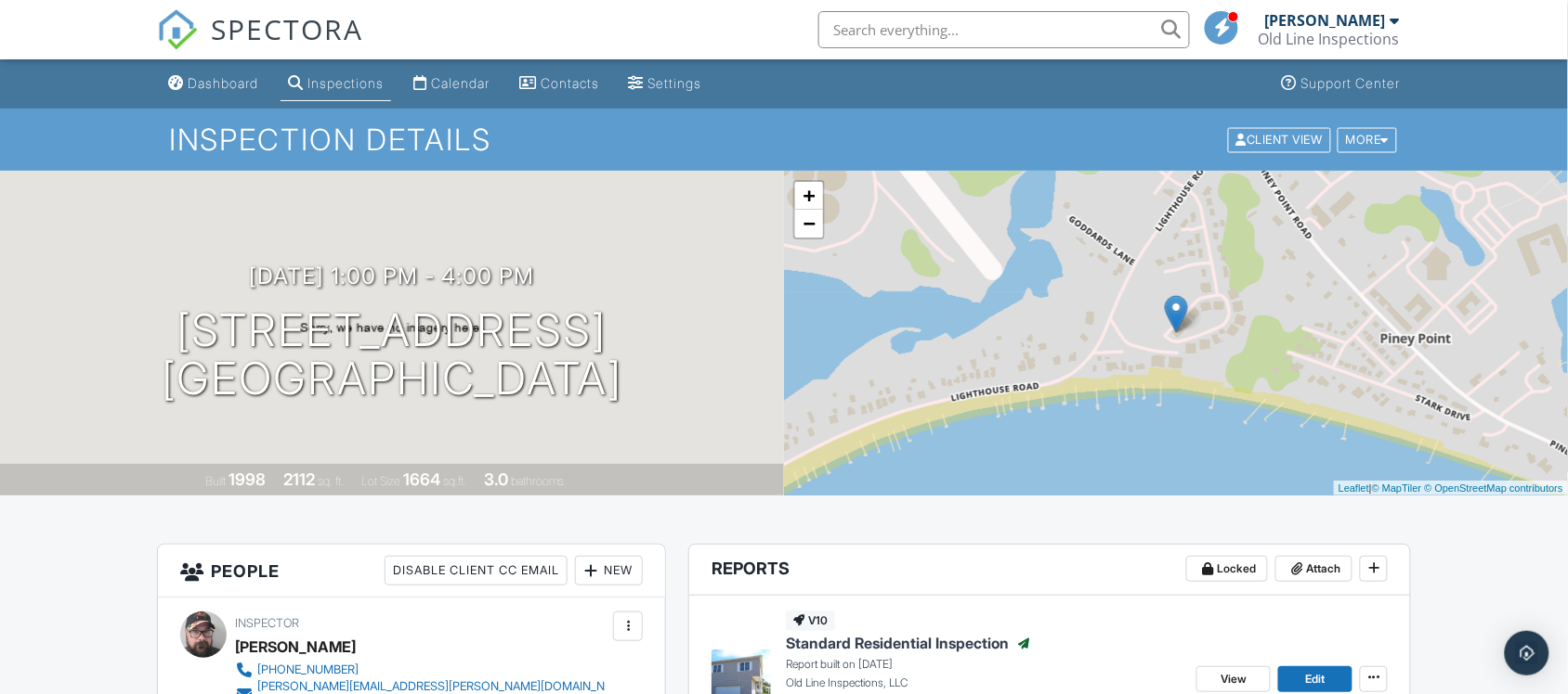
click at [475, 71] on link "Calendar" at bounding box center [451, 84] width 91 height 34
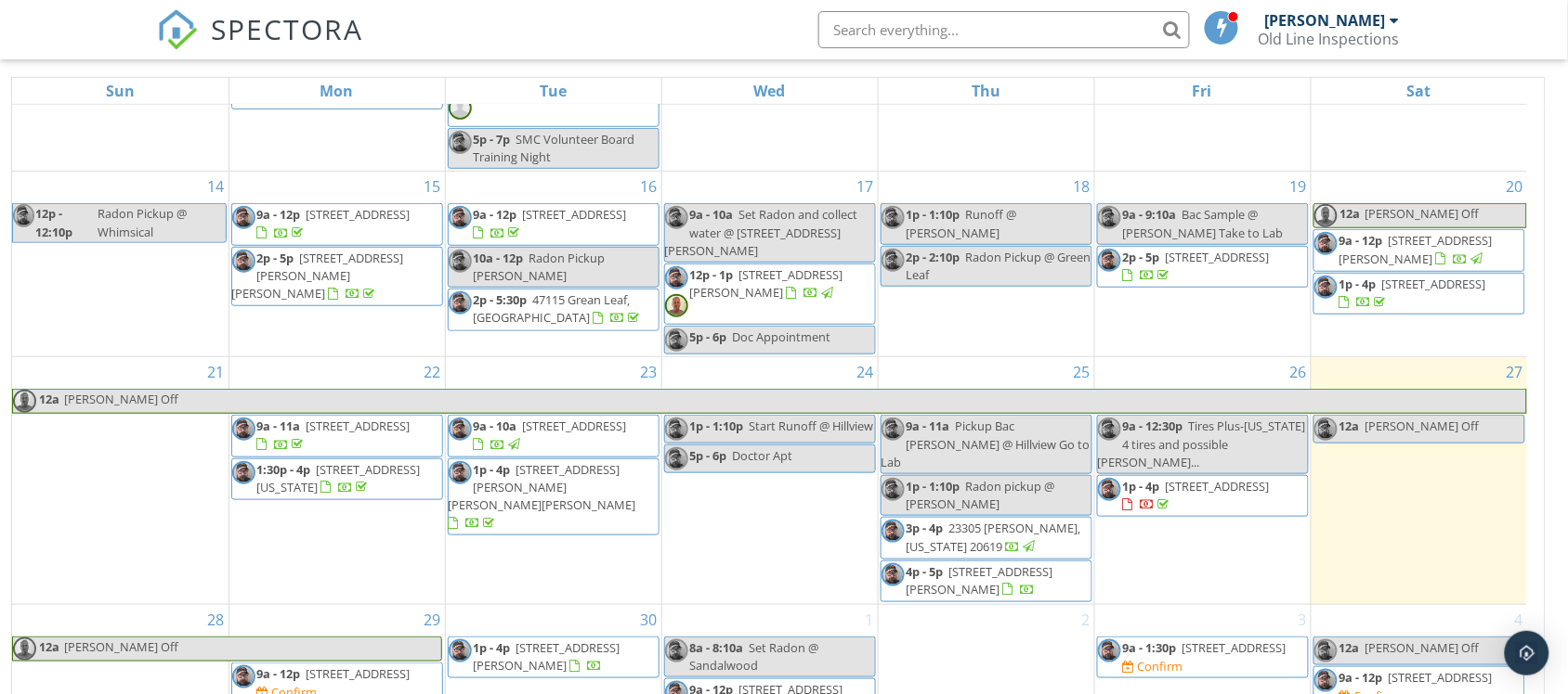
scroll to position [247, 0]
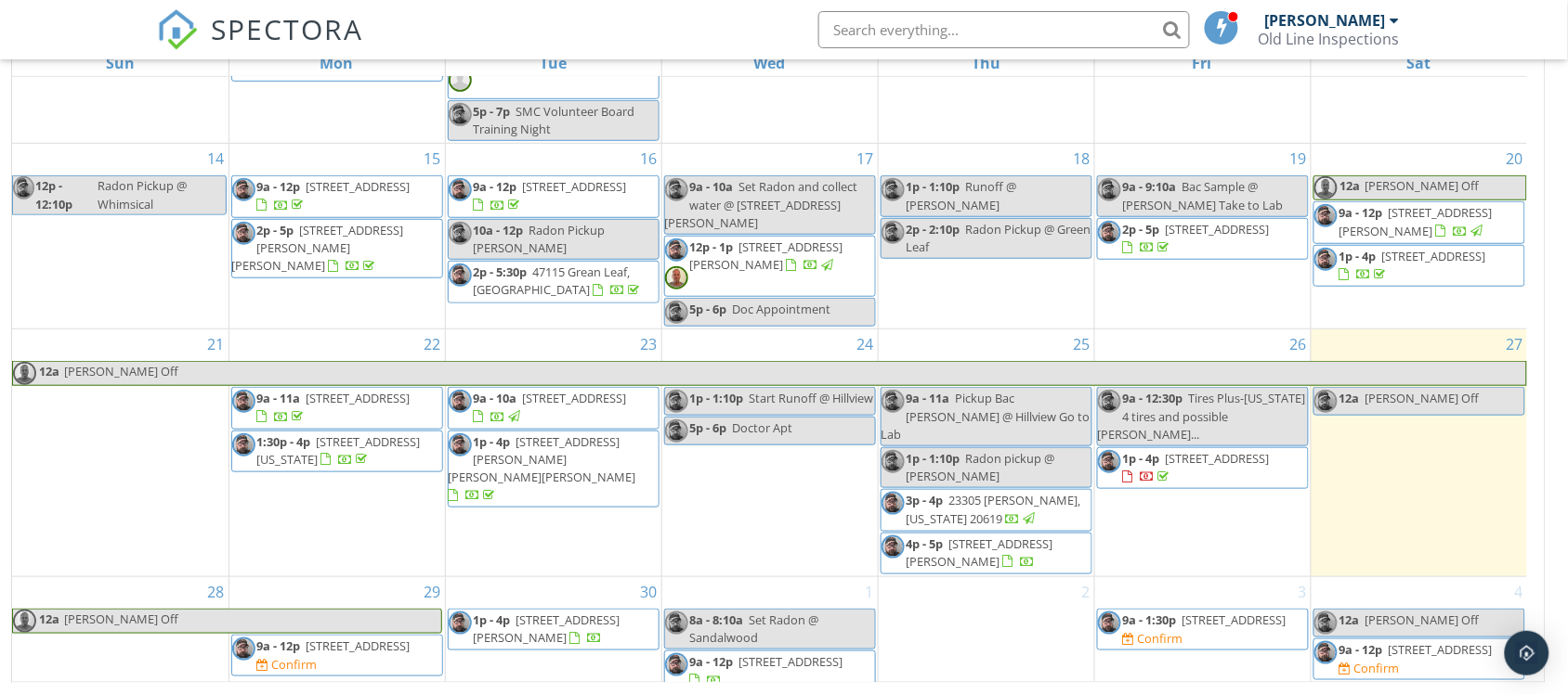
drag, startPoint x: 1405, startPoint y: 595, endPoint x: 1412, endPoint y: 643, distance: 48.5
click at [1412, 643] on span "46698 Sandalwood St, Lexington Park 20653" at bounding box center [1440, 651] width 104 height 17
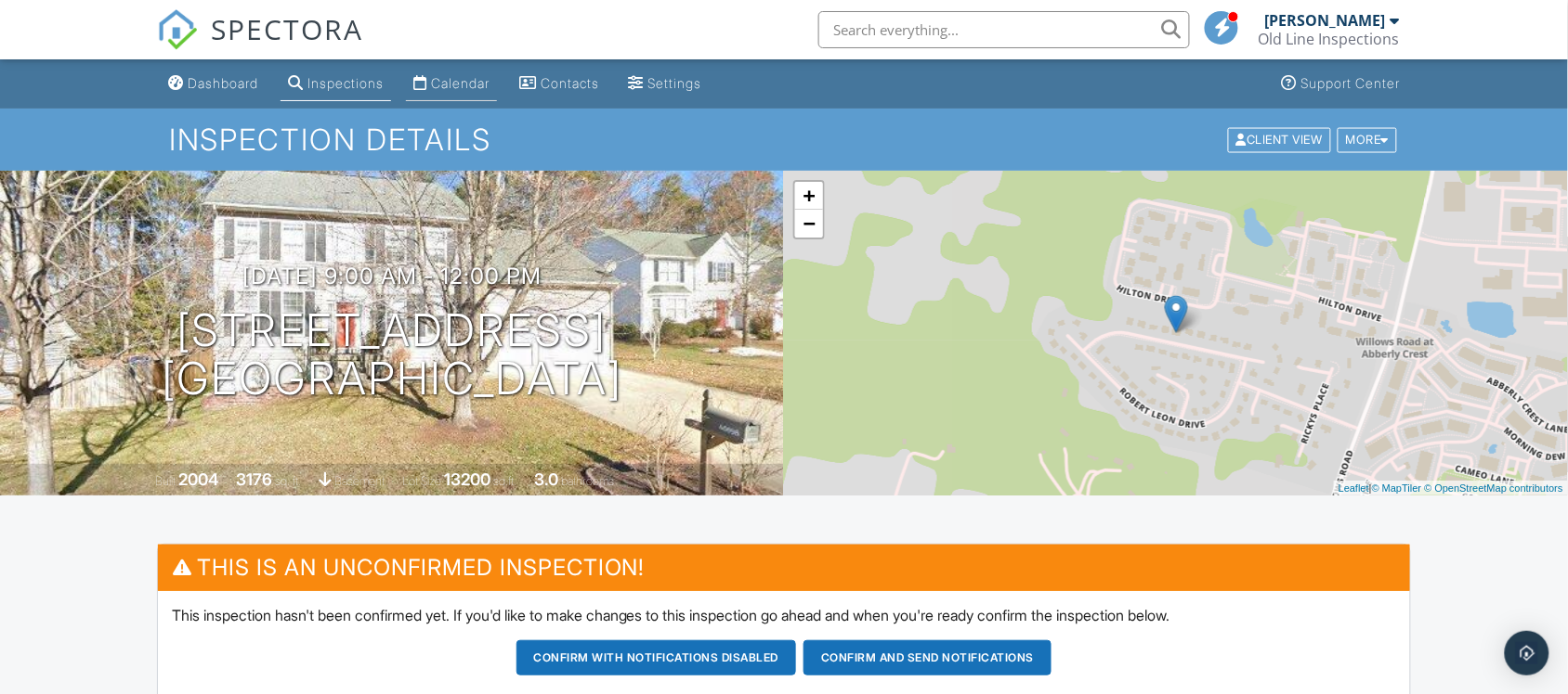
click at [451, 78] on div "Calendar" at bounding box center [461, 83] width 59 height 16
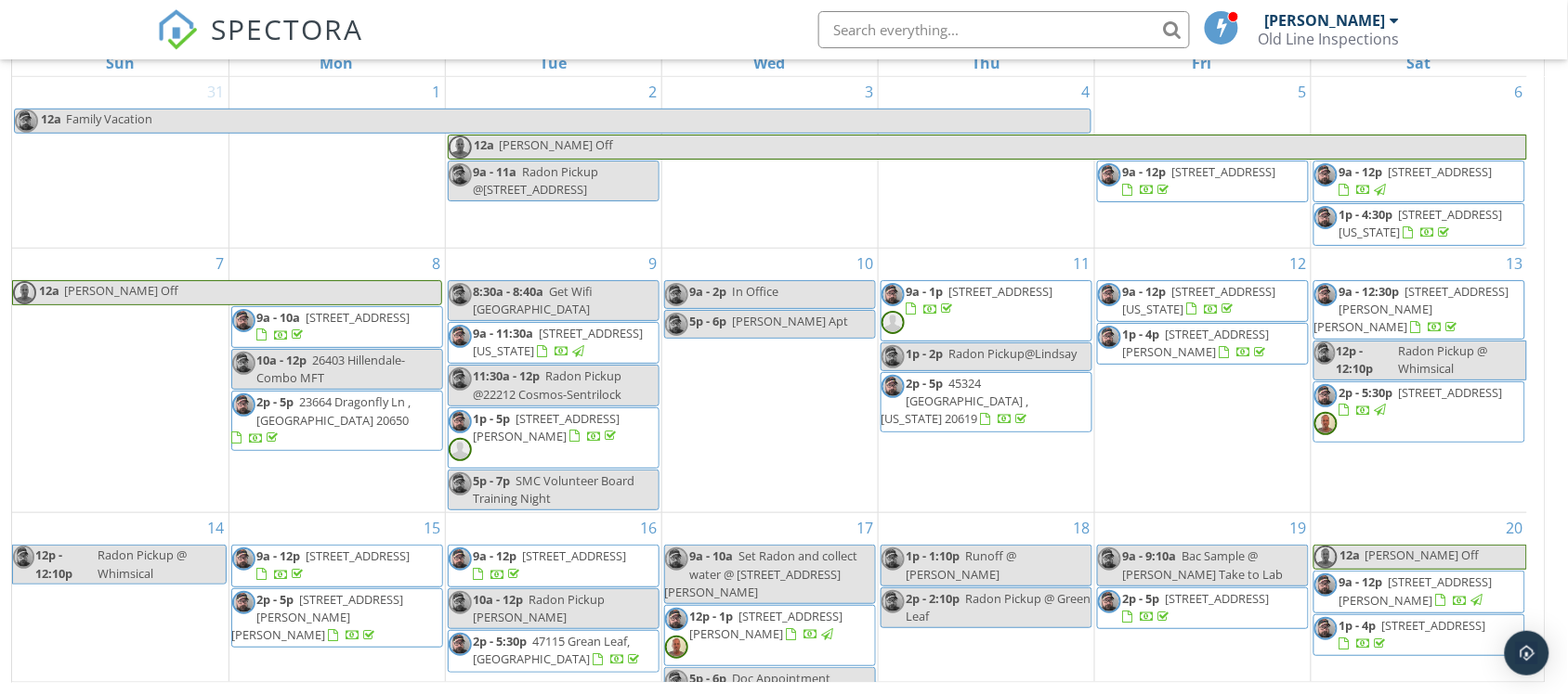
scroll to position [370, 0]
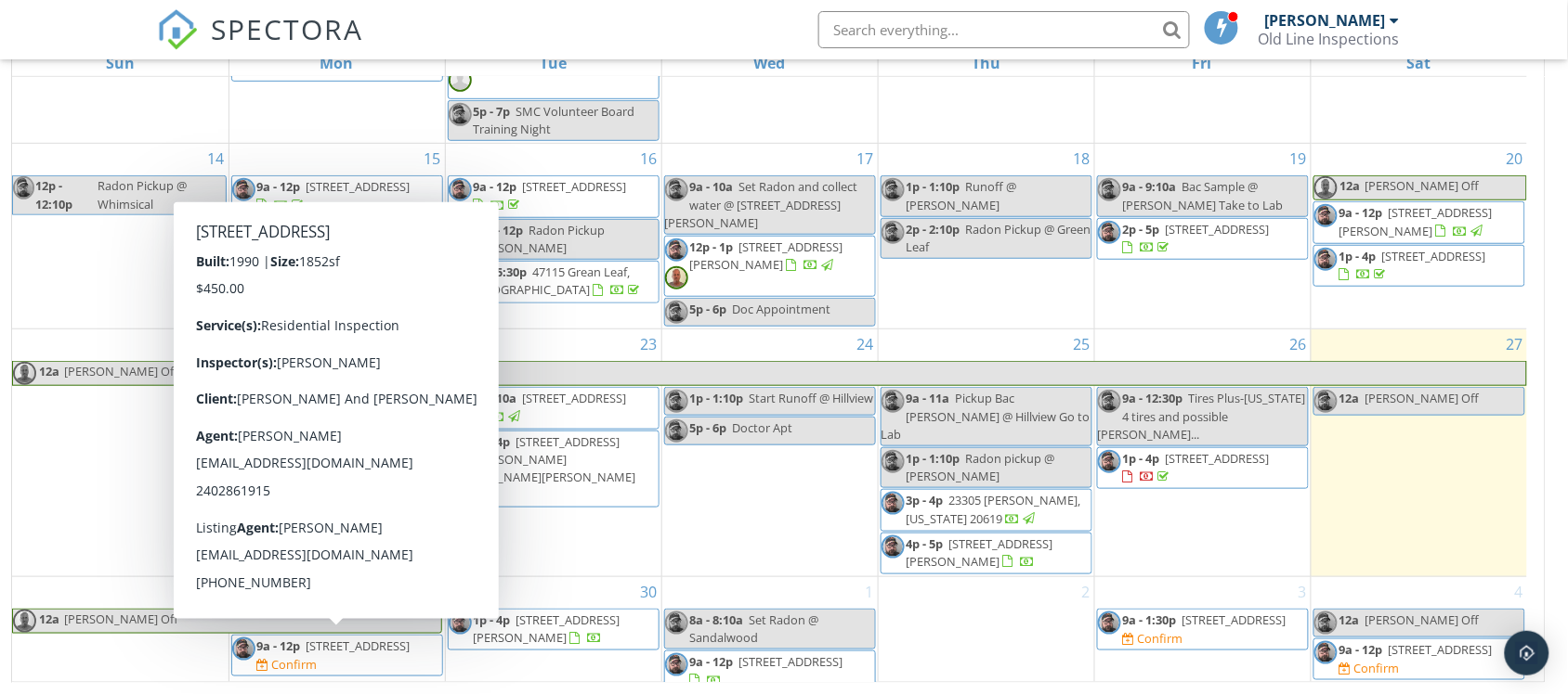
click at [306, 654] on span "[STREET_ADDRESS]" at bounding box center [358, 647] width 104 height 17
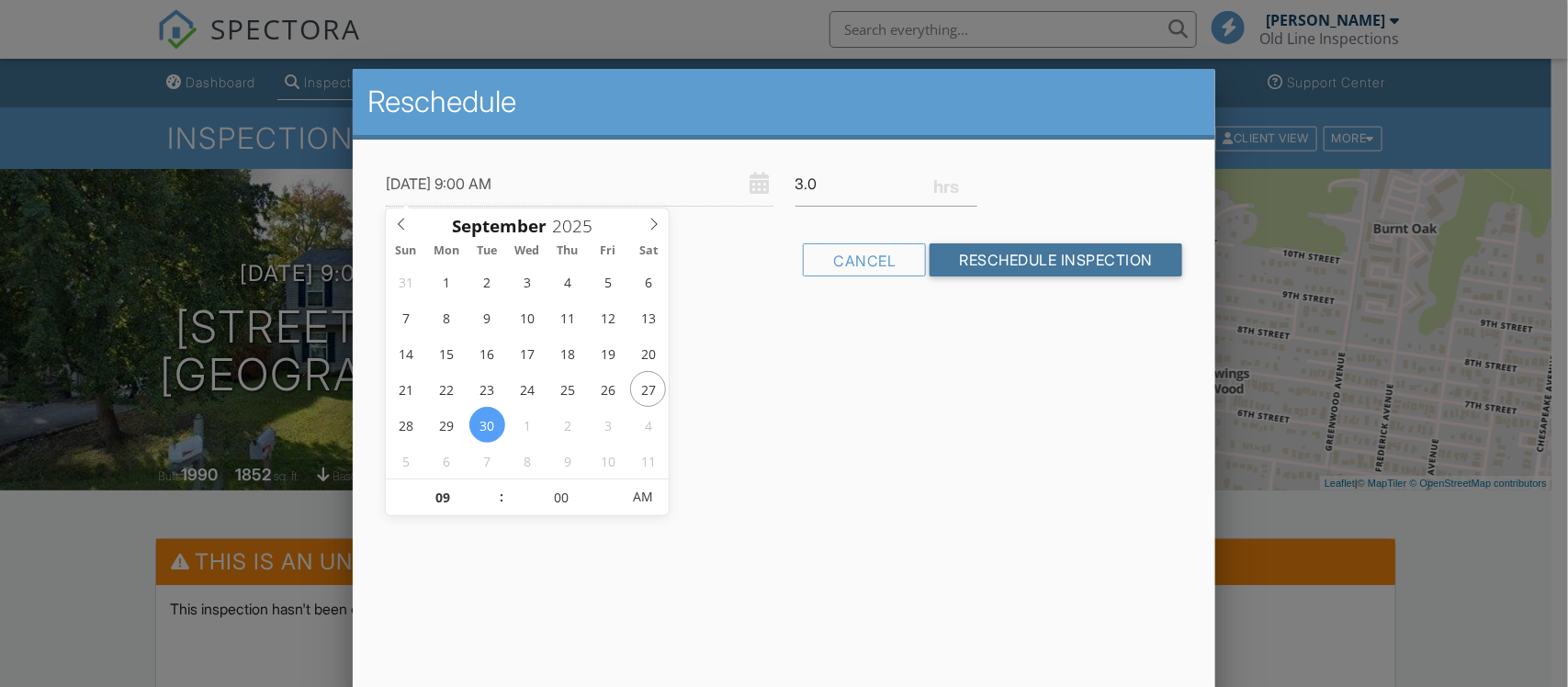
click at [1053, 260] on input "Reschedule Inspection" at bounding box center [1056, 259] width 253 height 33
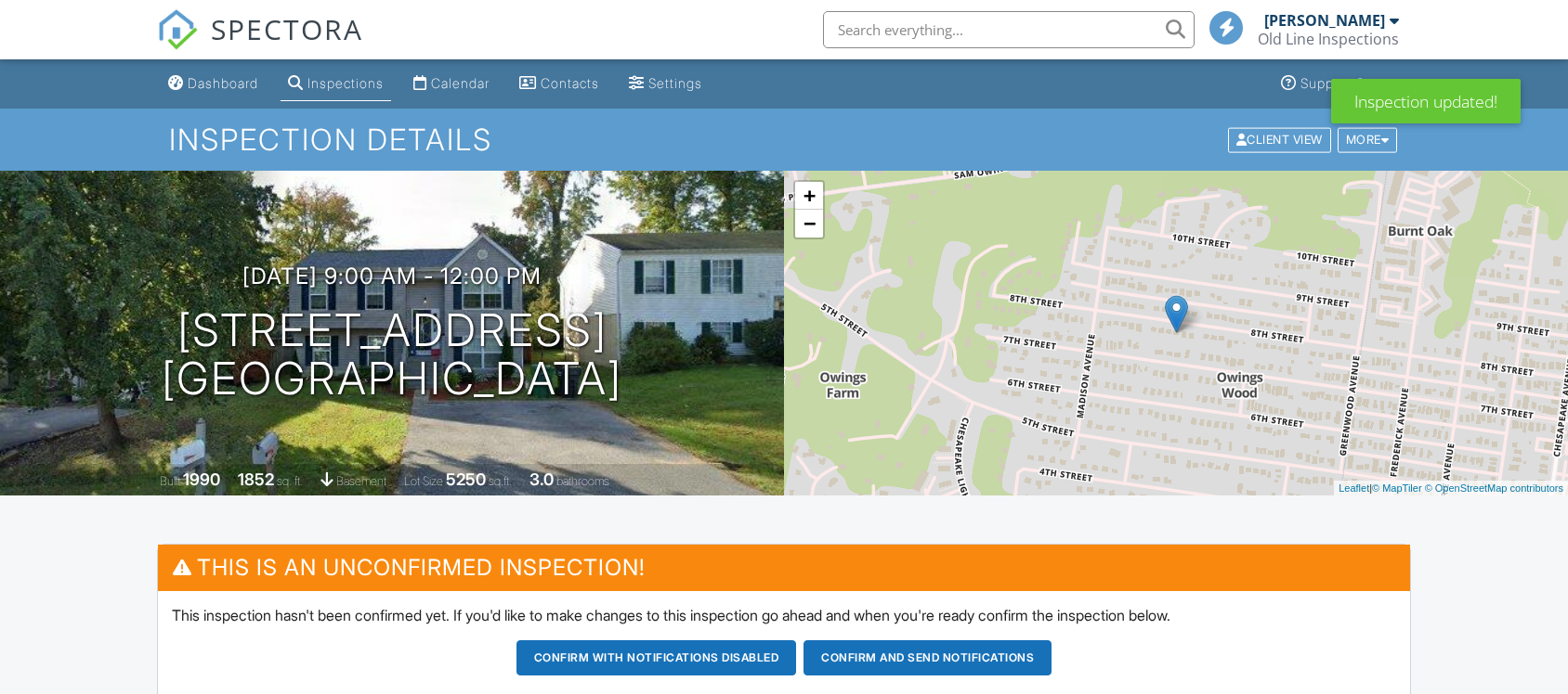
scroll to position [464, 0]
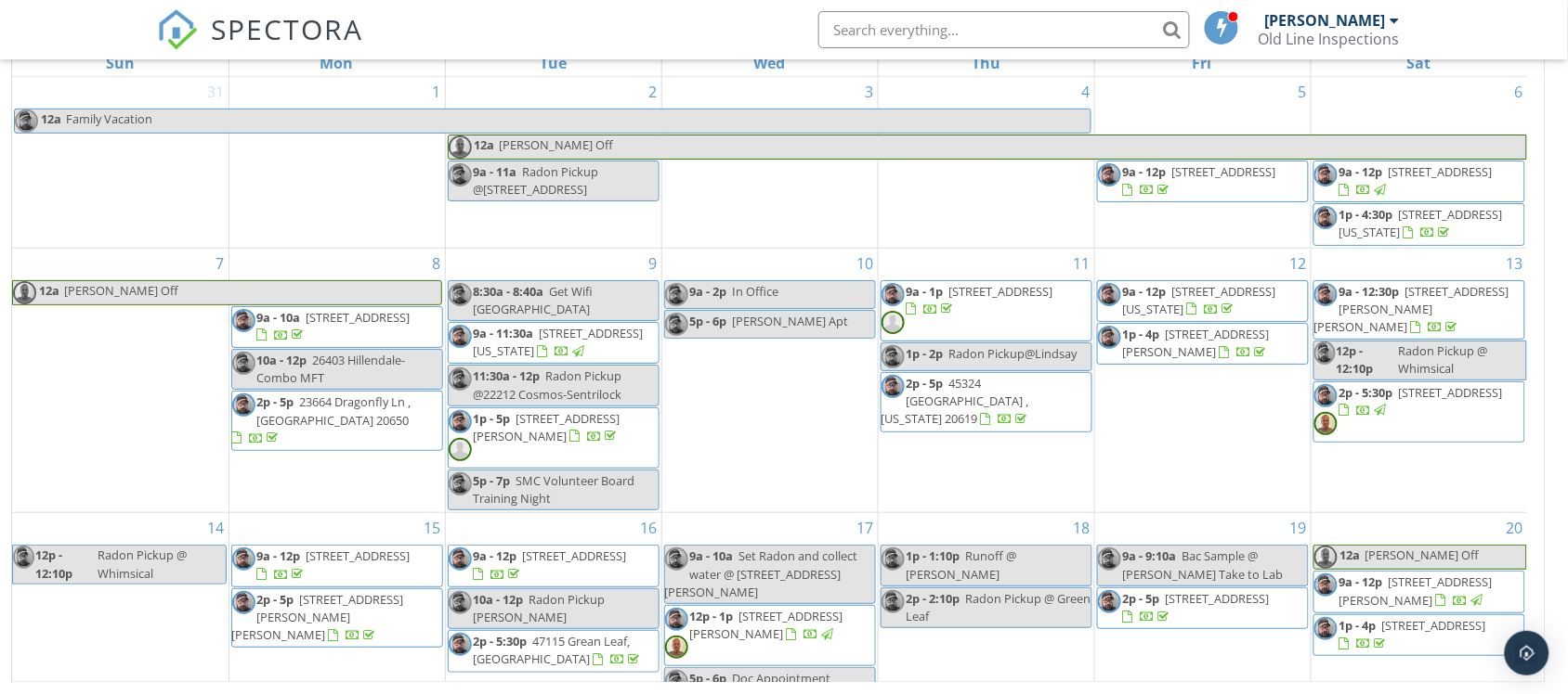
scroll to position [372, 0]
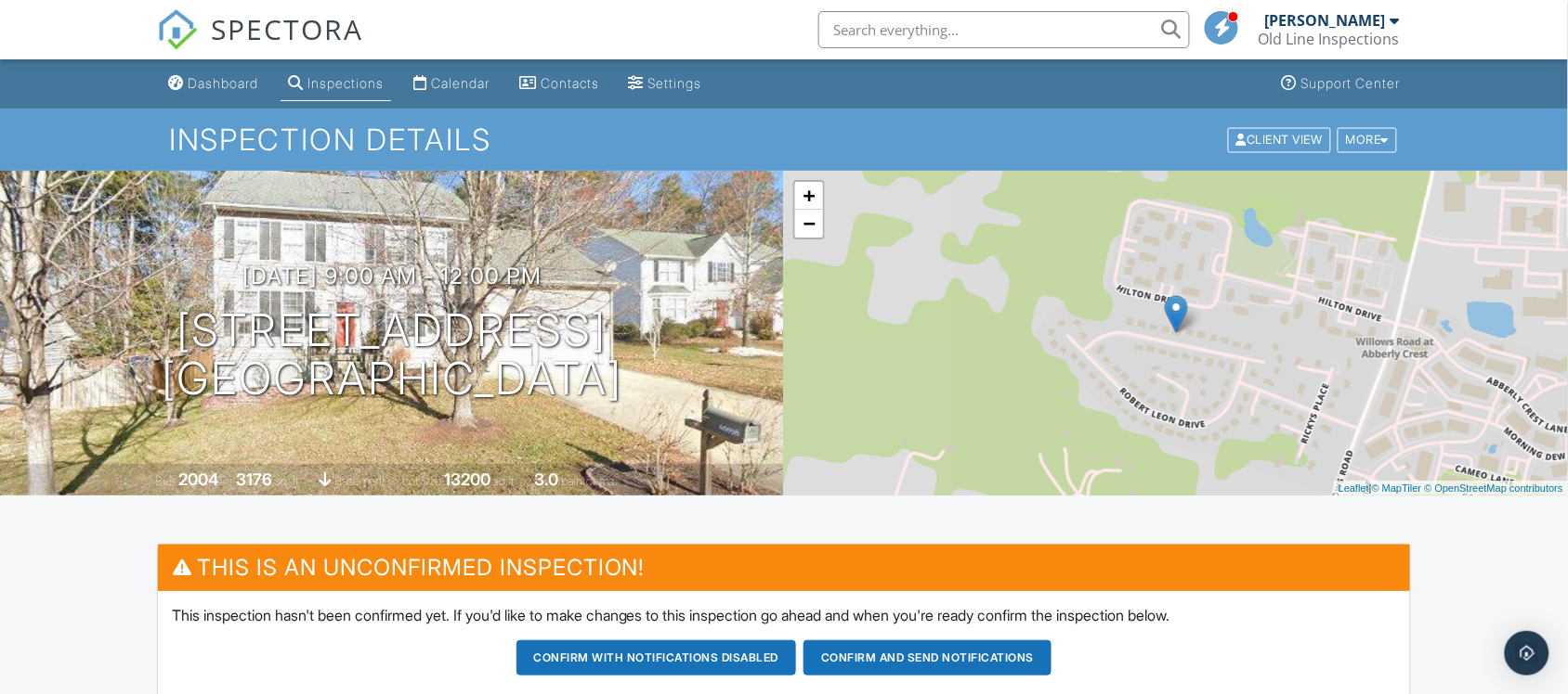
drag, startPoint x: 474, startPoint y: 79, endPoint x: 462, endPoint y: 62, distance: 20.8
click at [475, 79] on div "Calendar" at bounding box center [461, 83] width 59 height 16
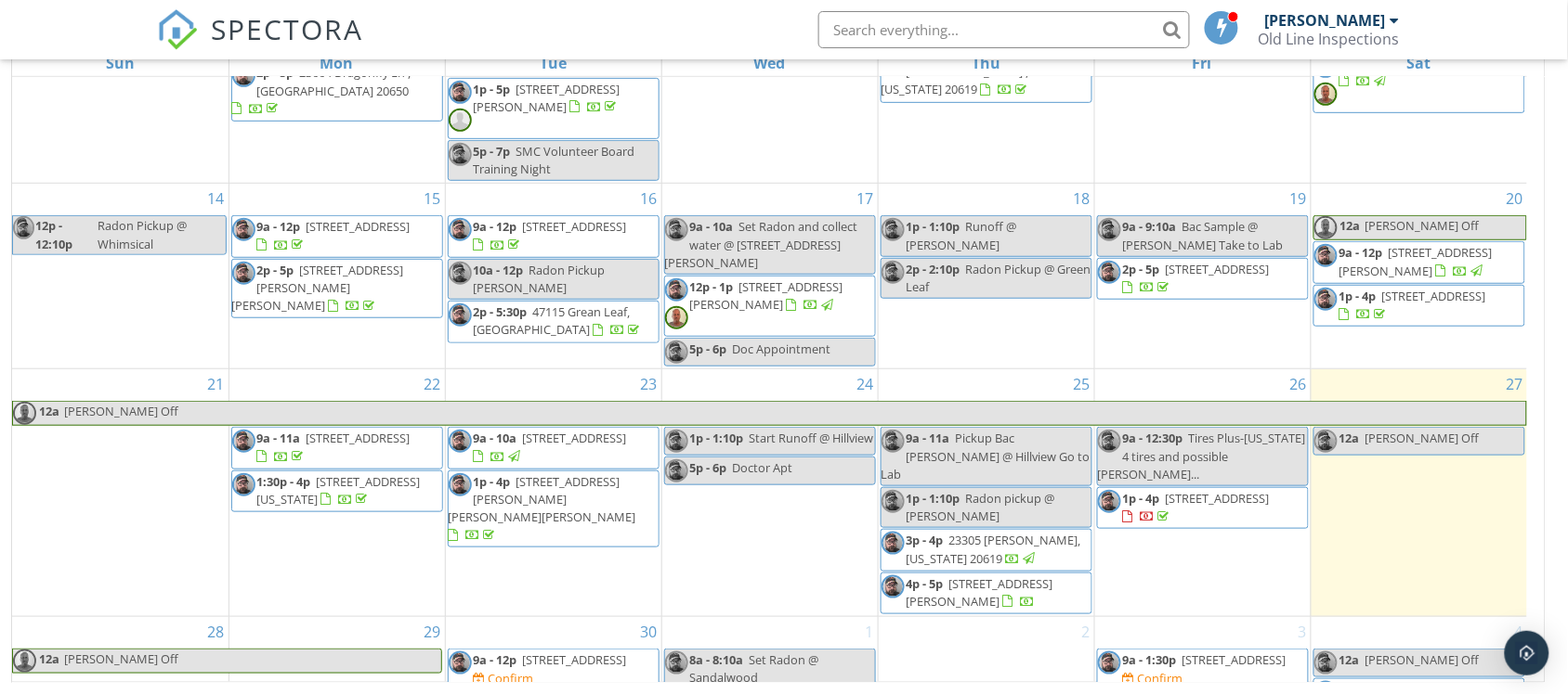
scroll to position [372, 0]
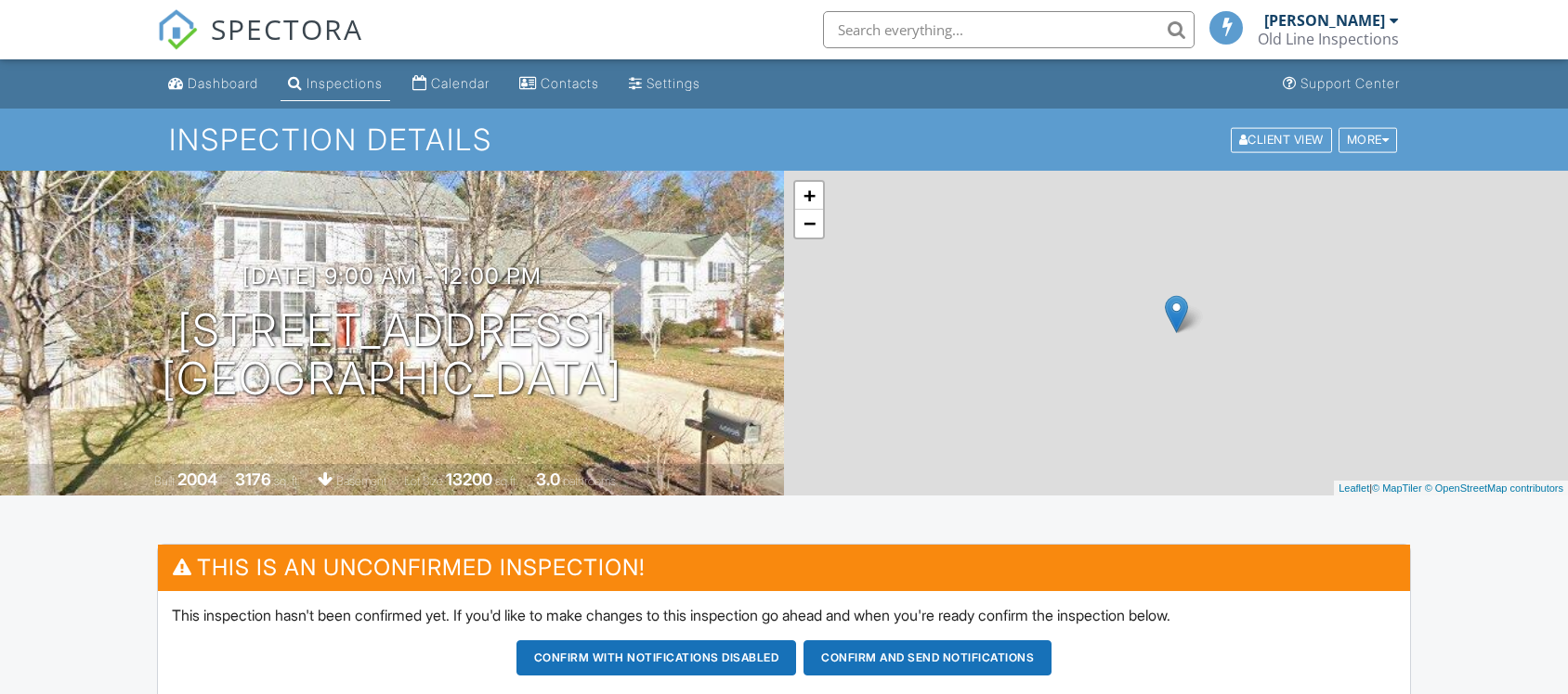
click at [930, 641] on button "Confirm and send notifications" at bounding box center [927, 658] width 248 height 35
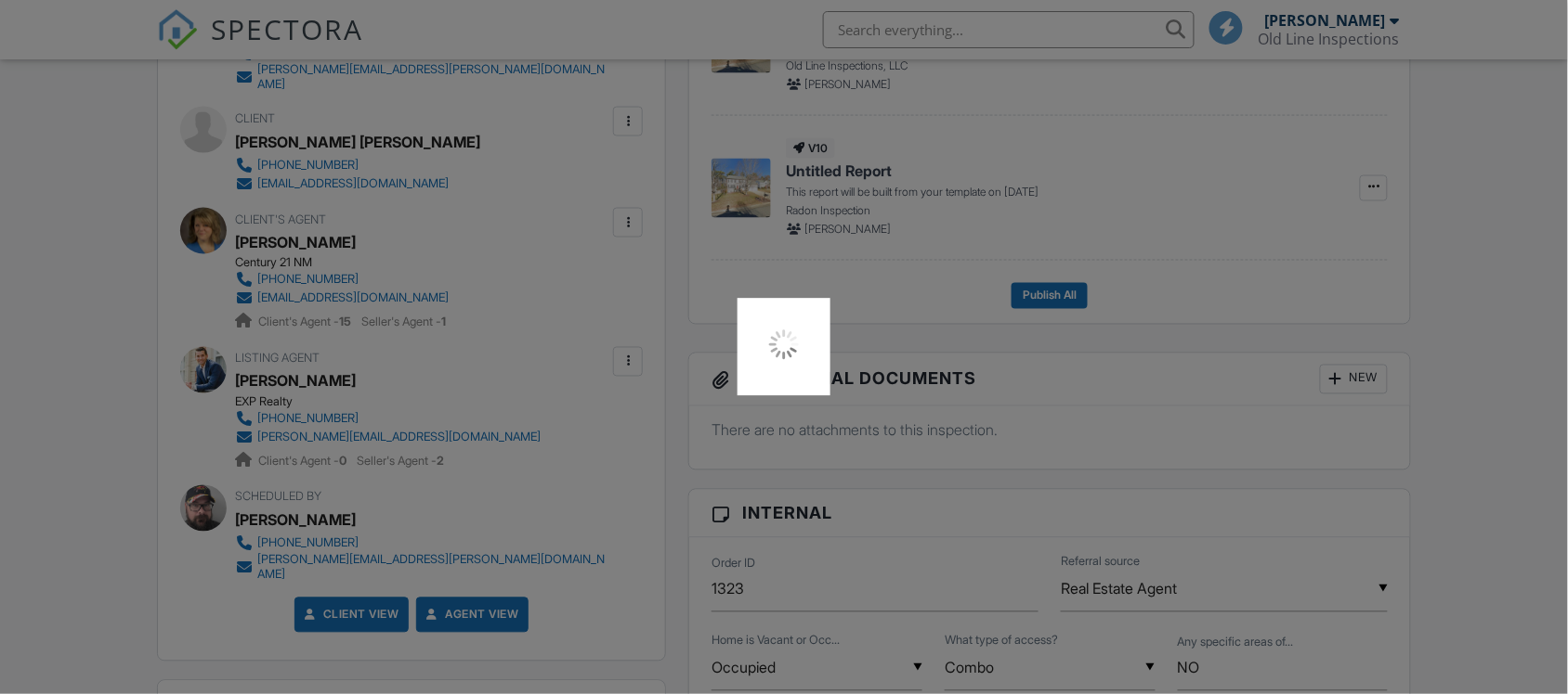
scroll to position [681, 0]
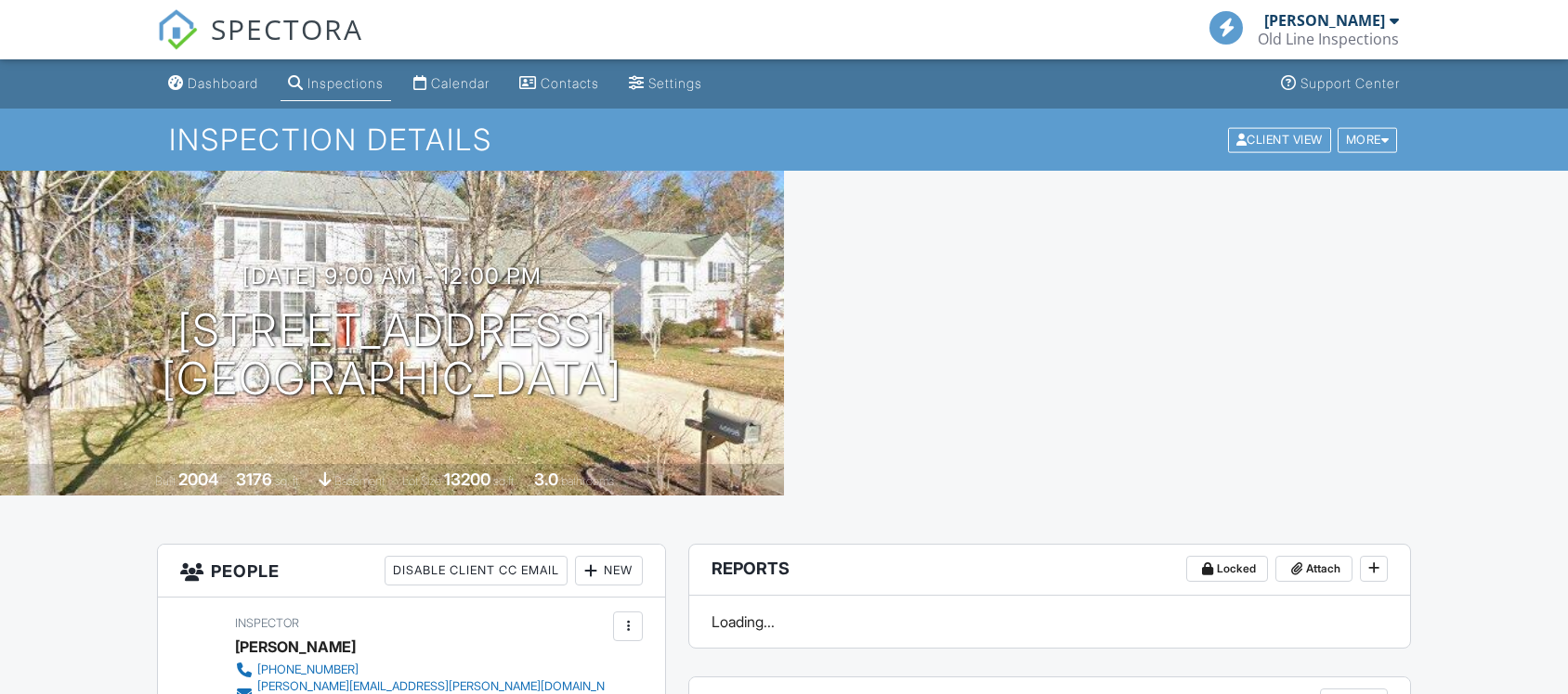
click at [910, 545] on header "Reports Locked Attach" at bounding box center [1050, 570] width 721 height 51
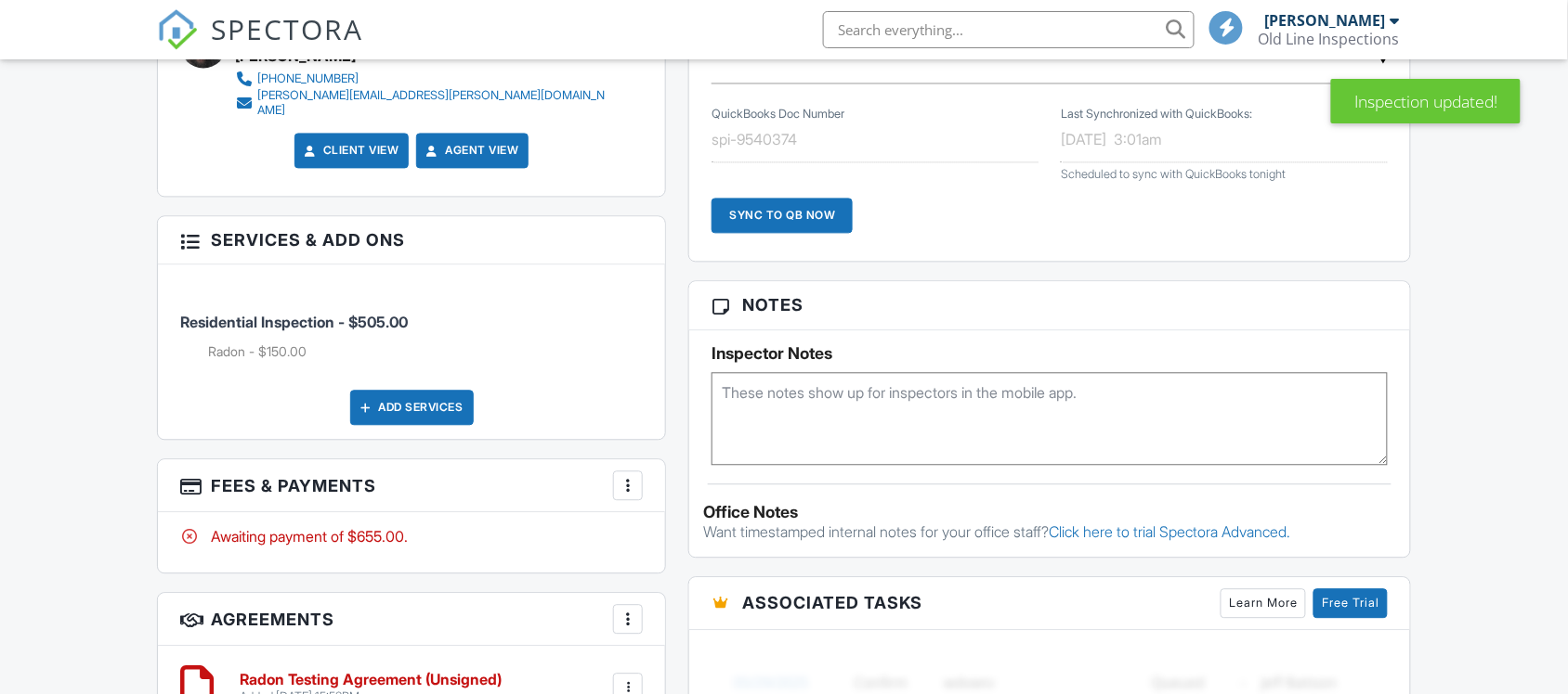
scroll to position [1082, 0]
click at [917, 404] on textarea at bounding box center [1049, 419] width 676 height 93
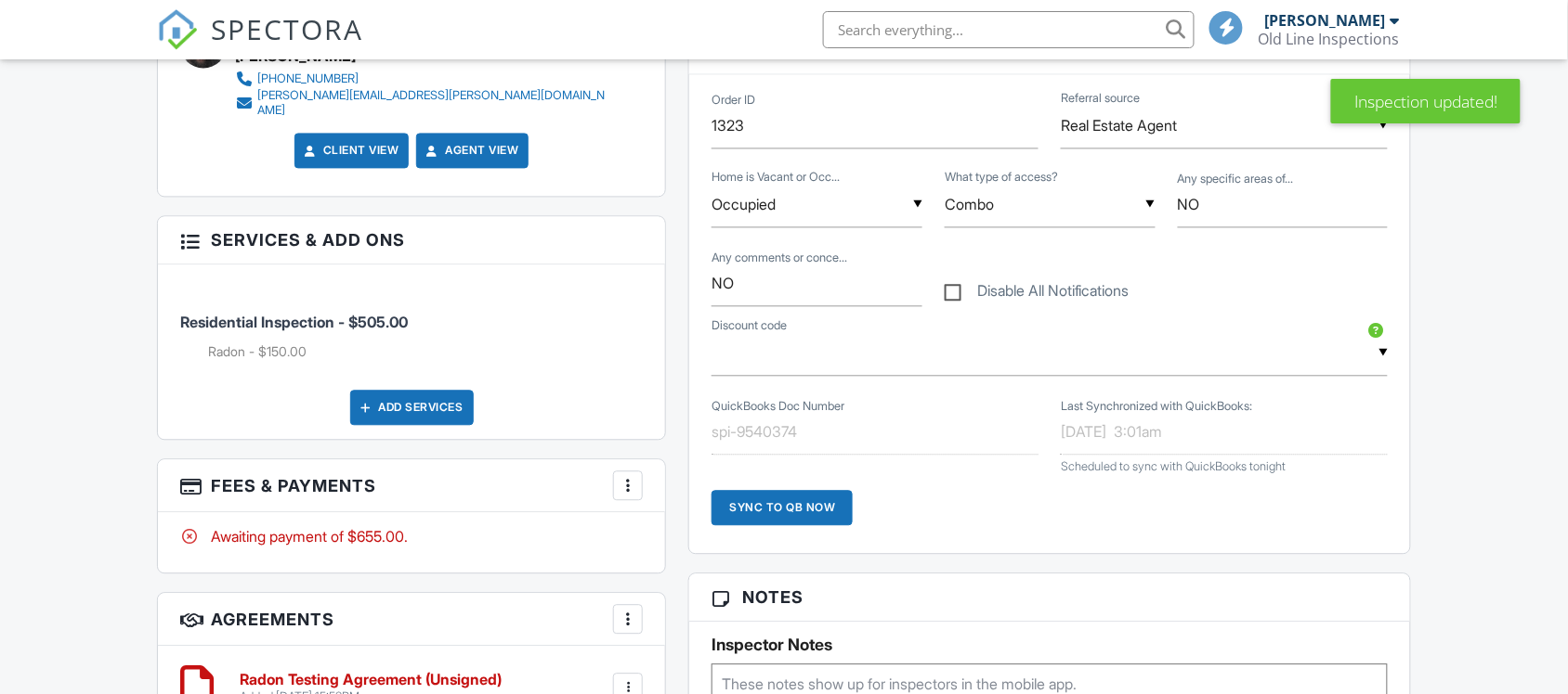
scroll to position [1374, 0]
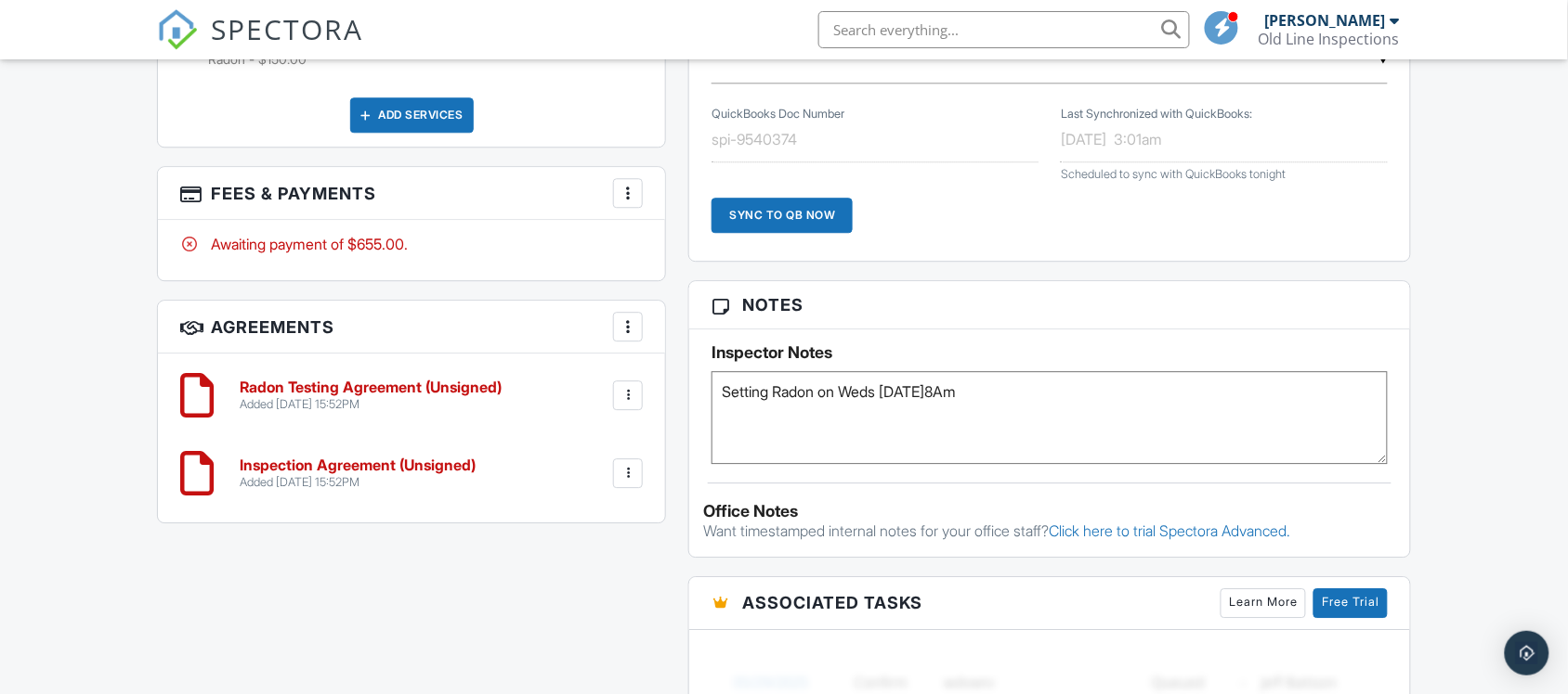
type textarea "Setting Radon on Weds 10/01 @8Am"
click at [1171, 359] on h5 "Inspector Notes" at bounding box center [1049, 353] width 676 height 19
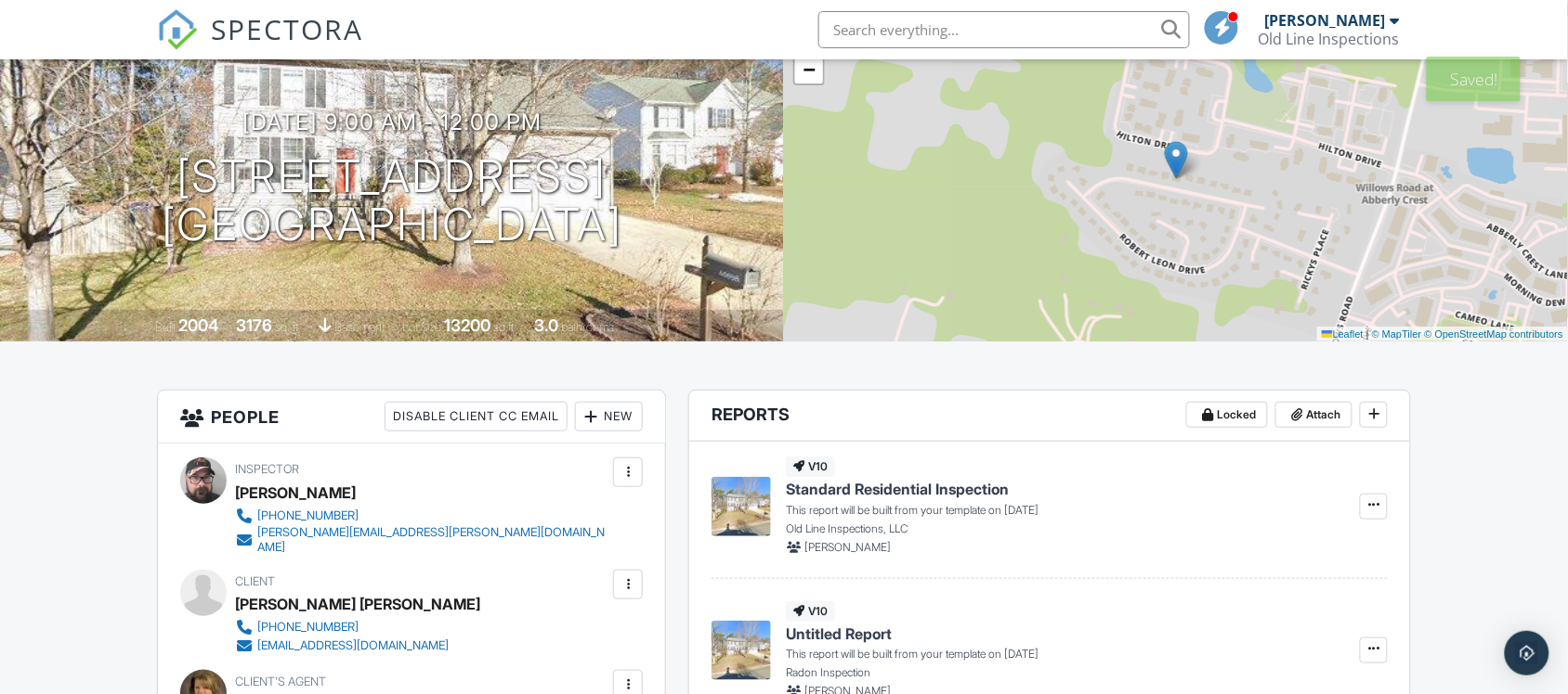
scroll to position [0, 0]
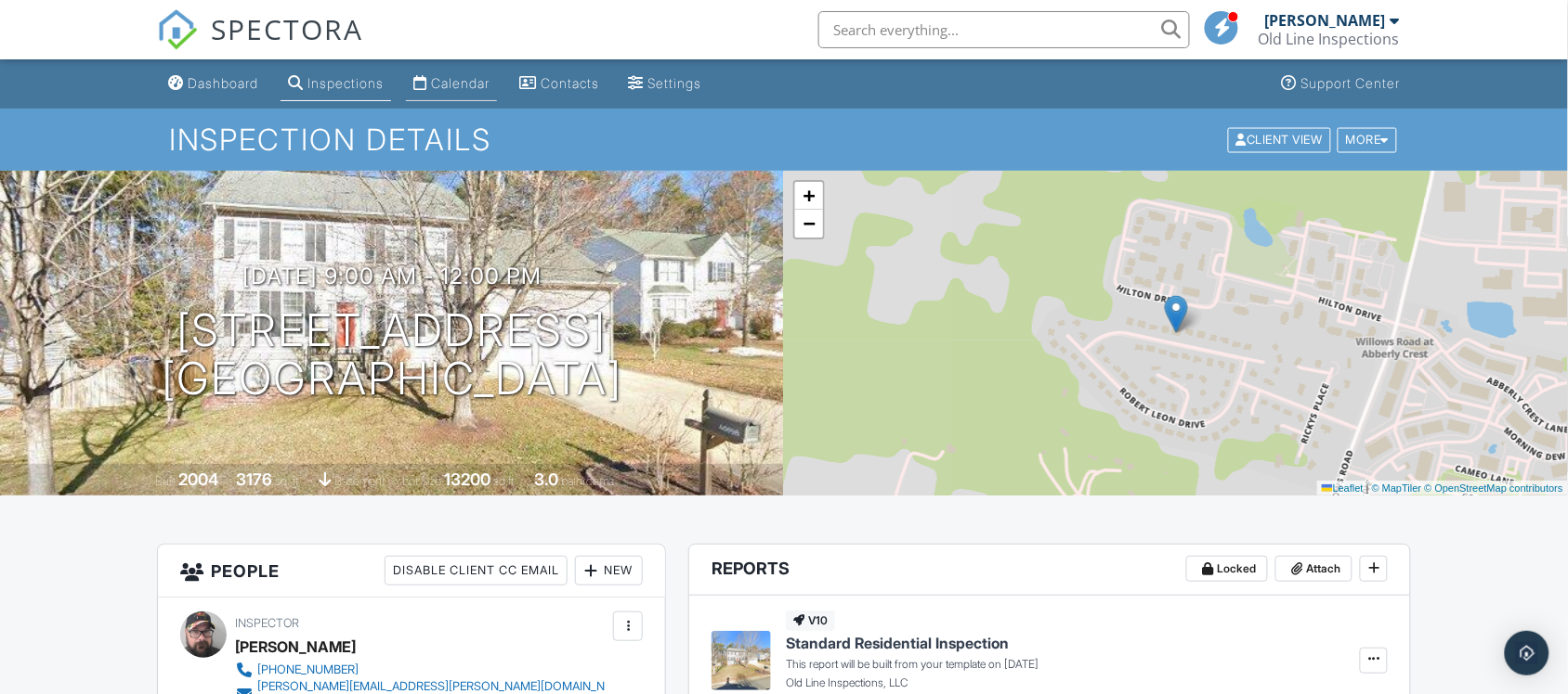
click at [462, 94] on link "Calendar" at bounding box center [451, 84] width 91 height 34
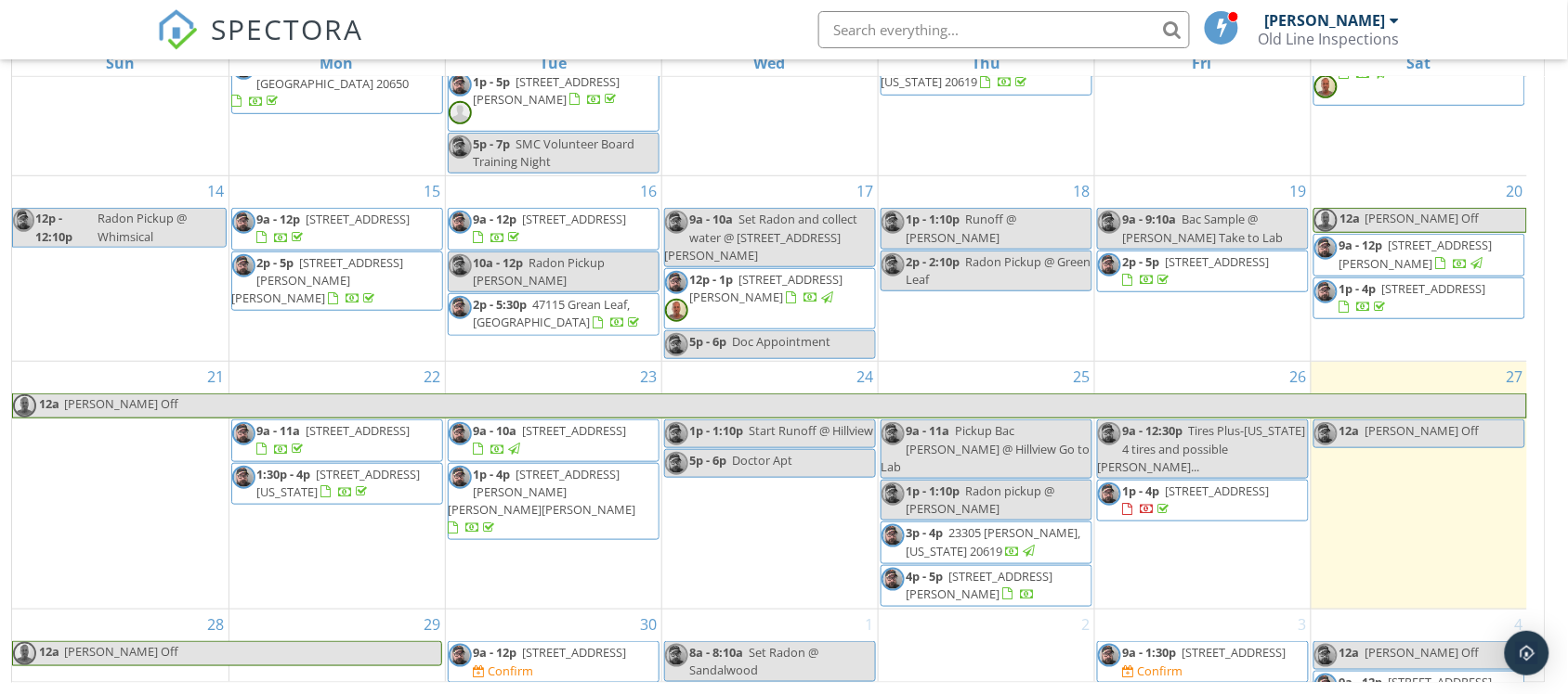
scroll to position [372, 0]
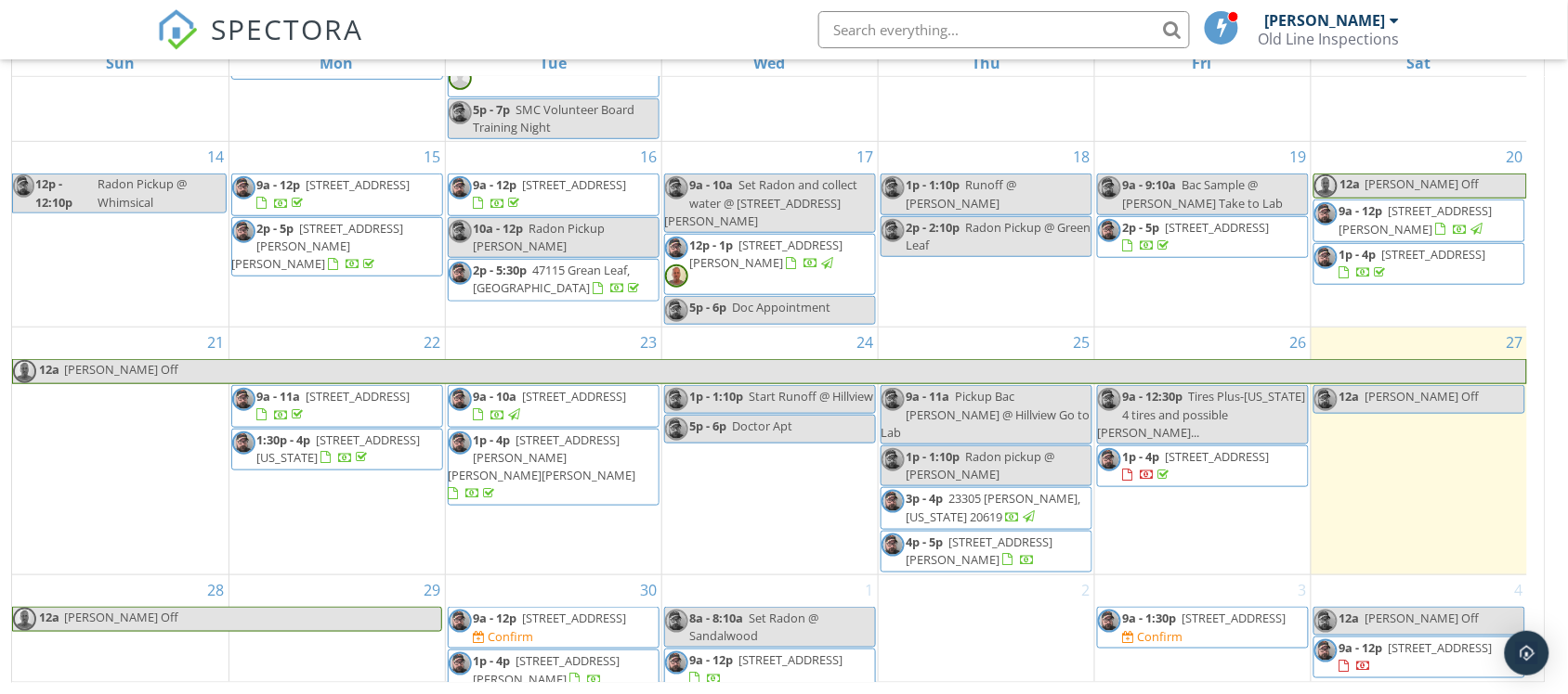
click at [75, 529] on div "21 12a Ken Off" at bounding box center [120, 451] width 217 height 247
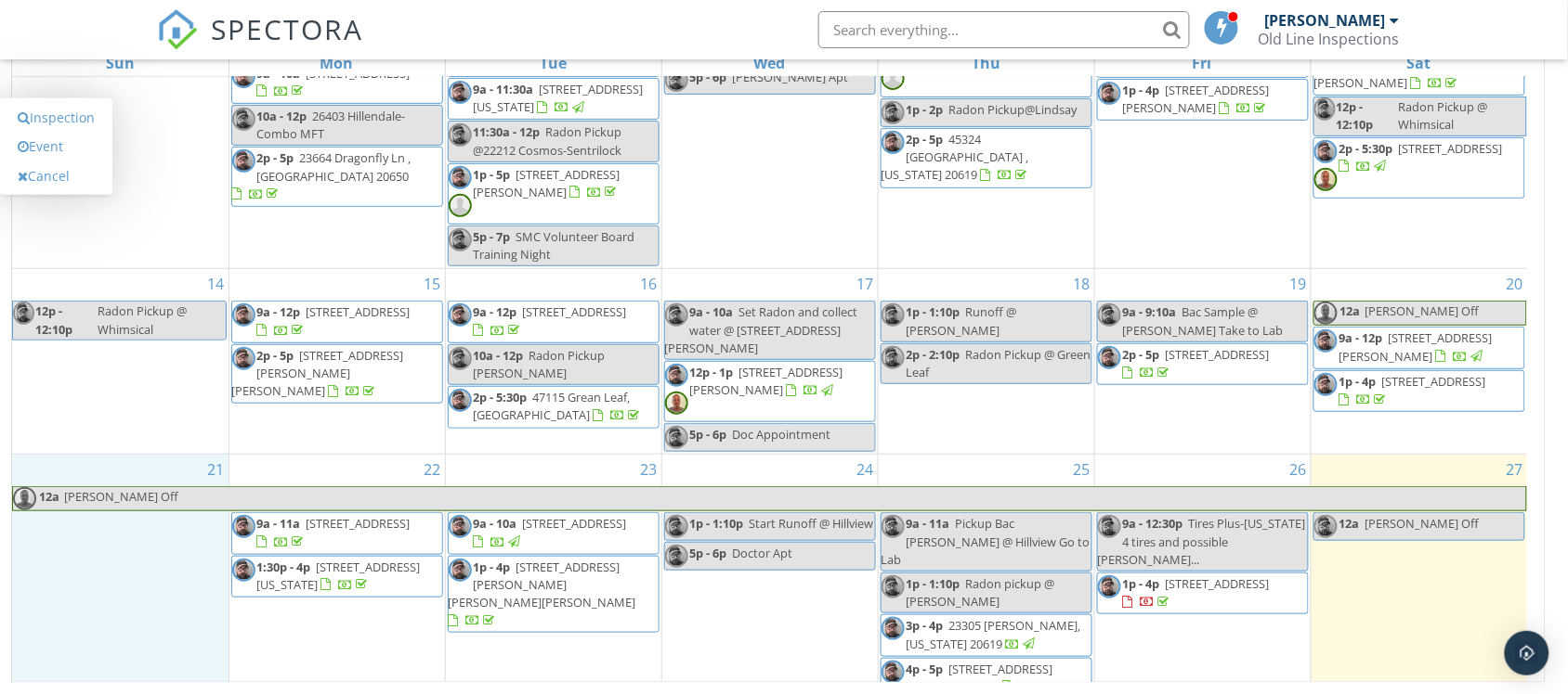
scroll to position [139, 0]
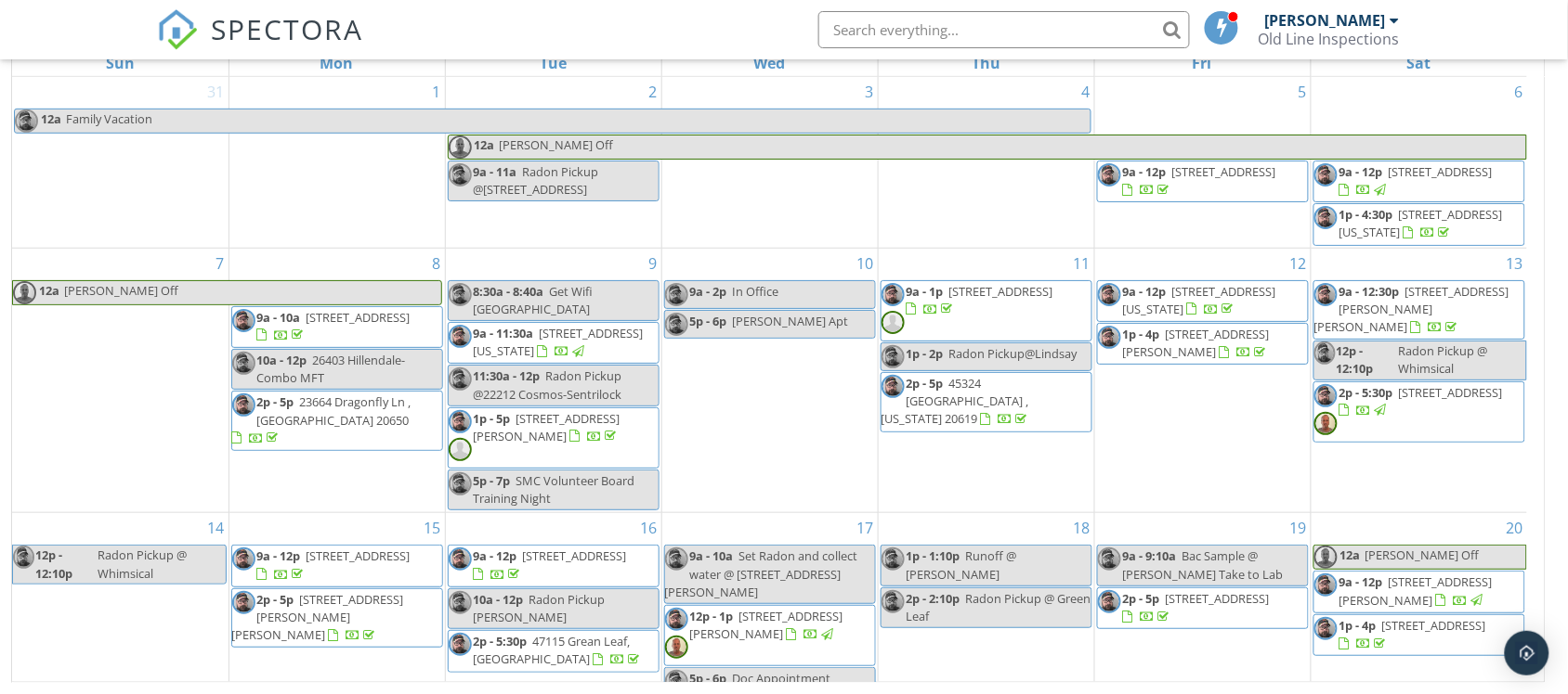
scroll to position [414, 0]
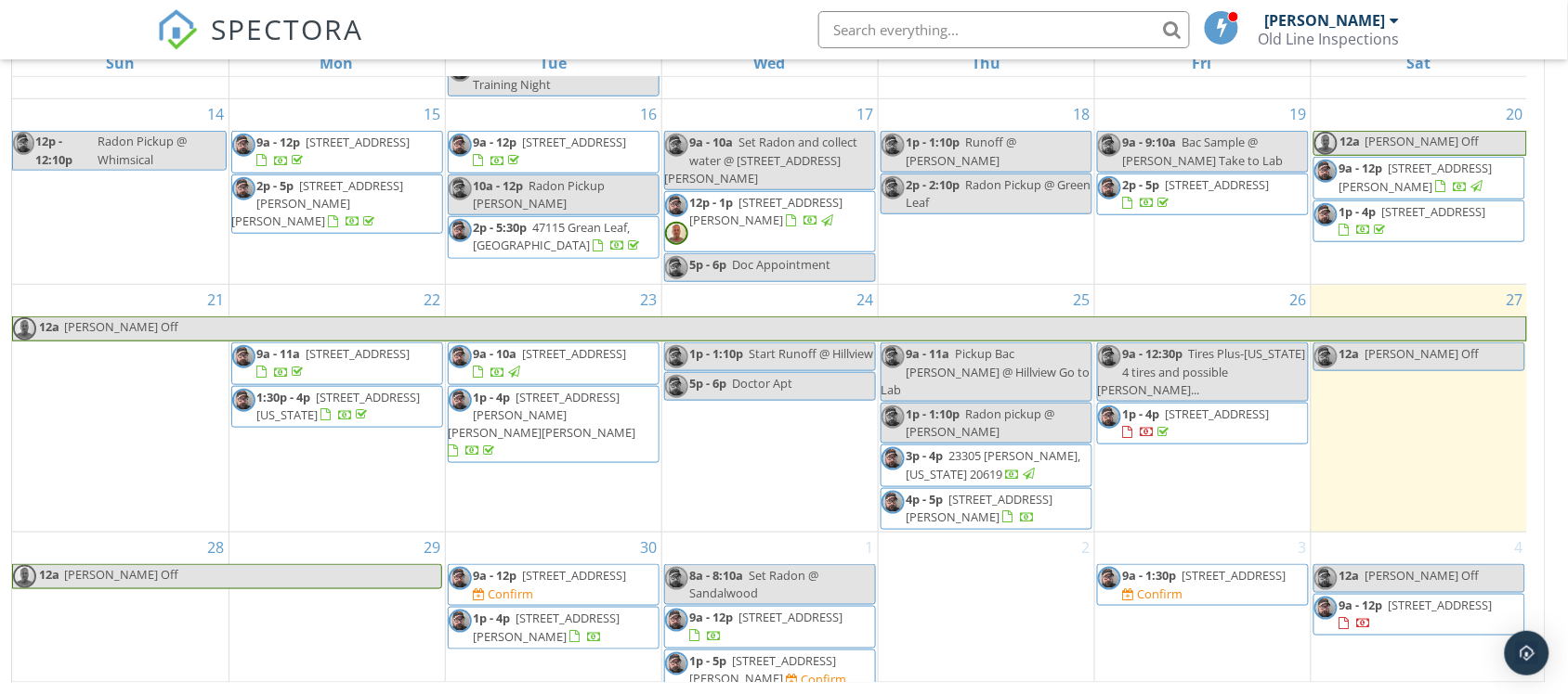
drag, startPoint x: 749, startPoint y: 681, endPoint x: 788, endPoint y: 647, distance: 51.7
click at [788, 652] on span "425 Rodeo Rd, Lusby 20657" at bounding box center [763, 669] width 147 height 34
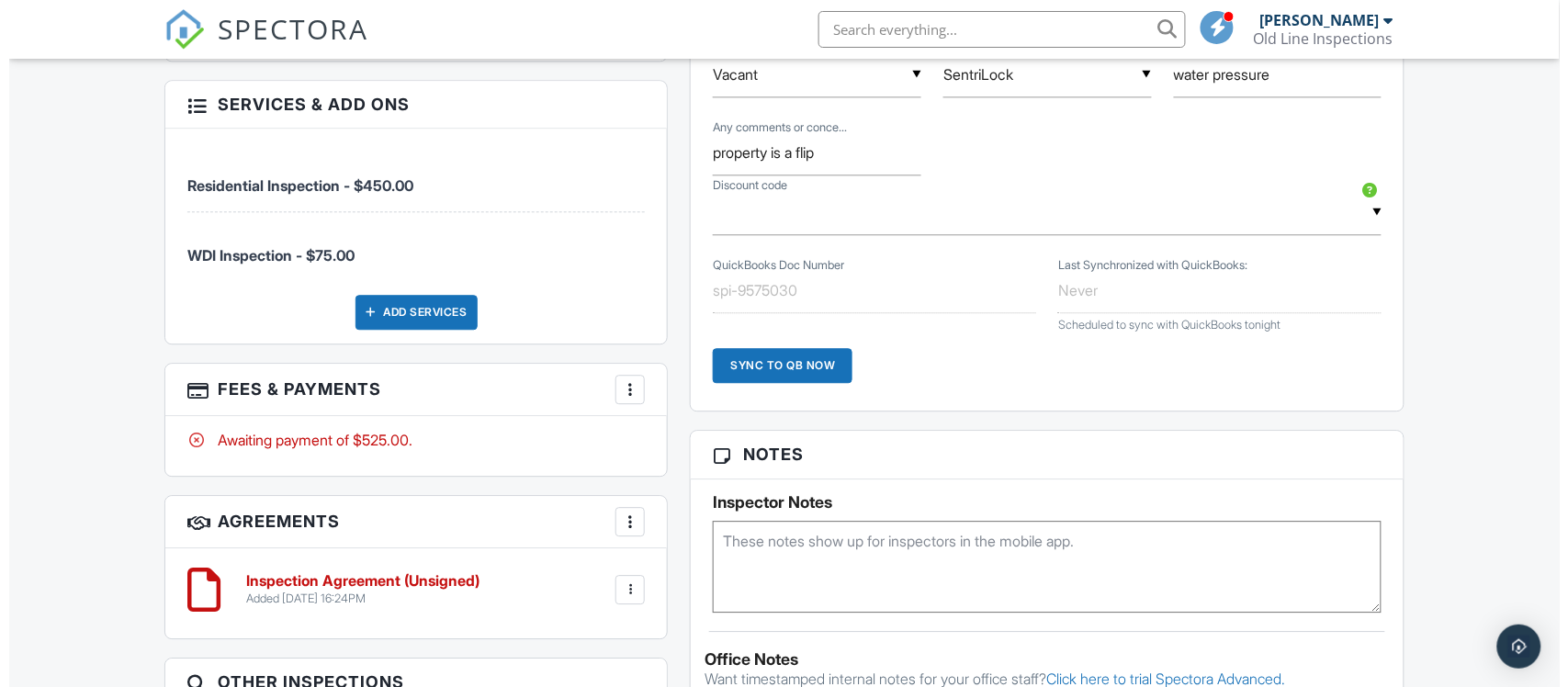
scroll to position [1363, 0]
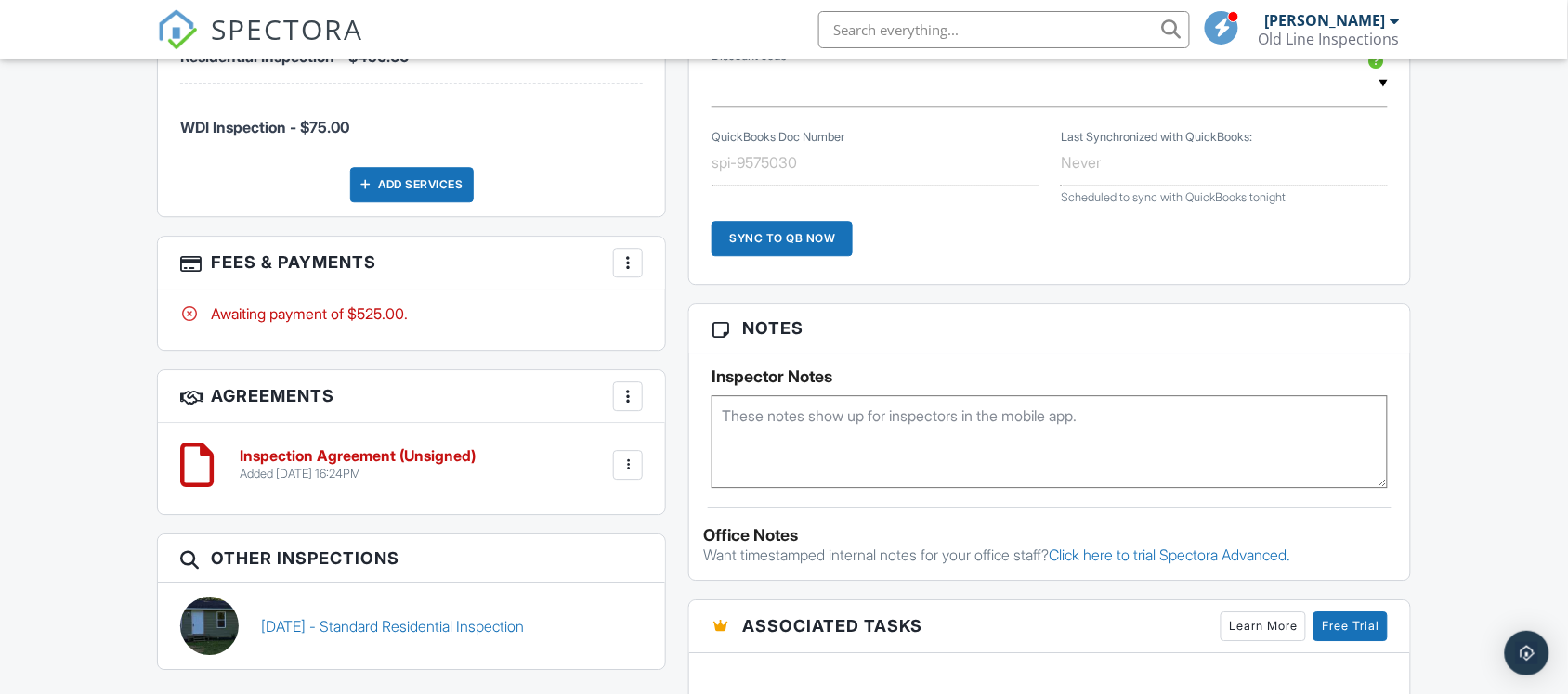
click at [630, 257] on div at bounding box center [628, 263] width 19 height 19
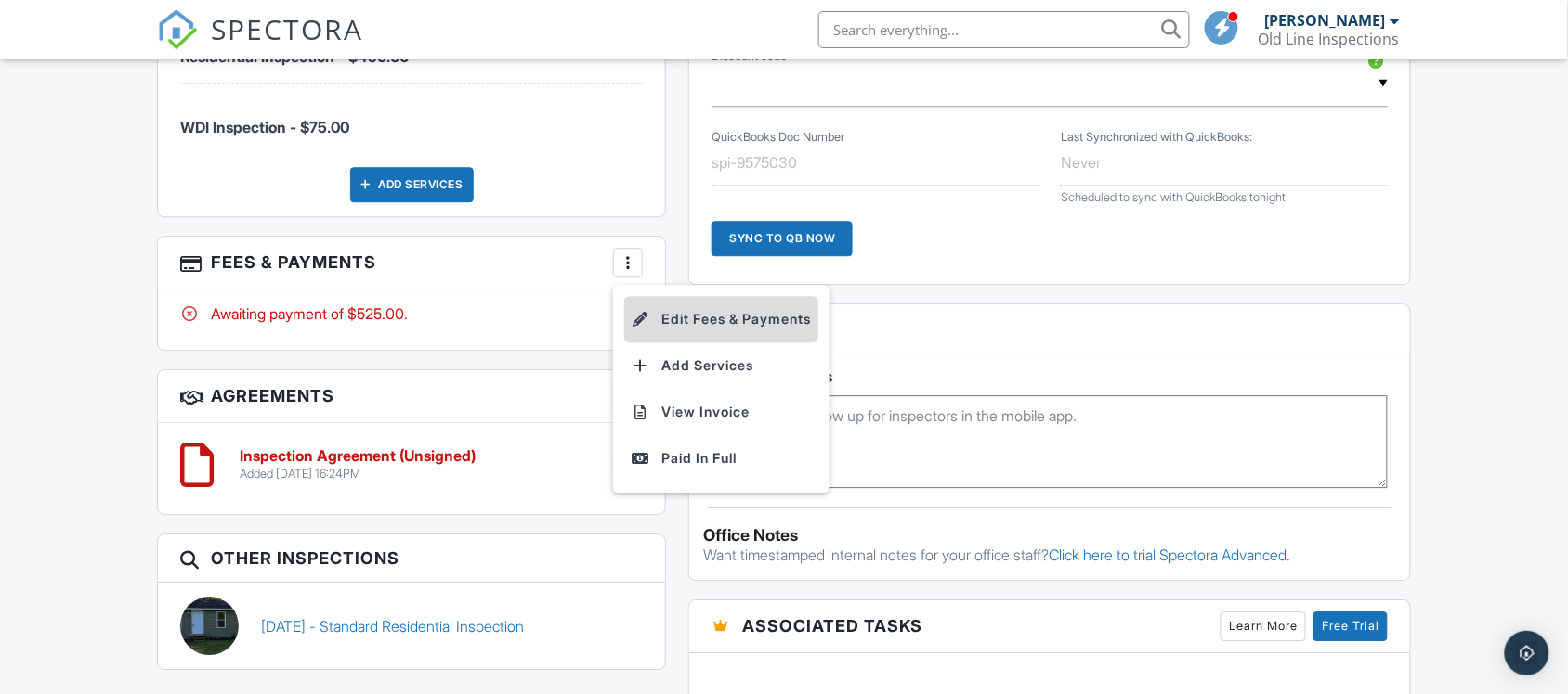
click at [683, 314] on li "Edit Fees & Payments" at bounding box center [721, 319] width 194 height 46
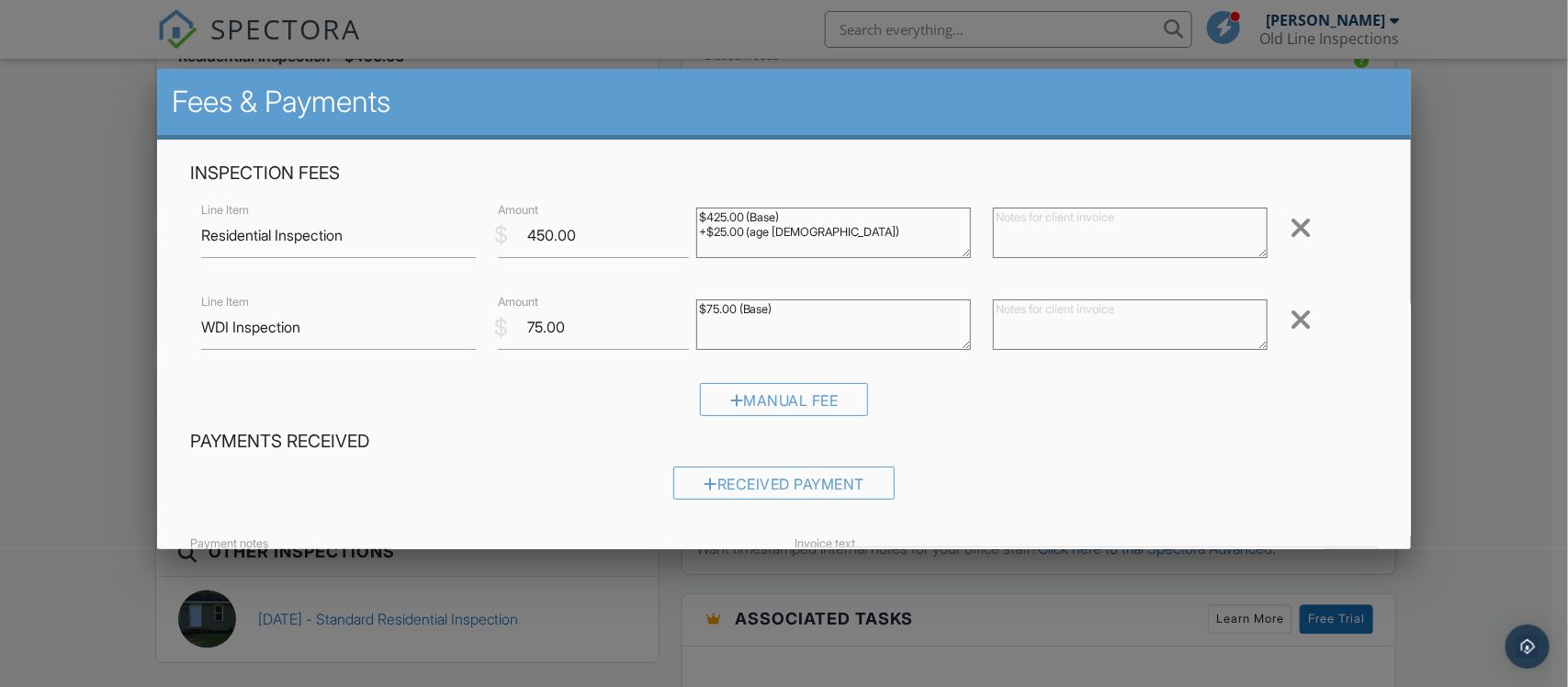
click at [719, 213] on textarea "$425.00 (Base) +$25.00 (age 25 - 50)" at bounding box center [834, 233] width 275 height 51
click at [719, 227] on textarea "$425.00 (Base) +$25.00 (age 25 - 50)" at bounding box center [834, 233] width 275 height 51
click at [806, 232] on textarea "$425.00 (Base) +$25.00 (age 25 - 50)" at bounding box center [834, 233] width 275 height 51
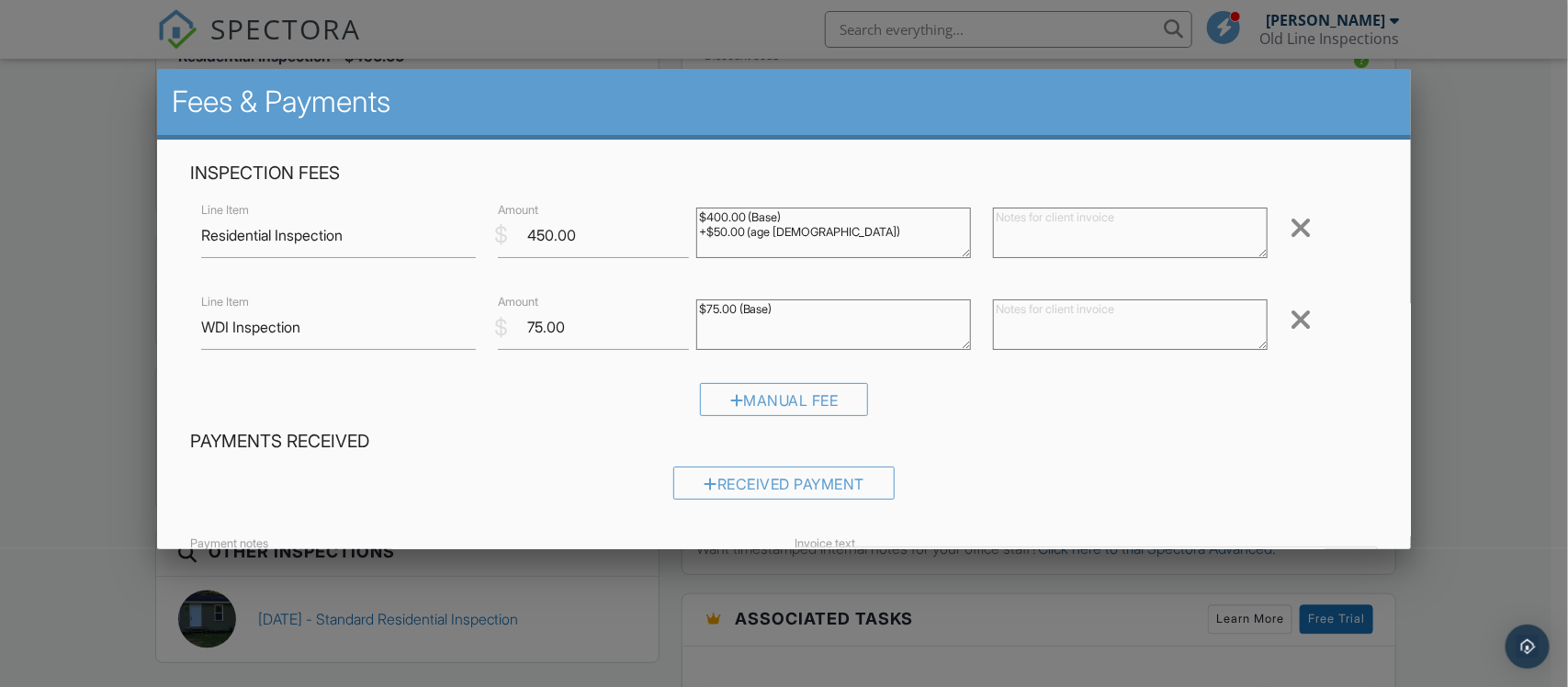
click at [806, 232] on textarea "$425.00 (Base) +$25.00 (age 25 - 50)" at bounding box center [834, 233] width 275 height 51
click at [808, 234] on textarea "$425.00 (Base) +$25.00 (age 25 - 50)" at bounding box center [834, 233] width 275 height 51
type textarea "$400.00 (Base) +$50.00 (WDI Inspection)"
click at [1290, 325] on div at bounding box center [1301, 319] width 22 height 29
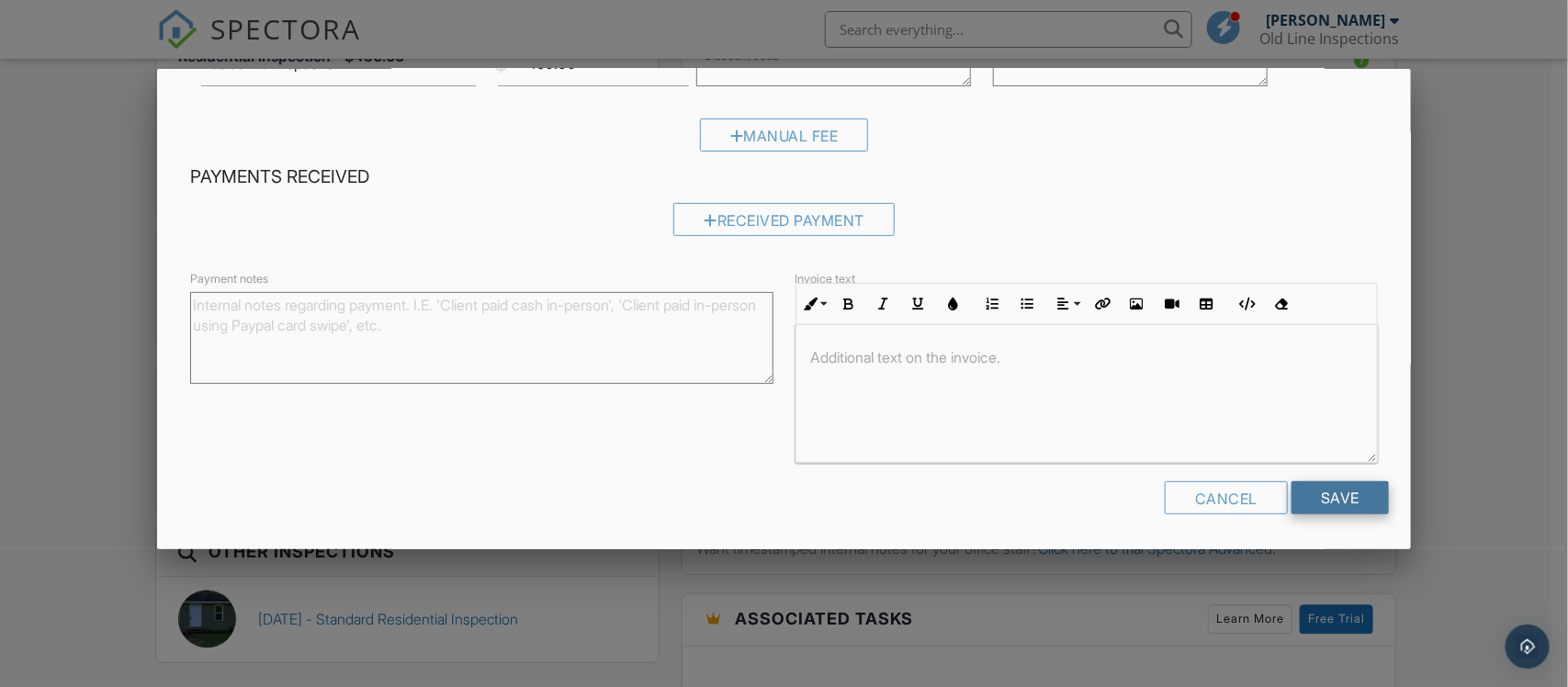
scroll to position [1, 0]
click at [1337, 499] on input "Save" at bounding box center [1341, 498] width 97 height 33
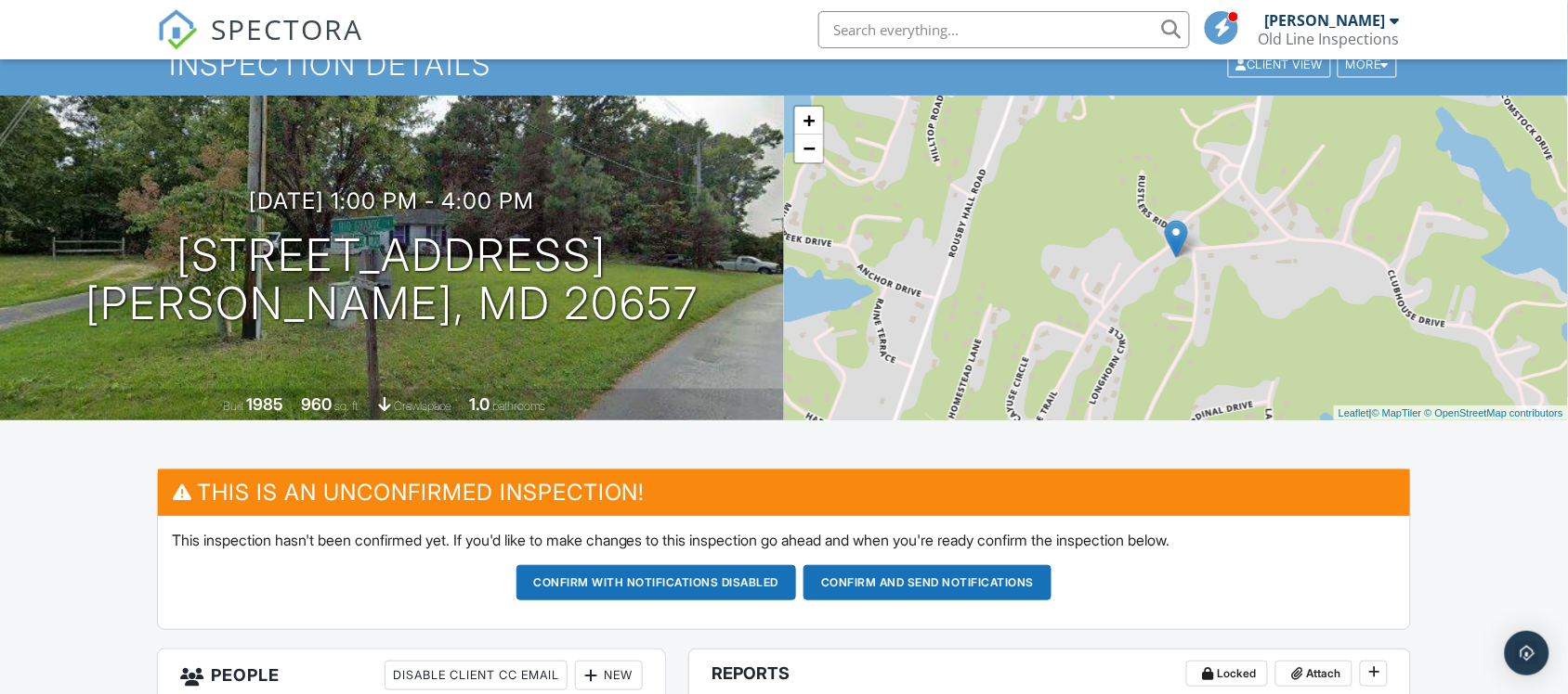
scroll to position [116, 0]
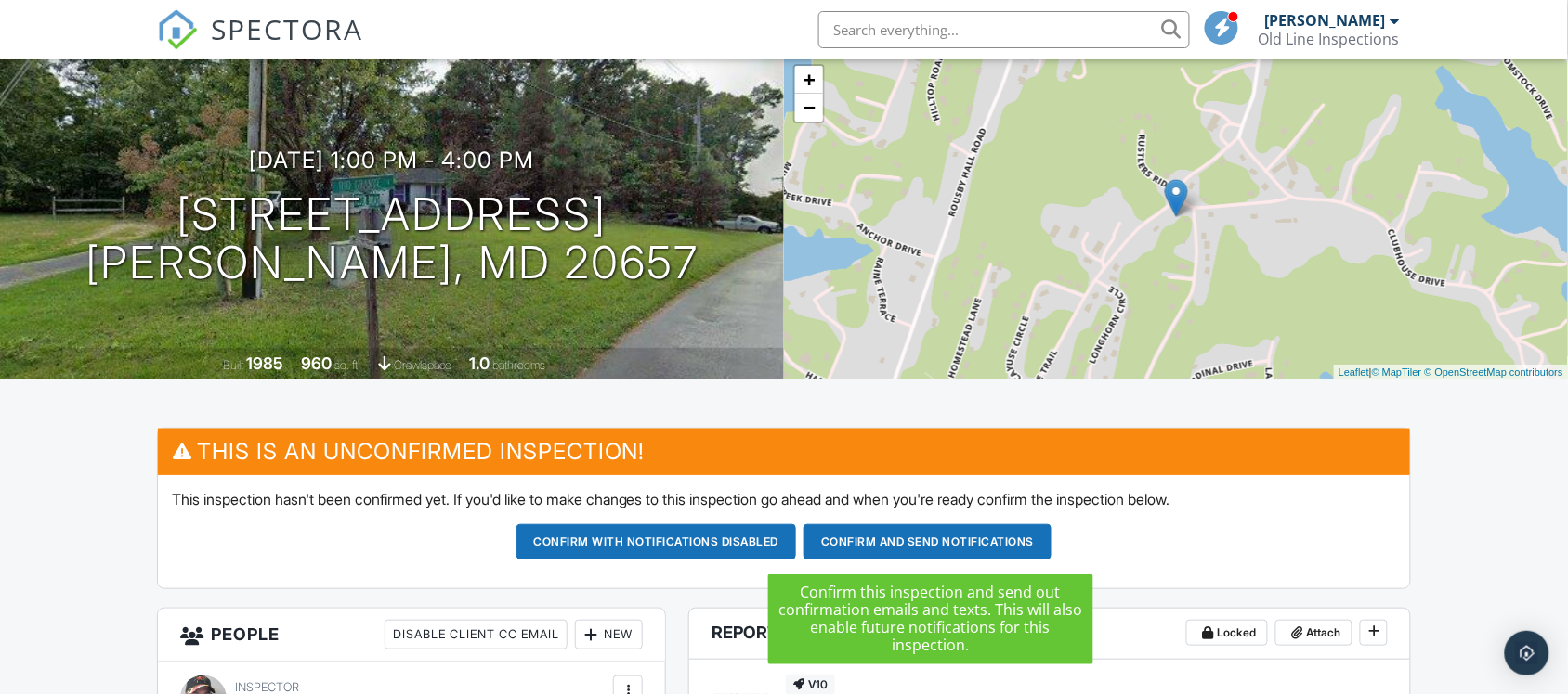
drag, startPoint x: 902, startPoint y: 547, endPoint x: 911, endPoint y: 558, distance: 14.2
click at [902, 547] on button "Confirm and send notifications" at bounding box center [927, 542] width 248 height 35
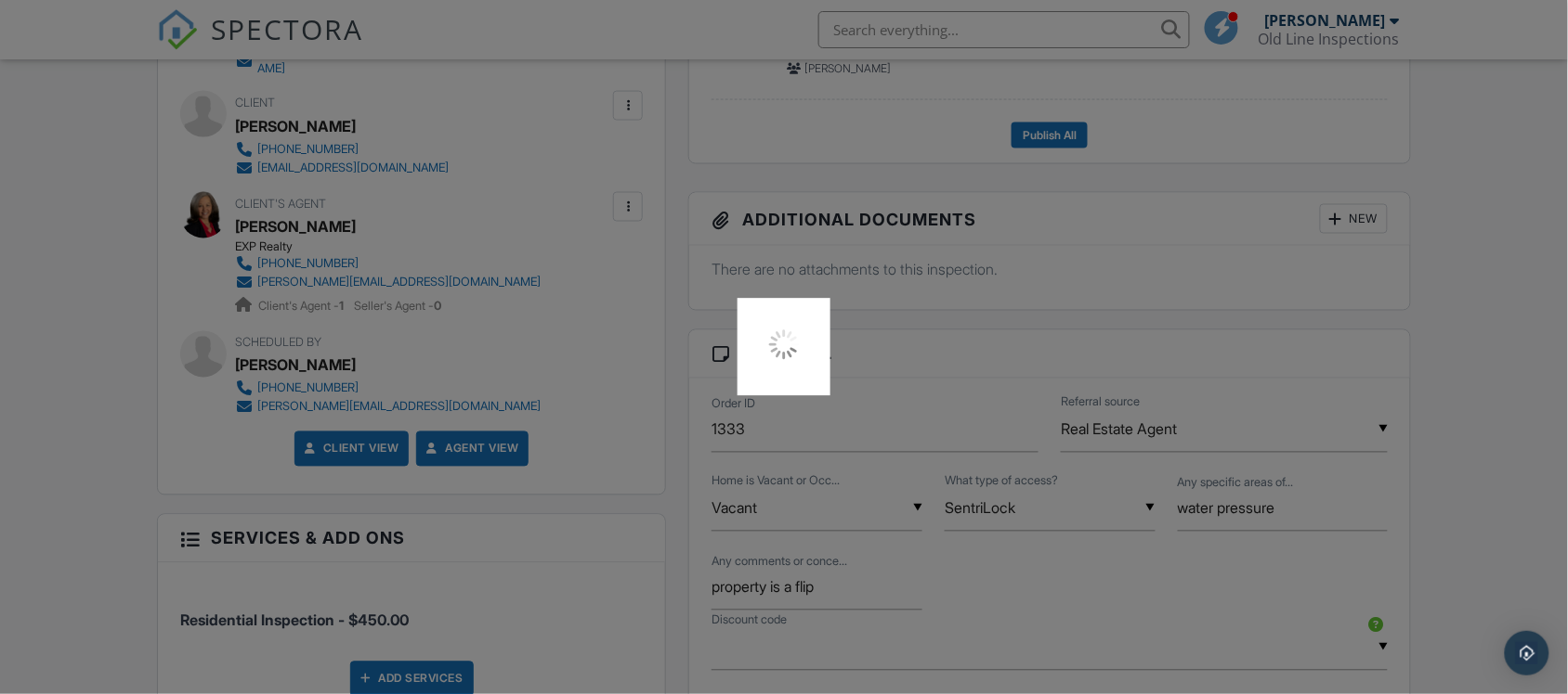
scroll to position [696, 0]
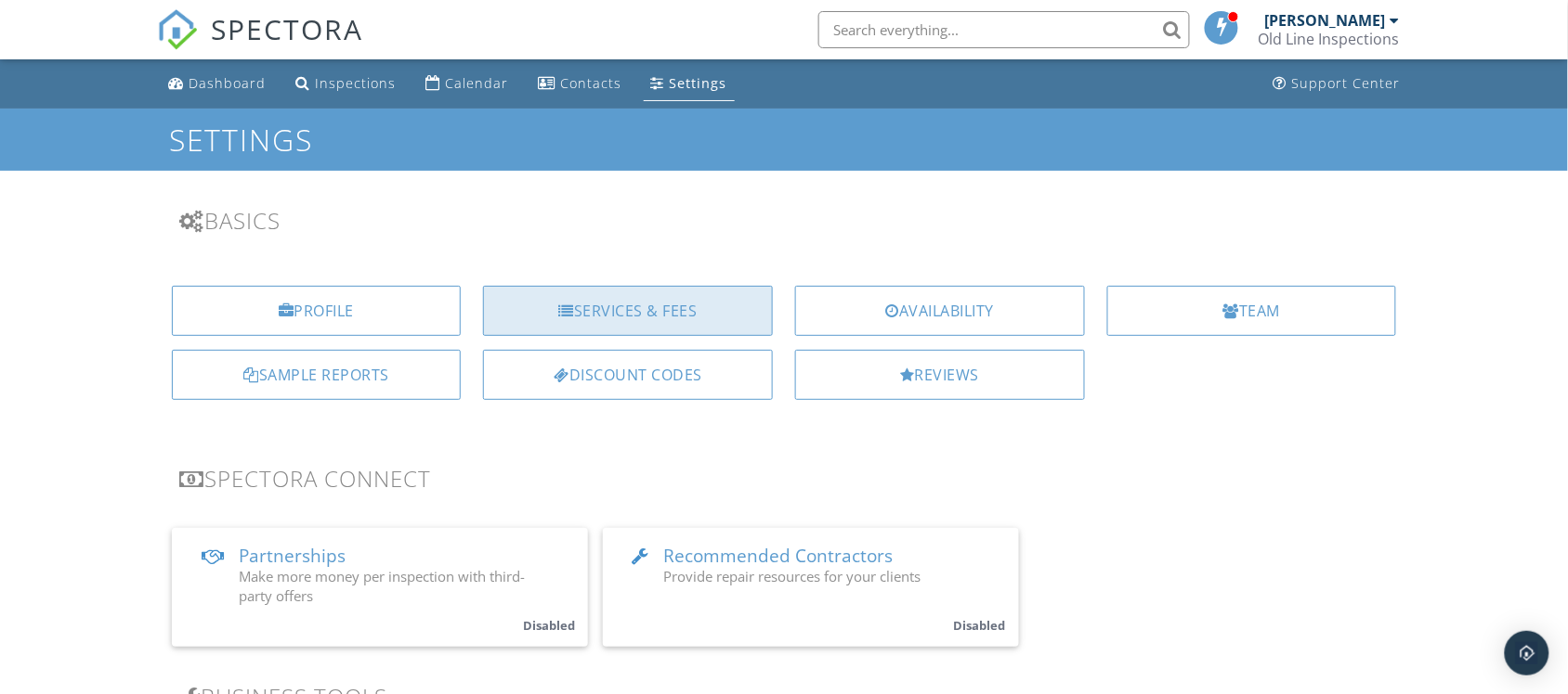
click at [591, 298] on div "Services & Fees" at bounding box center [628, 310] width 289 height 50
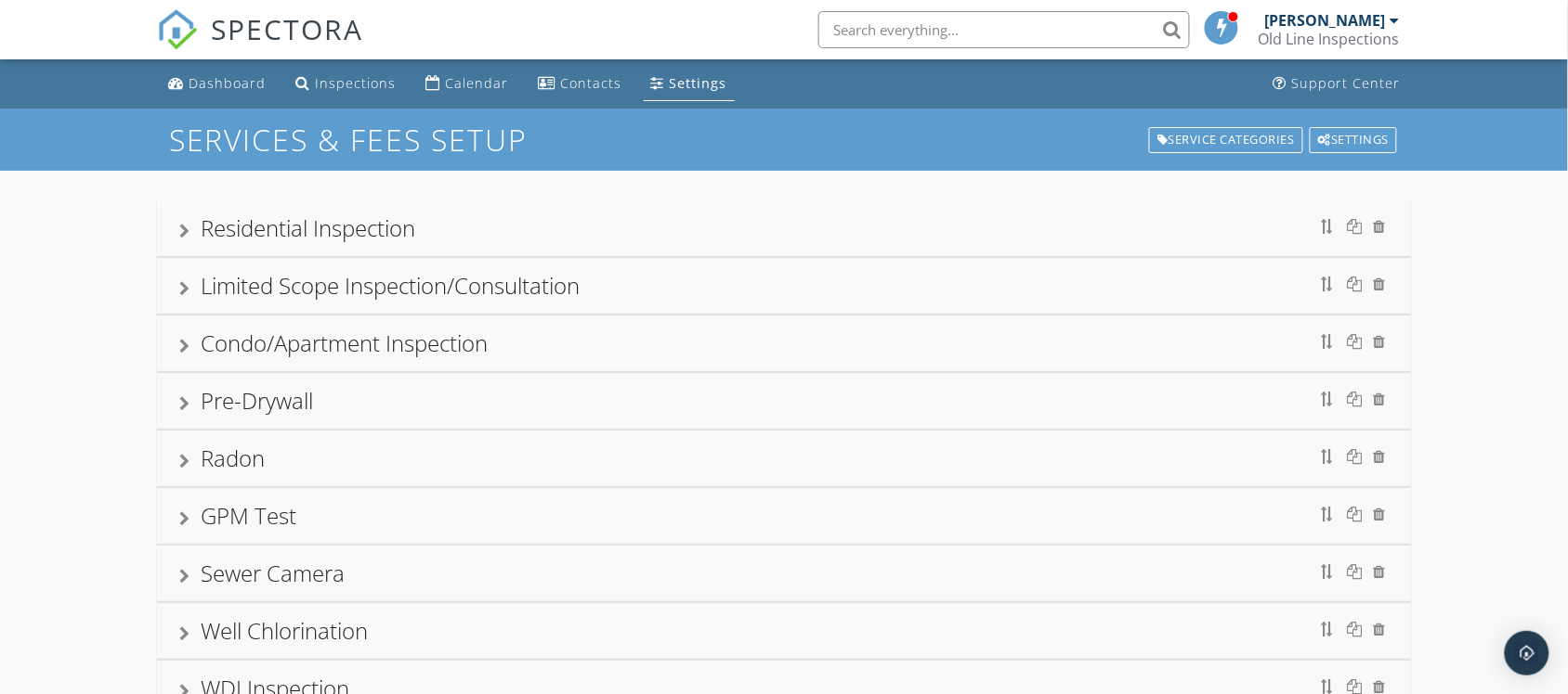
click at [183, 237] on div at bounding box center [184, 232] width 10 height 15
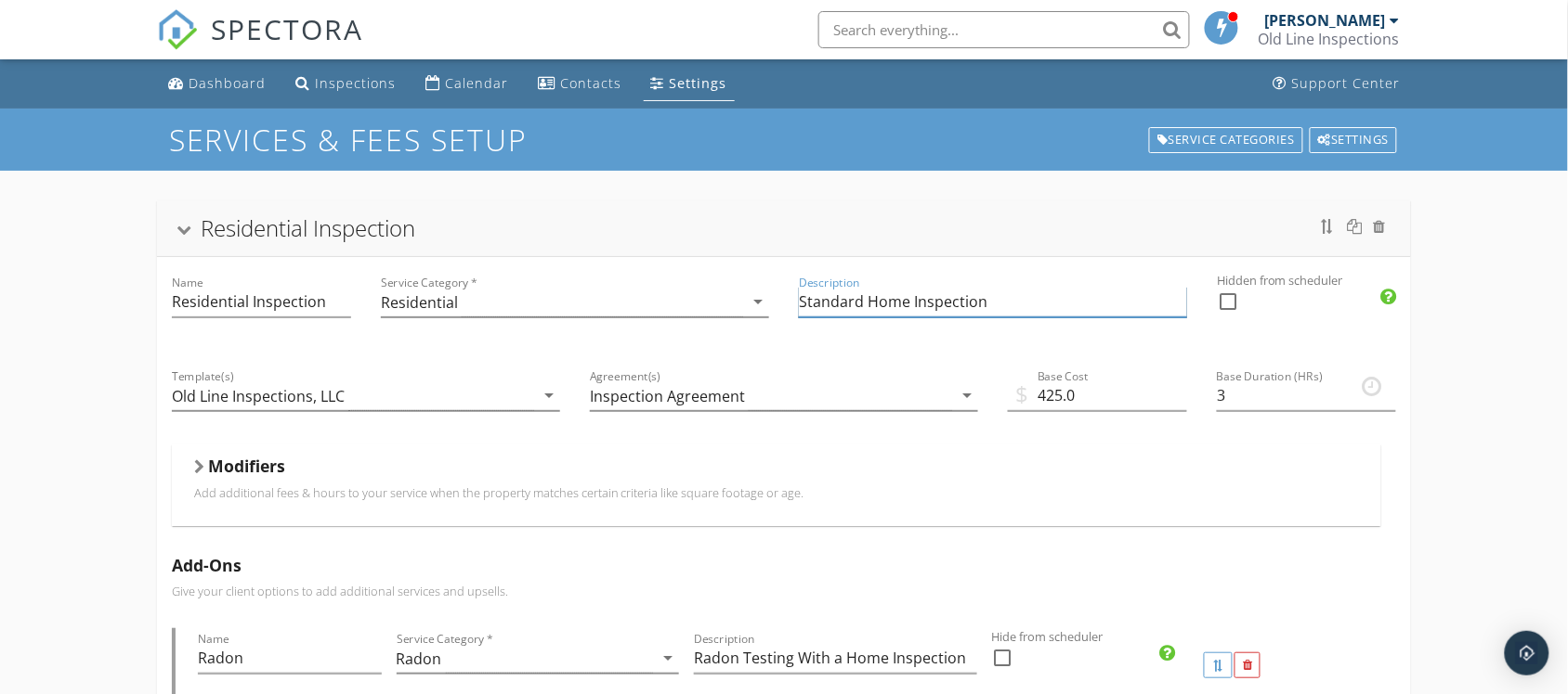
click at [870, 302] on input "Standard Home Inspection" at bounding box center [992, 302] width 388 height 30
drag, startPoint x: 989, startPoint y: 298, endPoint x: 781, endPoint y: 298, distance: 208.0
click at [784, 300] on div "Description Standard Home Inspection" at bounding box center [993, 304] width 418 height 94
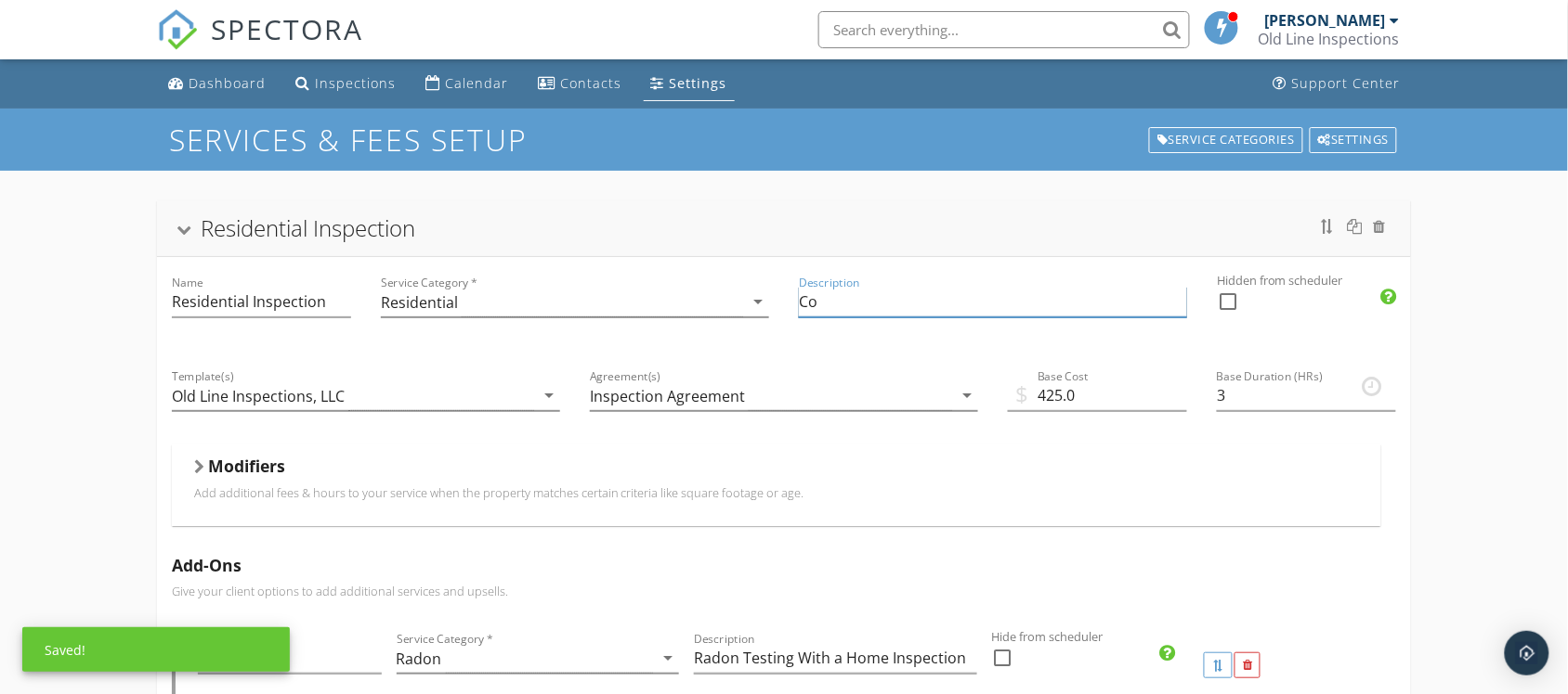
type input "C"
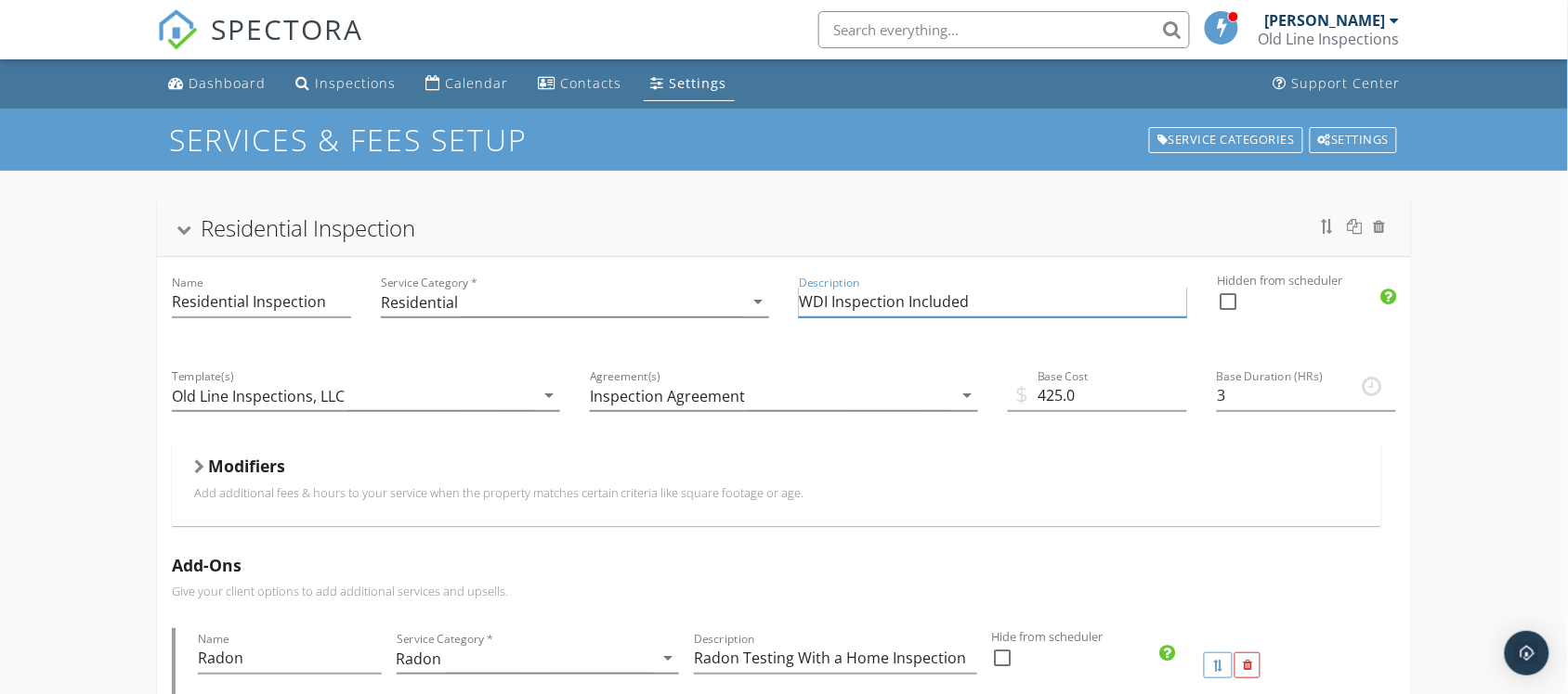
click at [798, 306] on input "WDI Inspection Included" at bounding box center [992, 302] width 388 height 30
type input "Standard HI (WDI Inspection Included)"
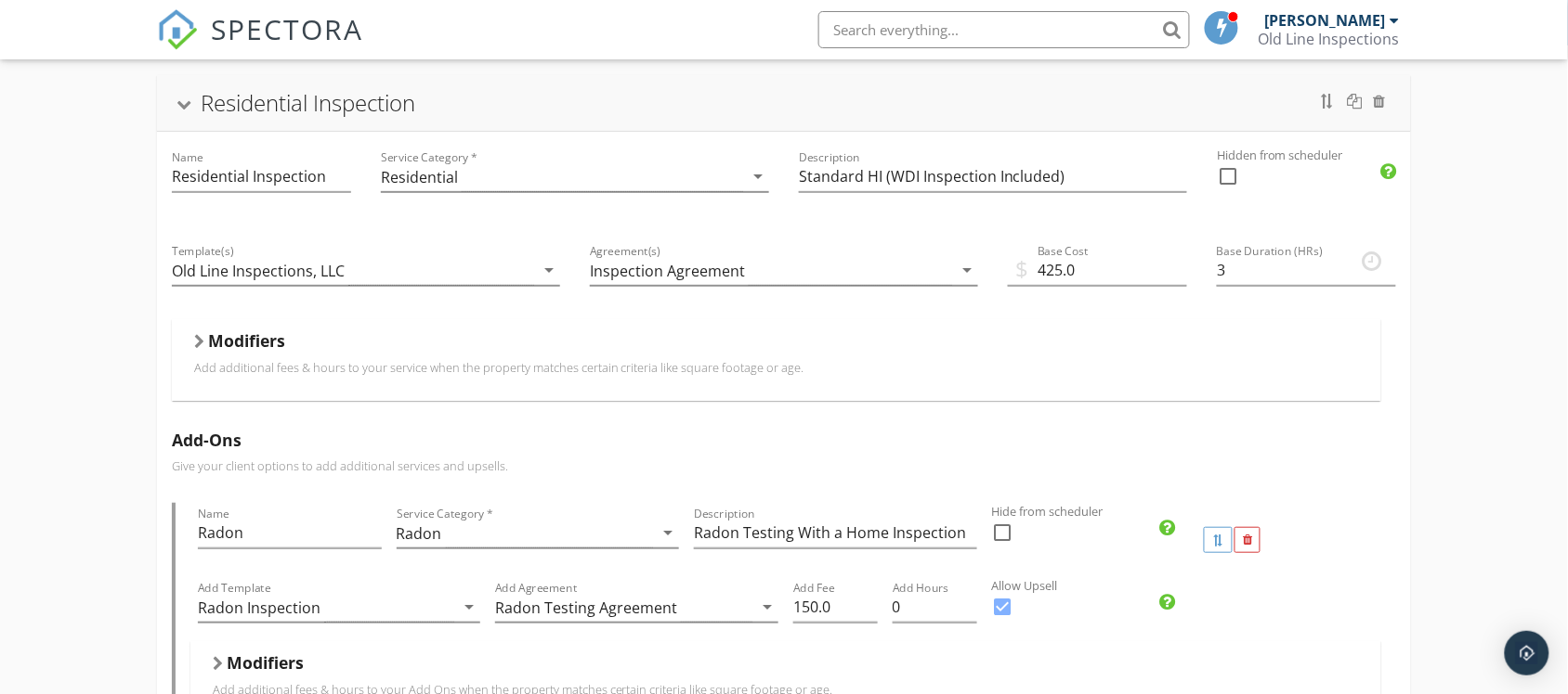
scroll to position [116, 0]
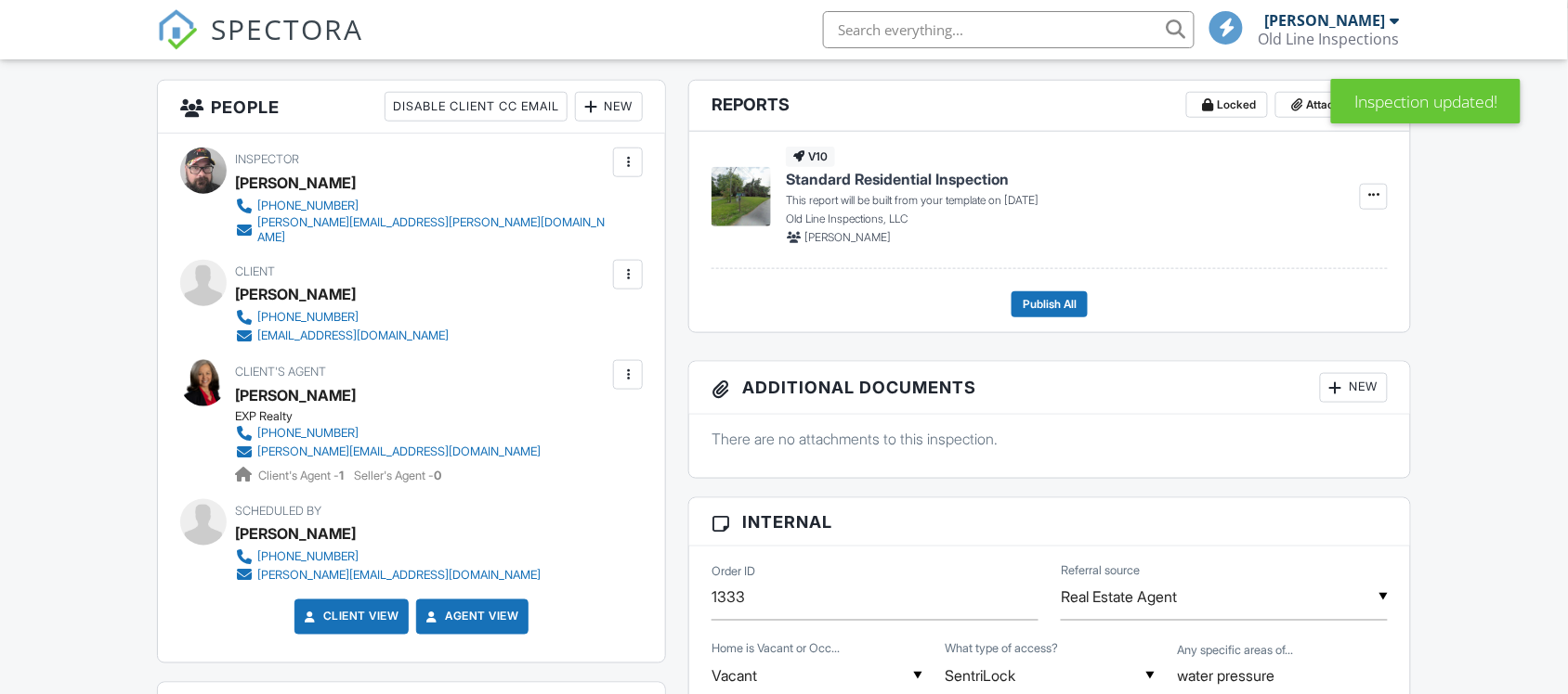
click at [615, 109] on div "New" at bounding box center [609, 106] width 68 height 29
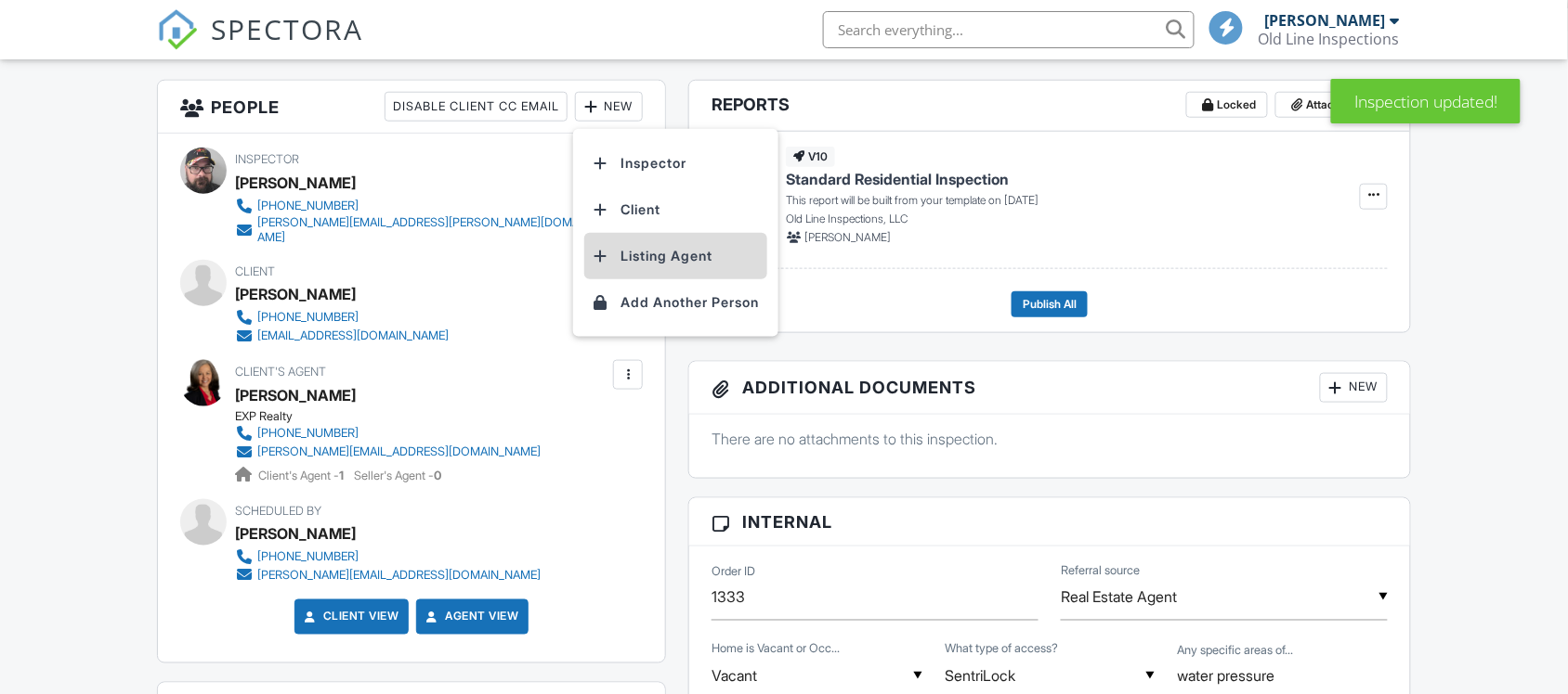
click at [667, 252] on li "Listing Agent" at bounding box center [675, 255] width 183 height 46
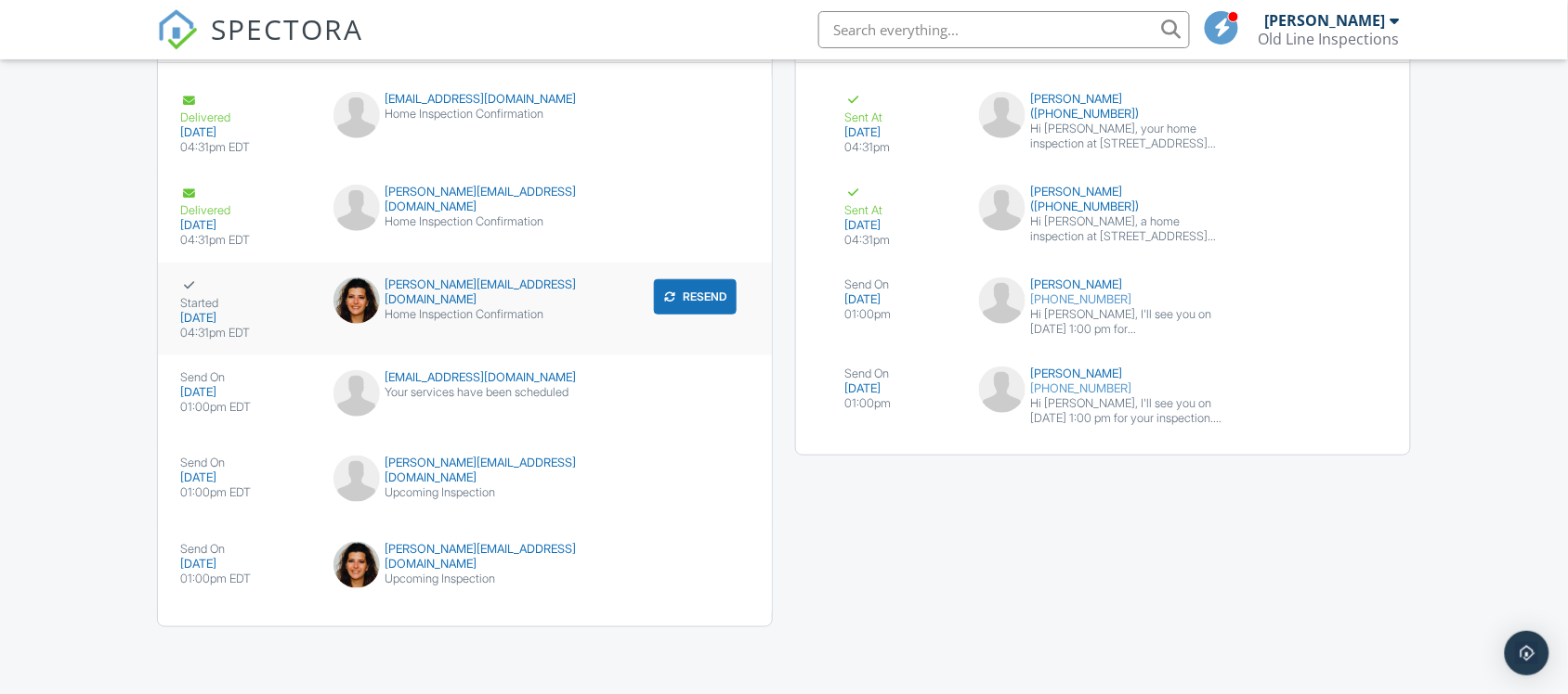
click at [445, 307] on div "Home Inspection Confirmation" at bounding box center [465, 315] width 263 height 15
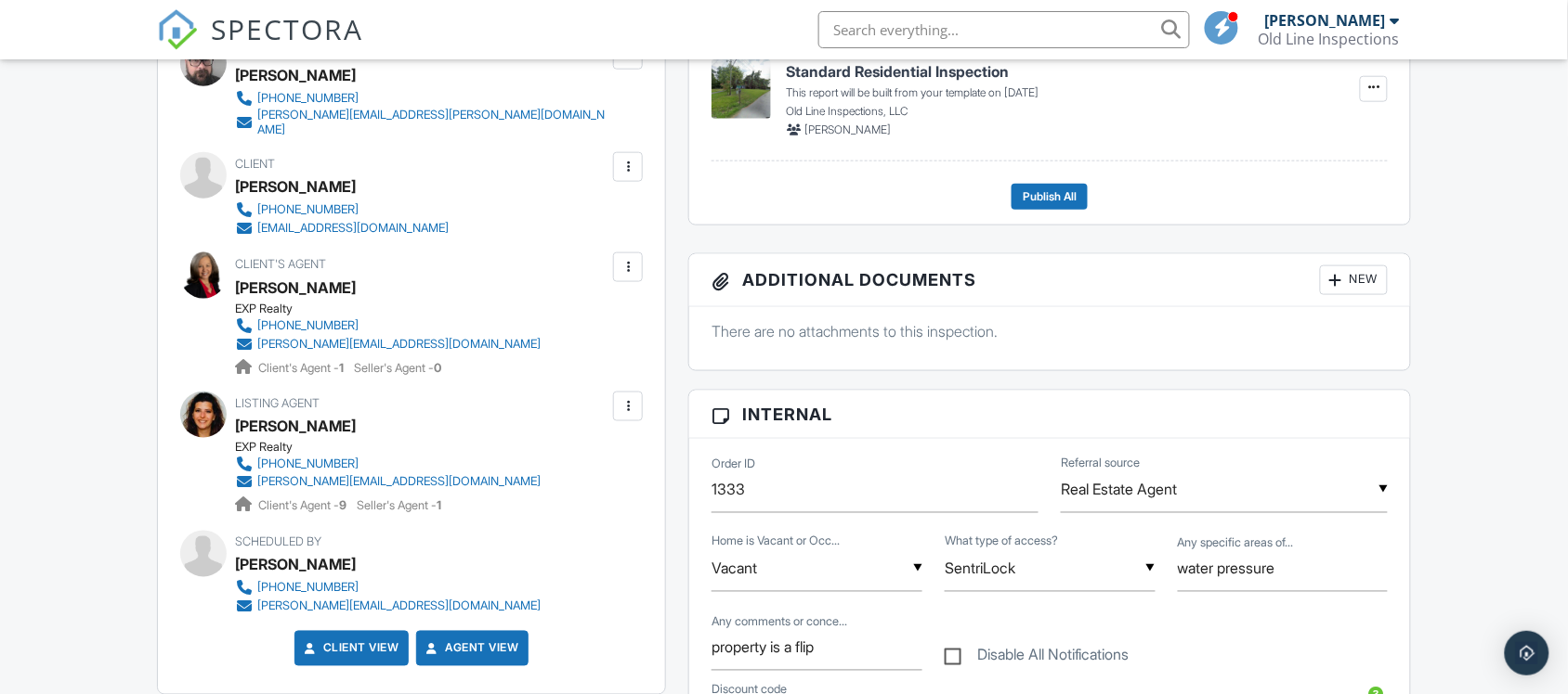
scroll to position [569, 0]
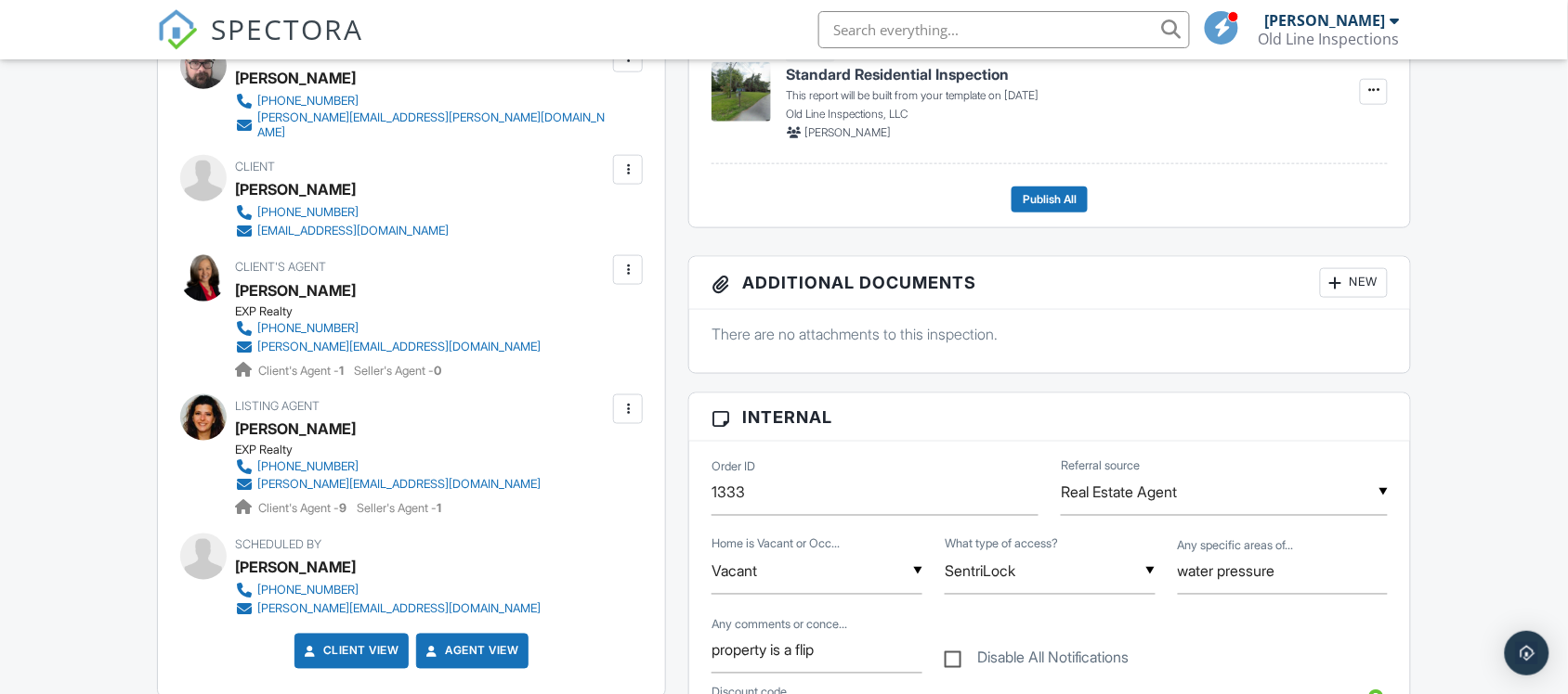
click at [635, 261] on div at bounding box center [628, 270] width 19 height 19
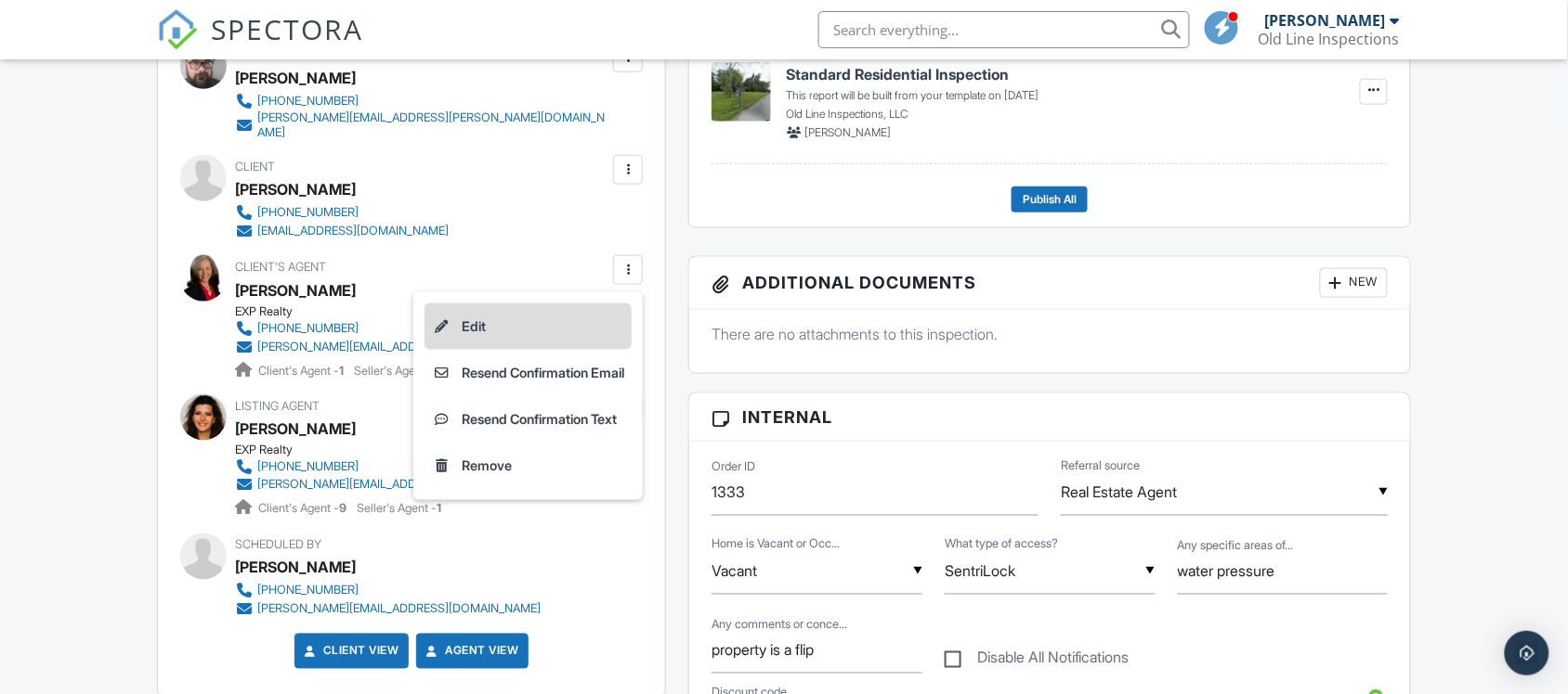
click at [458, 307] on li "Edit" at bounding box center [528, 326] width 207 height 46
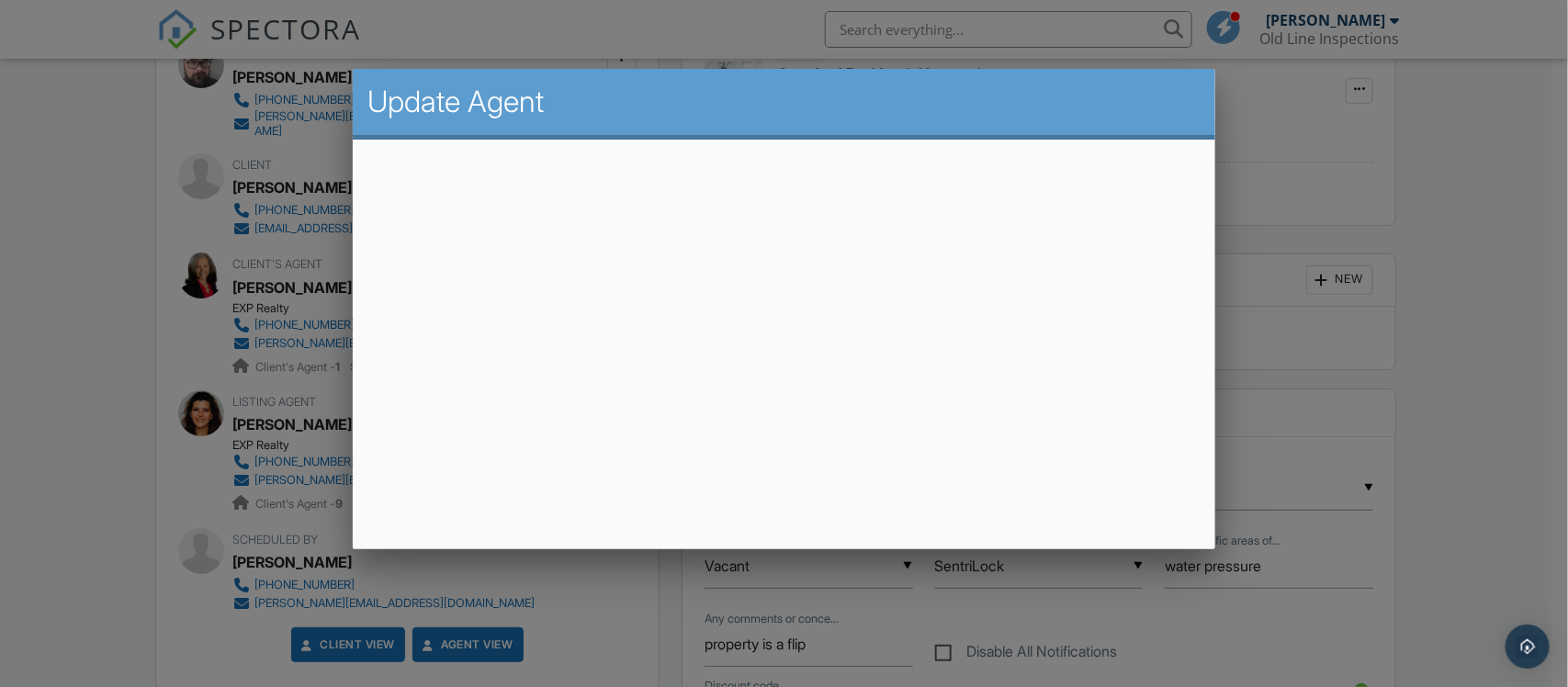
click at [57, 333] on div at bounding box center [784, 338] width 1568 height 859
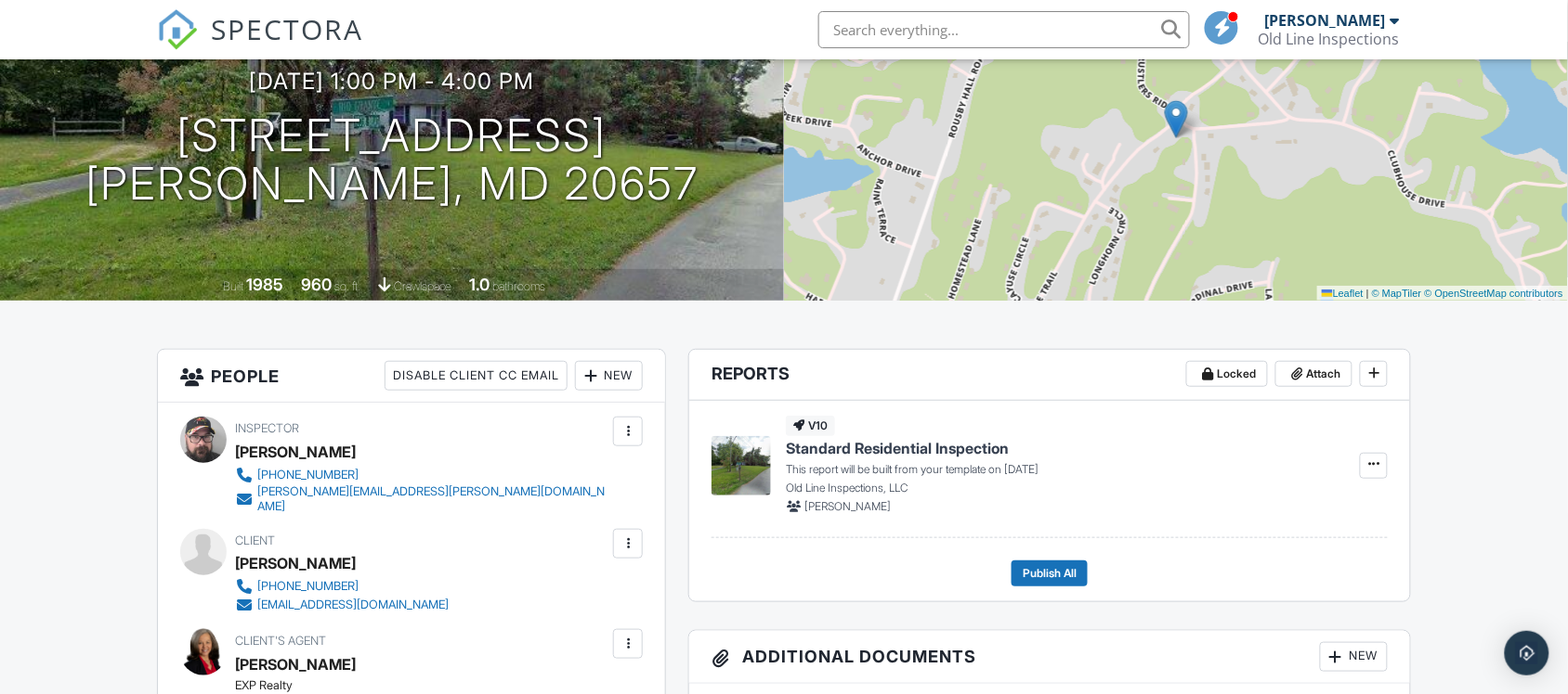
scroll to position [0, 0]
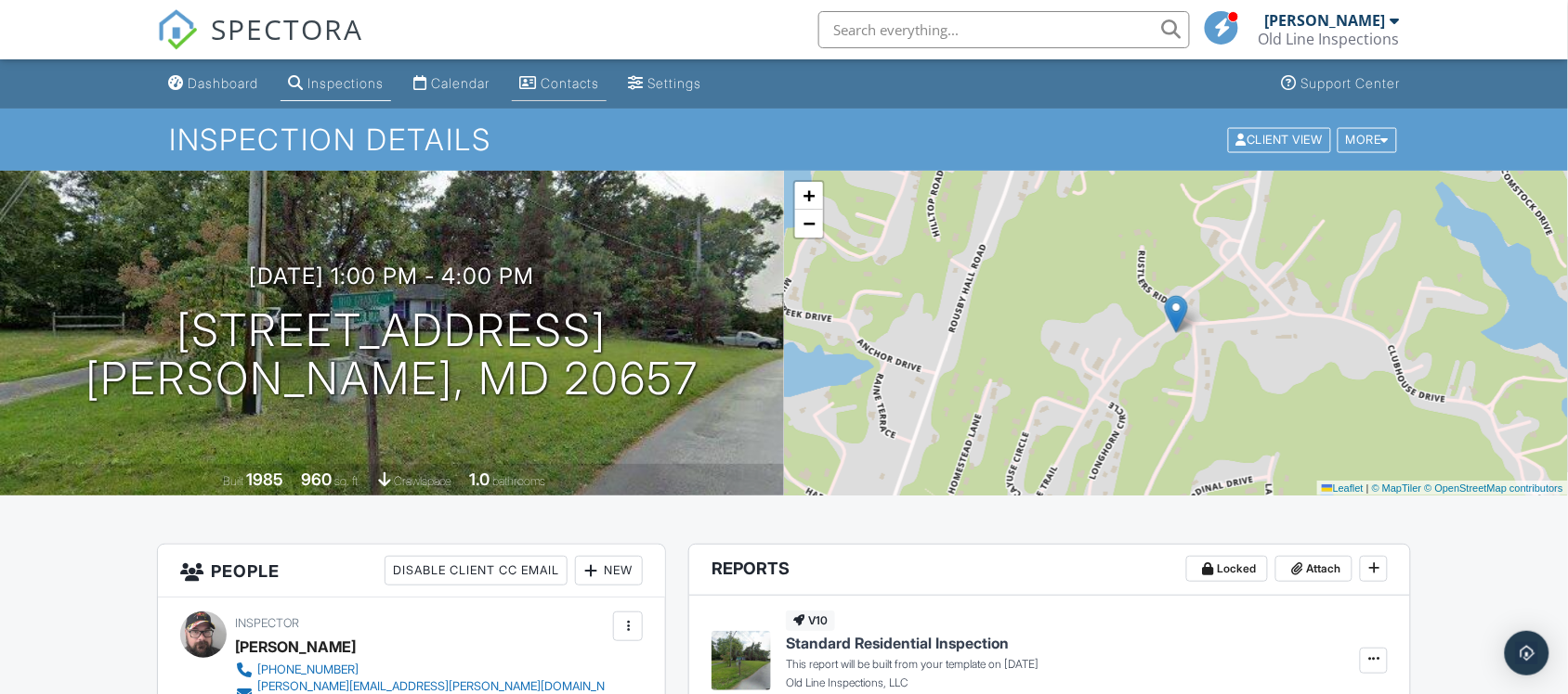
click at [565, 72] on link "Contacts" at bounding box center [559, 84] width 95 height 34
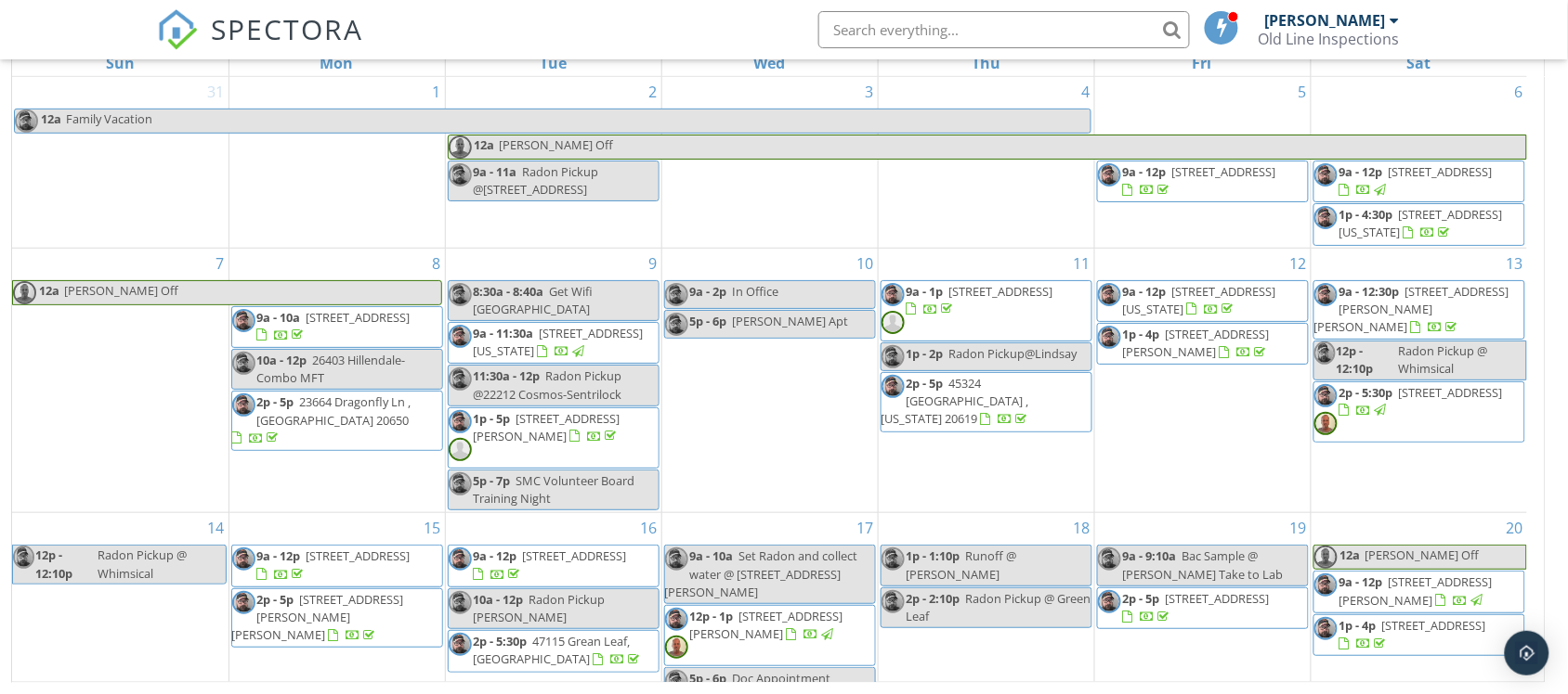
scroll to position [414, 0]
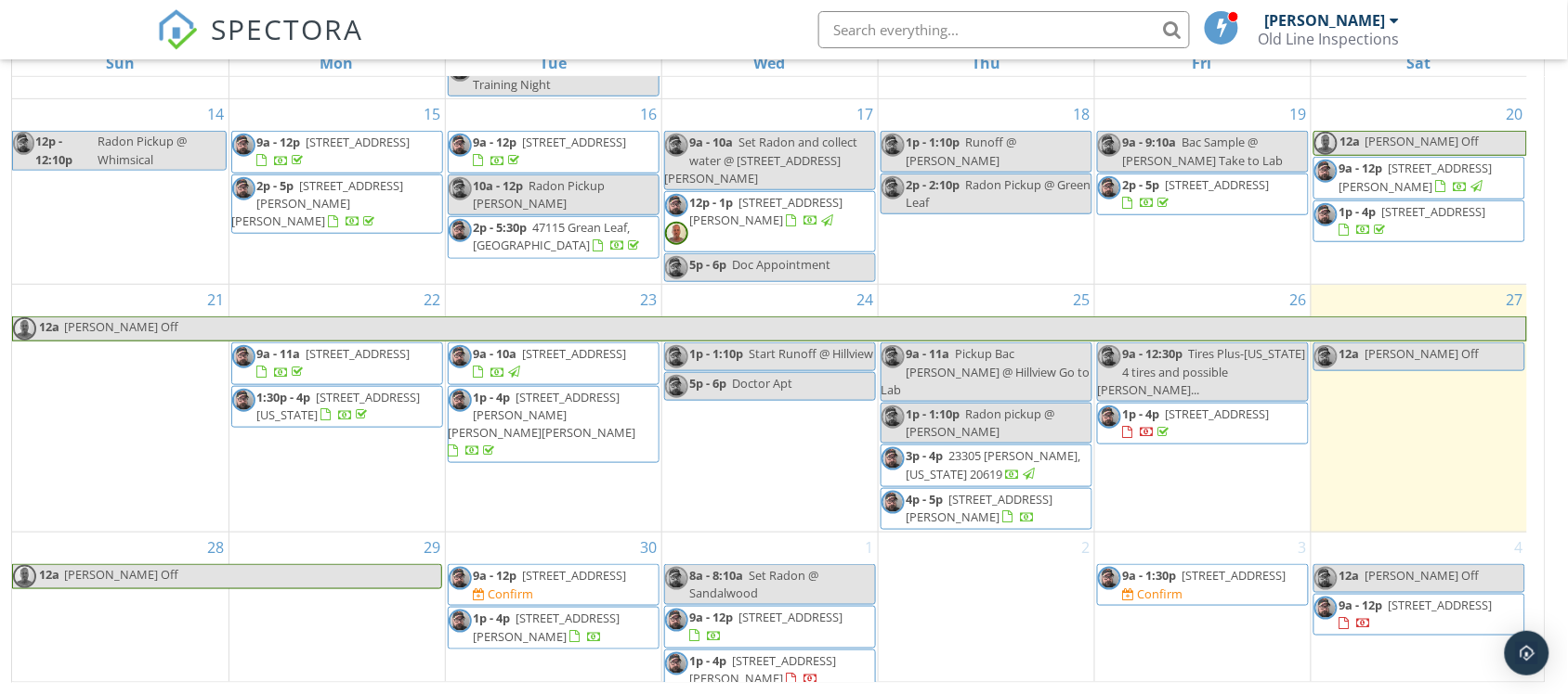
click at [855, 625] on span "9a - 12p 370 Buckeye Cir, La Plata 20646" at bounding box center [770, 627] width 210 height 36
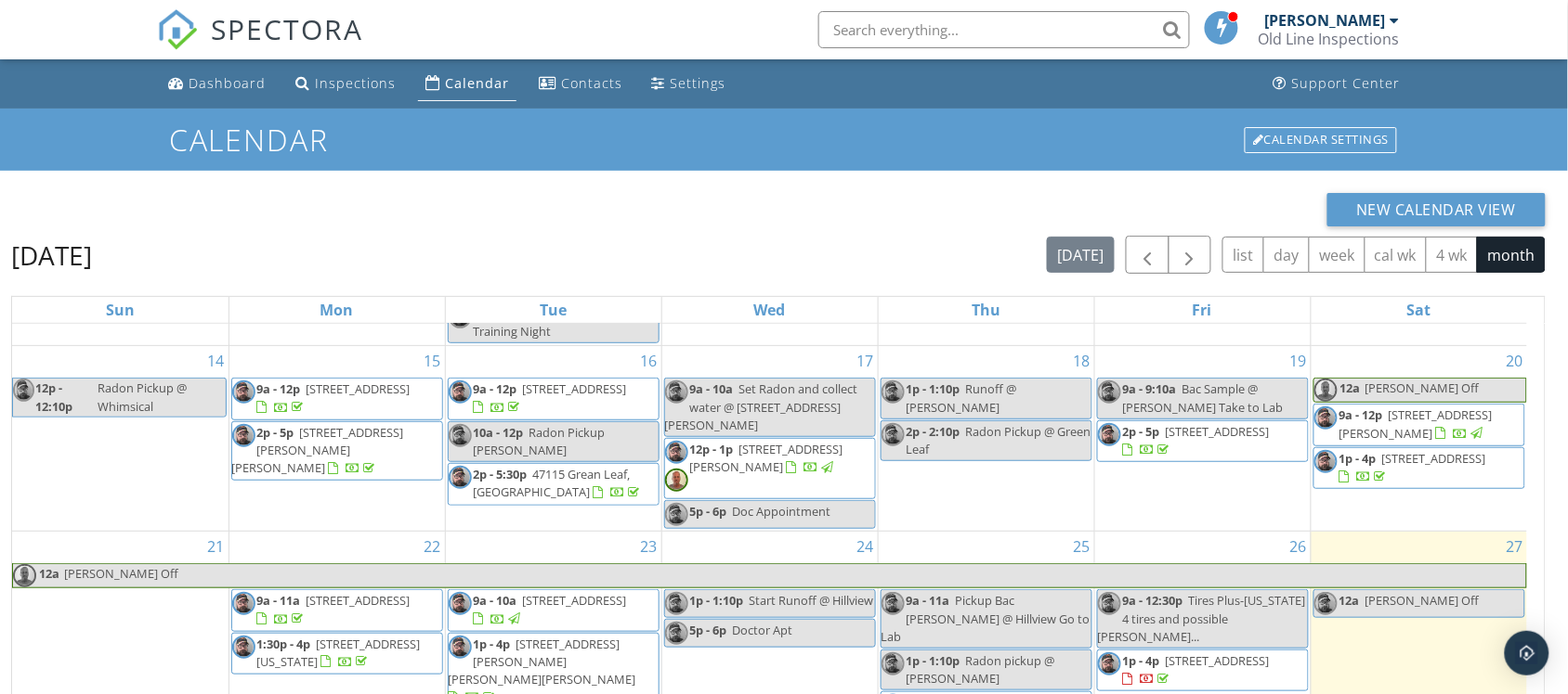
scroll to position [247, 0]
